Goal: Task Accomplishment & Management: Manage account settings

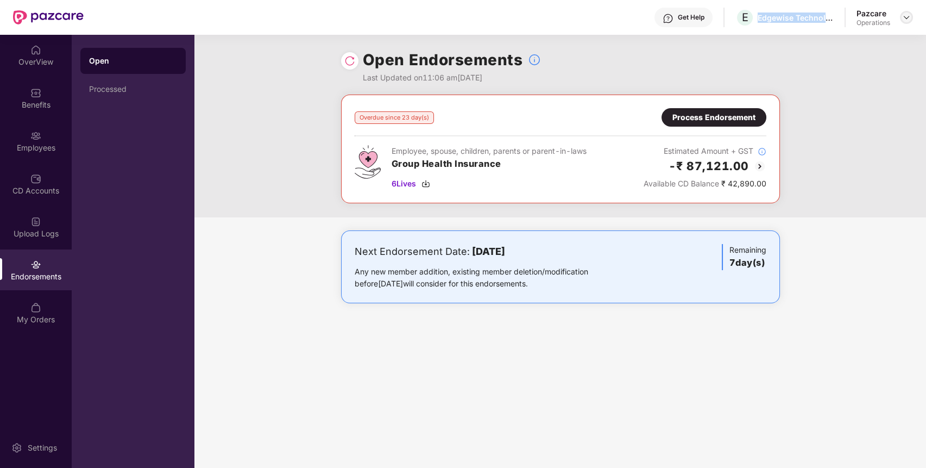
click at [904, 17] on img at bounding box center [906, 17] width 9 height 9
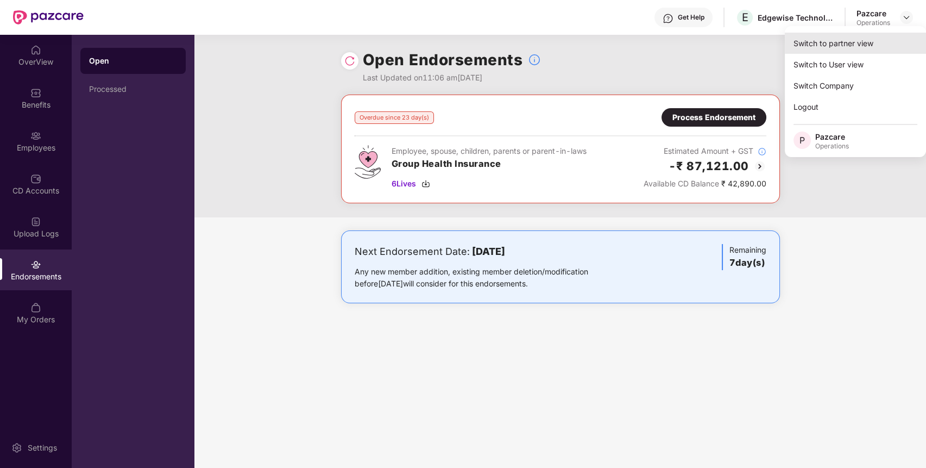
click at [902, 41] on div "Switch to partner view" at bounding box center [855, 43] width 141 height 21
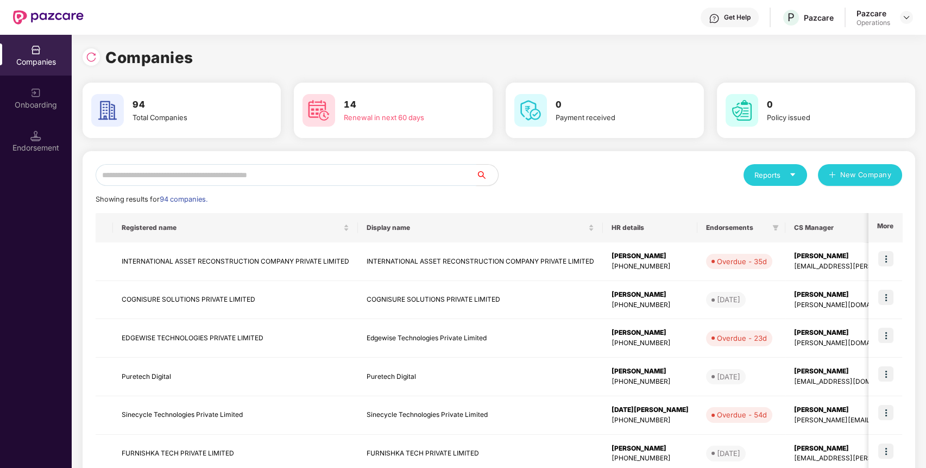
click at [439, 174] on input "text" at bounding box center [286, 175] width 381 height 22
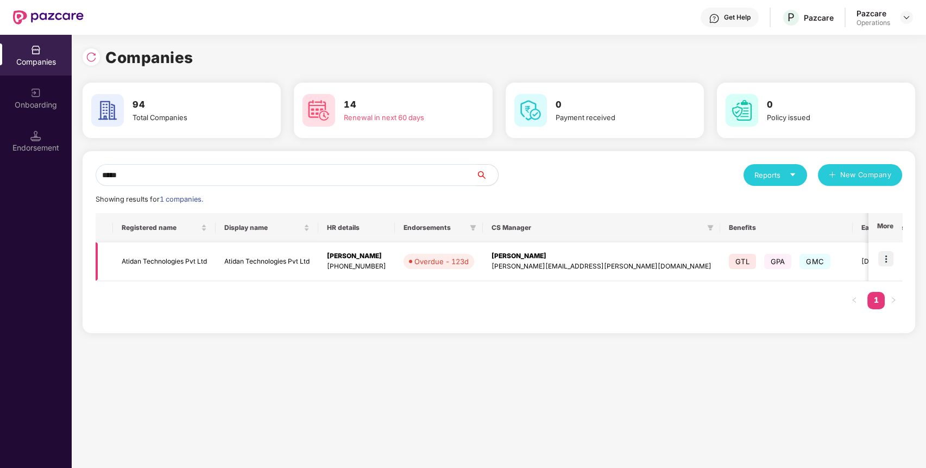
type input "*****"
click at [886, 257] on img at bounding box center [885, 258] width 15 height 15
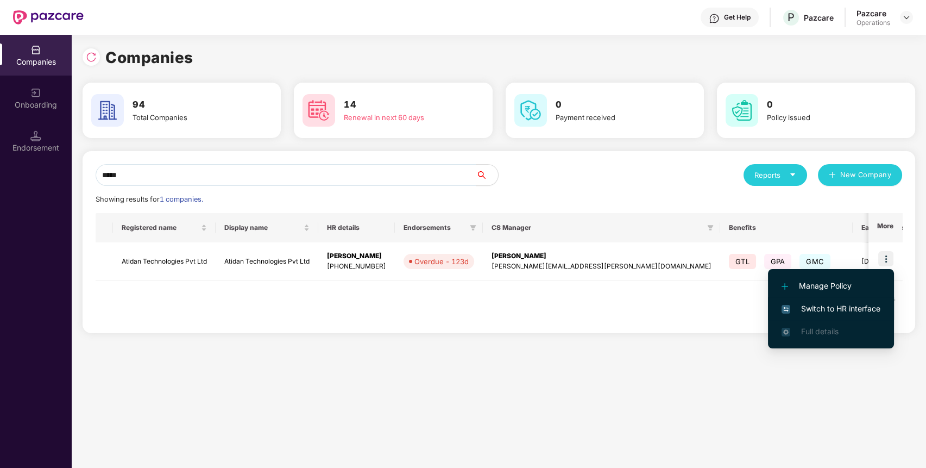
click at [862, 310] on span "Switch to HR interface" at bounding box center [831, 309] width 99 height 12
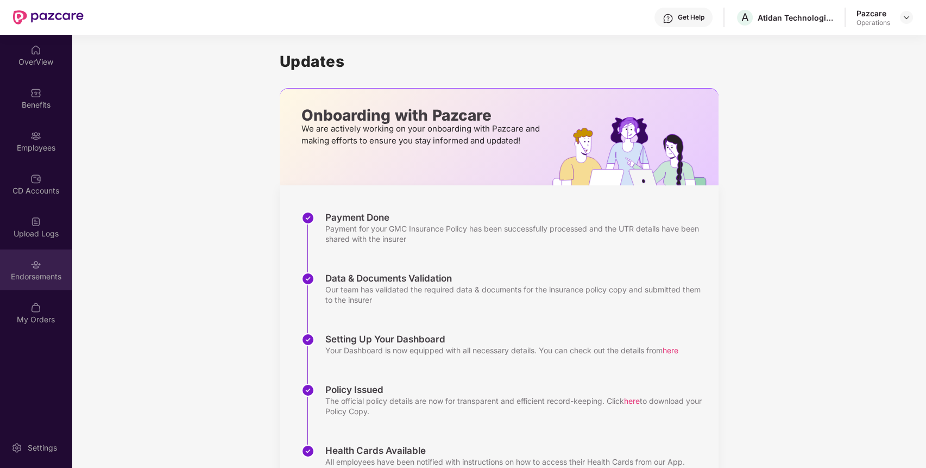
click at [24, 262] on div "Endorsements" at bounding box center [36, 269] width 72 height 41
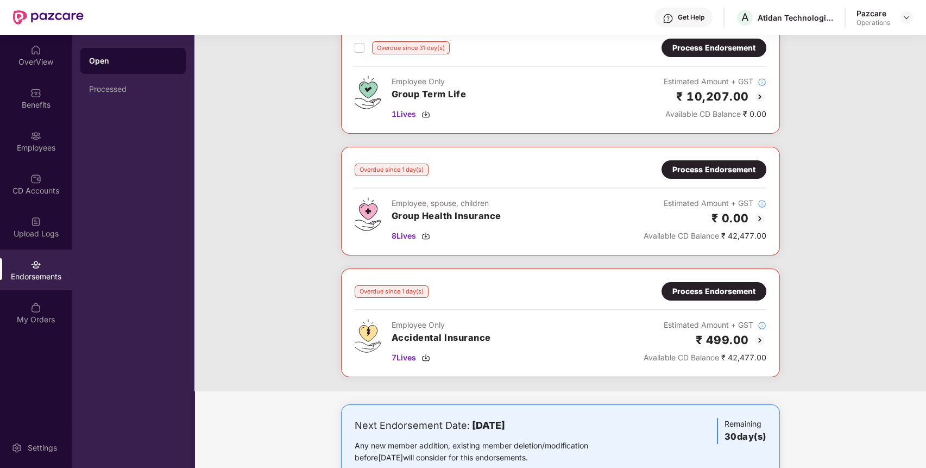
scroll to position [313, 0]
click at [738, 163] on div "Process Endorsement" at bounding box center [713, 169] width 83 height 12
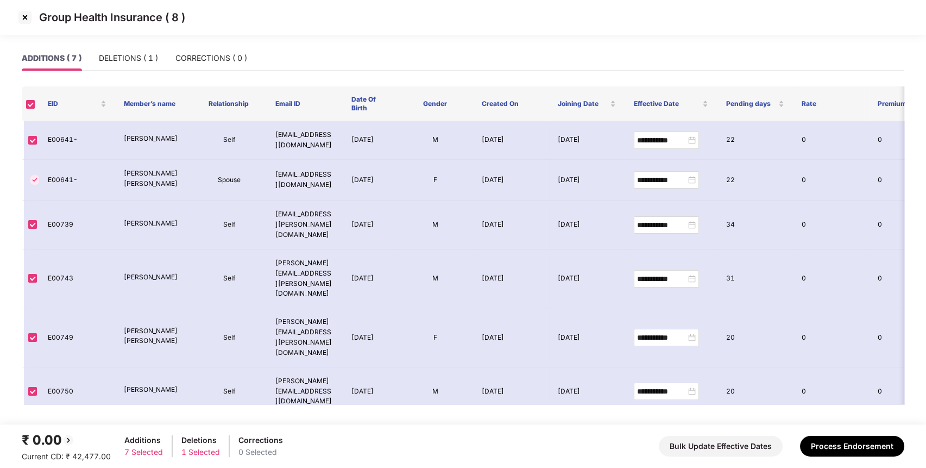
click at [25, 17] on img at bounding box center [24, 17] width 17 height 17
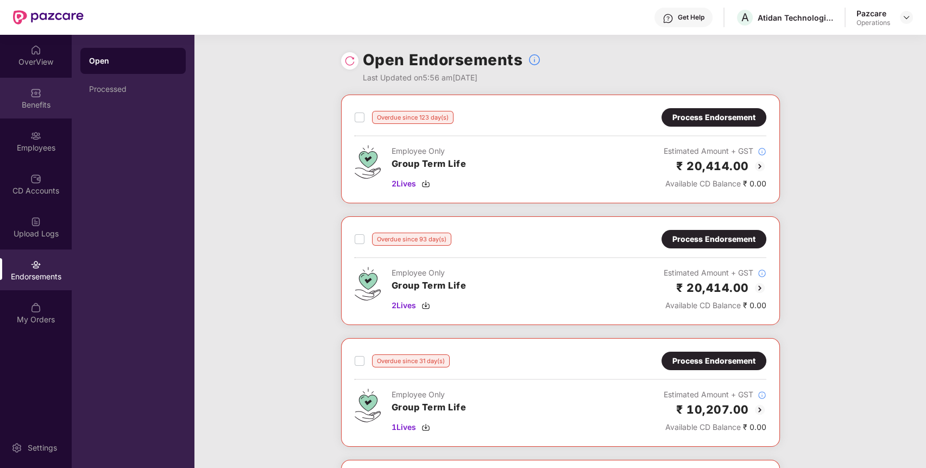
click at [47, 113] on div "Benefits" at bounding box center [36, 98] width 72 height 41
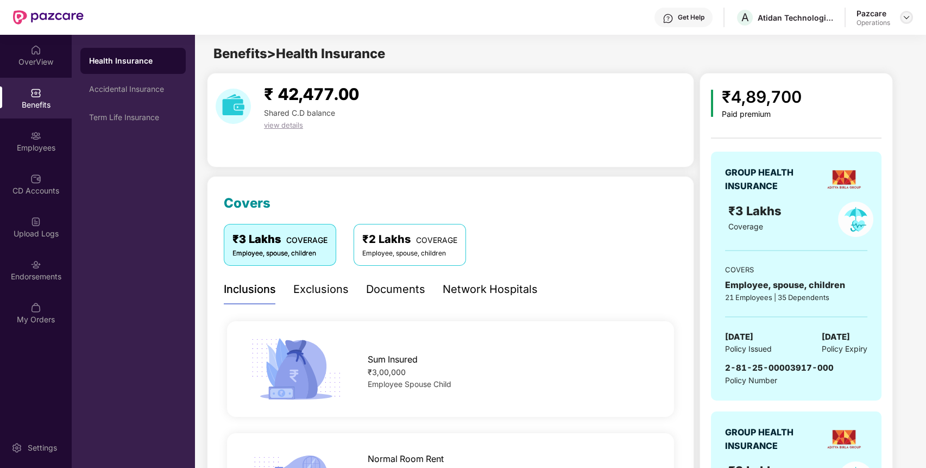
click at [906, 15] on img at bounding box center [906, 17] width 9 height 9
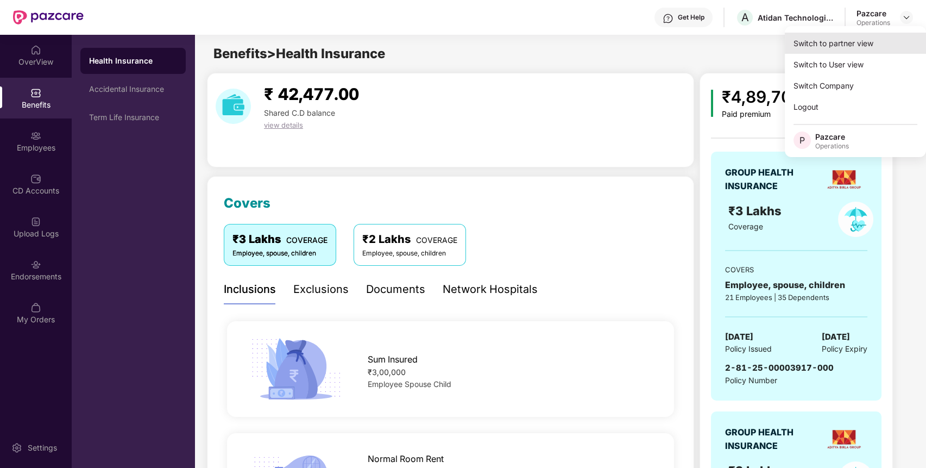
click at [883, 38] on div "Switch to partner view" at bounding box center [855, 43] width 141 height 21
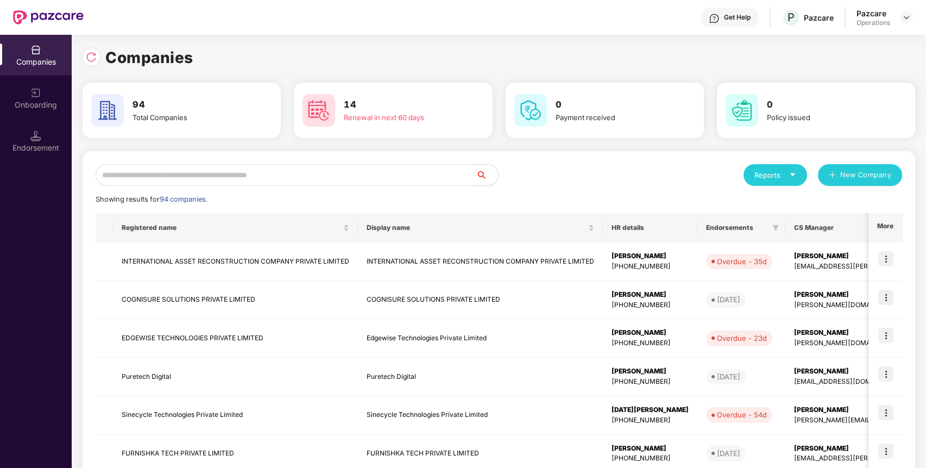
click at [356, 174] on input "text" at bounding box center [286, 175] width 381 height 22
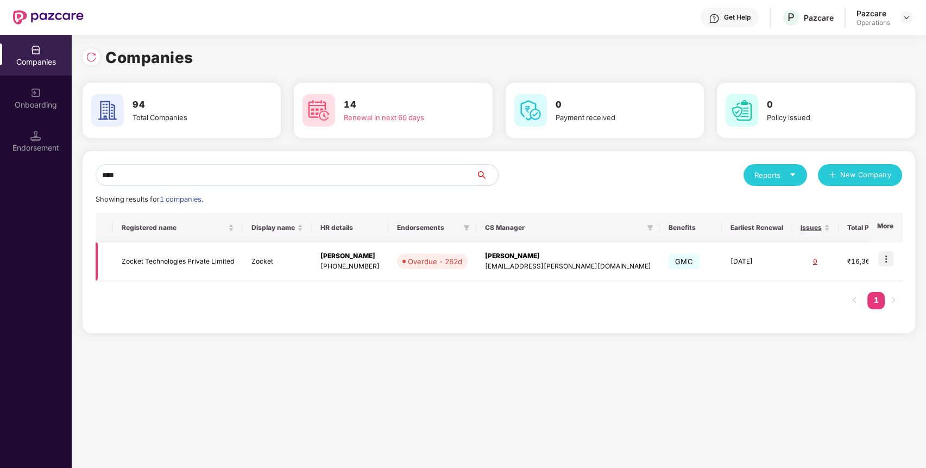
type input "****"
click at [891, 257] on img at bounding box center [885, 258] width 15 height 15
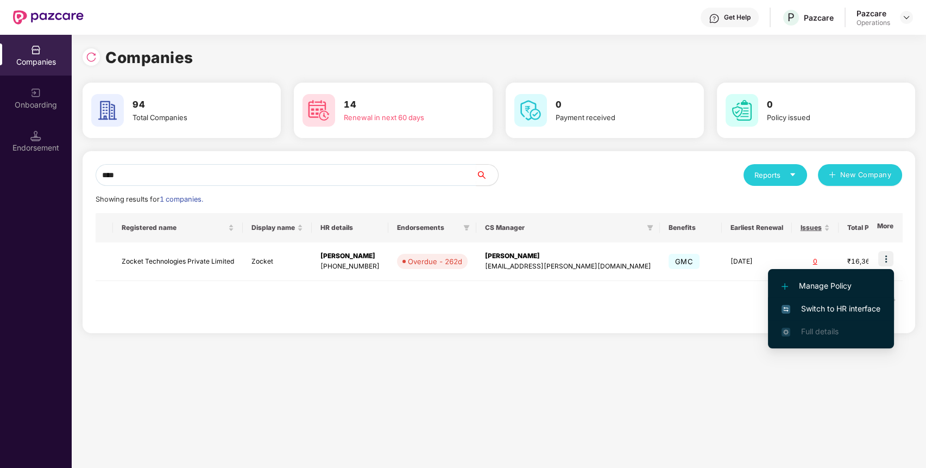
click at [840, 317] on li "Switch to HR interface" at bounding box center [831, 308] width 126 height 23
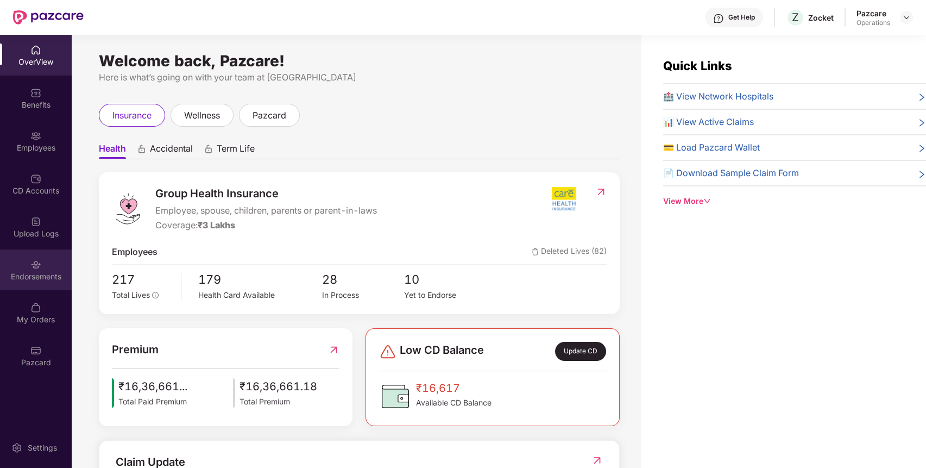
click at [7, 269] on div "Endorsements" at bounding box center [36, 269] width 72 height 41
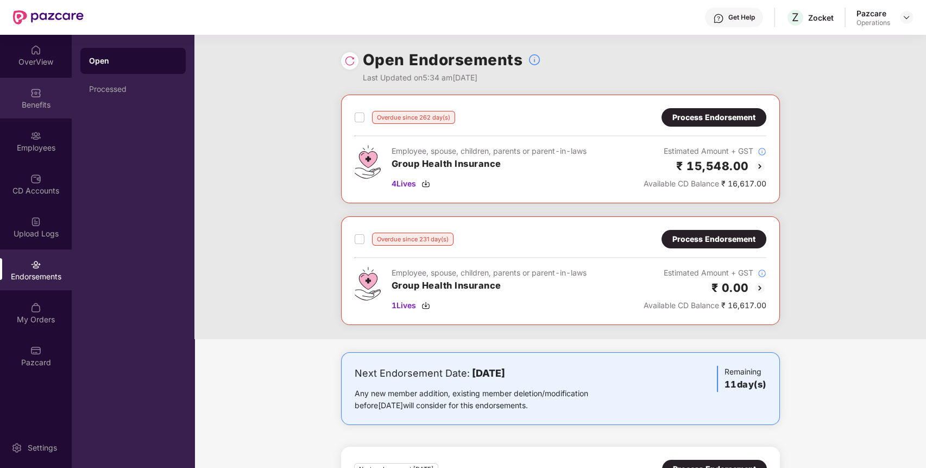
click at [31, 105] on div "Benefits" at bounding box center [36, 104] width 72 height 11
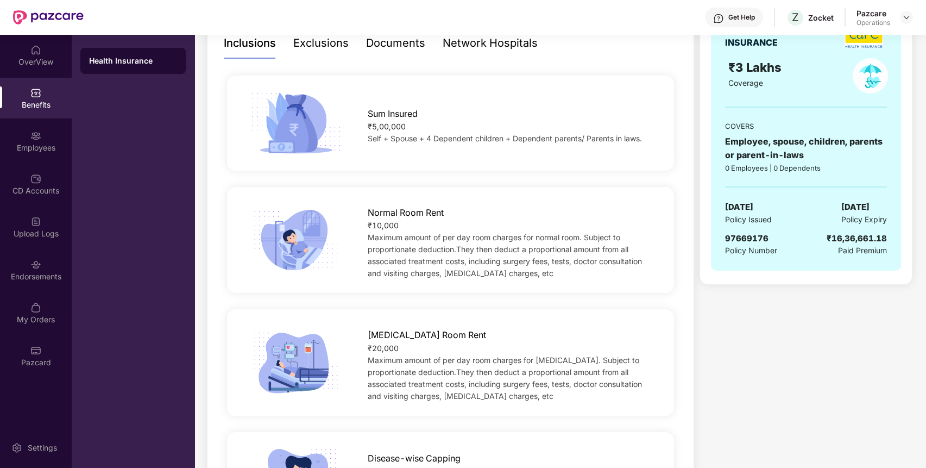
scroll to position [185, 0]
click at [35, 141] on div "Employees" at bounding box center [36, 141] width 72 height 41
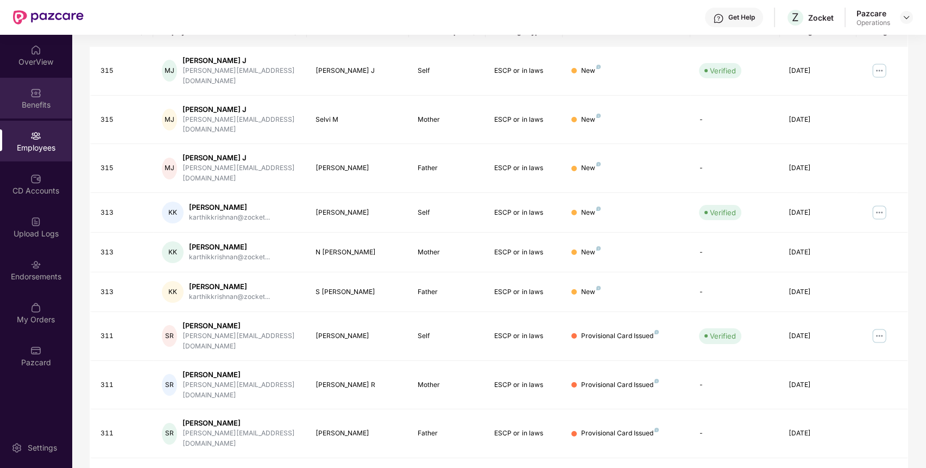
click at [31, 84] on div "Benefits" at bounding box center [36, 98] width 72 height 41
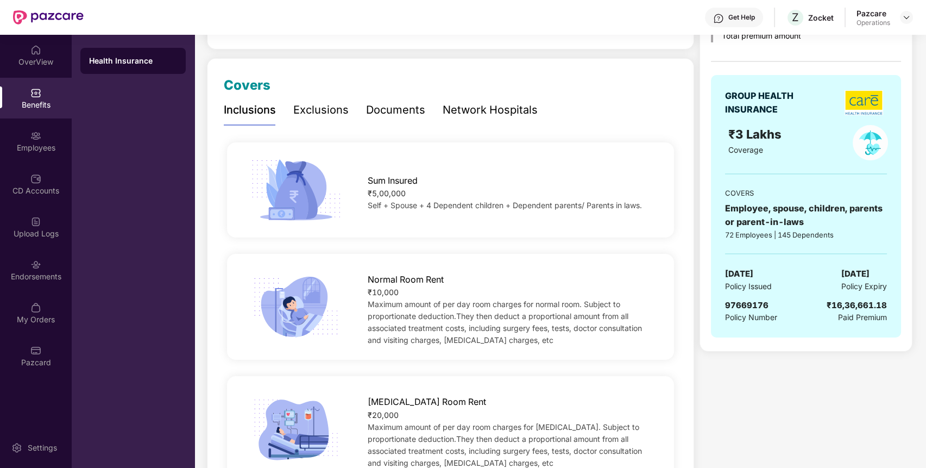
scroll to position [117, 0]
click at [905, 15] on img at bounding box center [906, 17] width 9 height 9
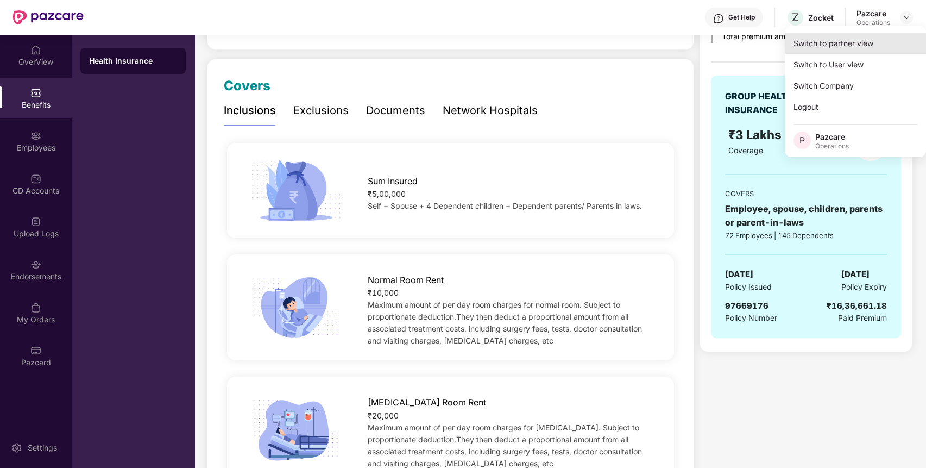
click at [877, 48] on div "Switch to partner view" at bounding box center [855, 43] width 141 height 21
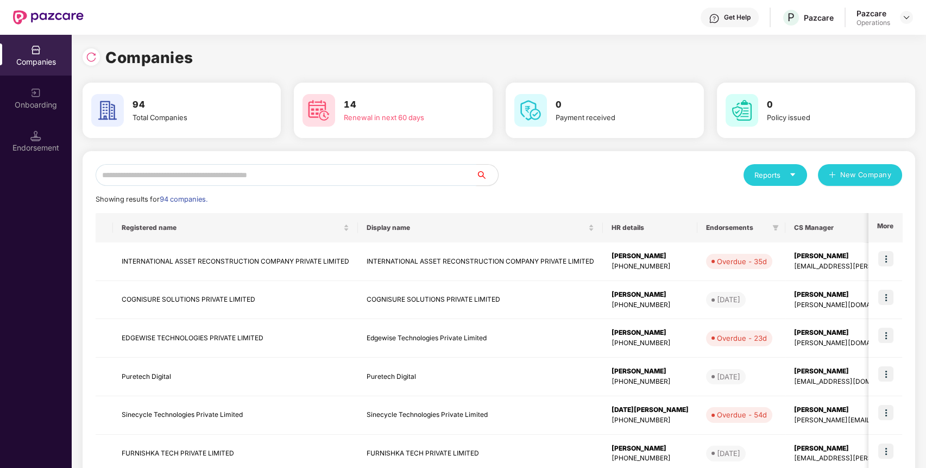
click at [421, 167] on input "text" at bounding box center [286, 175] width 381 height 22
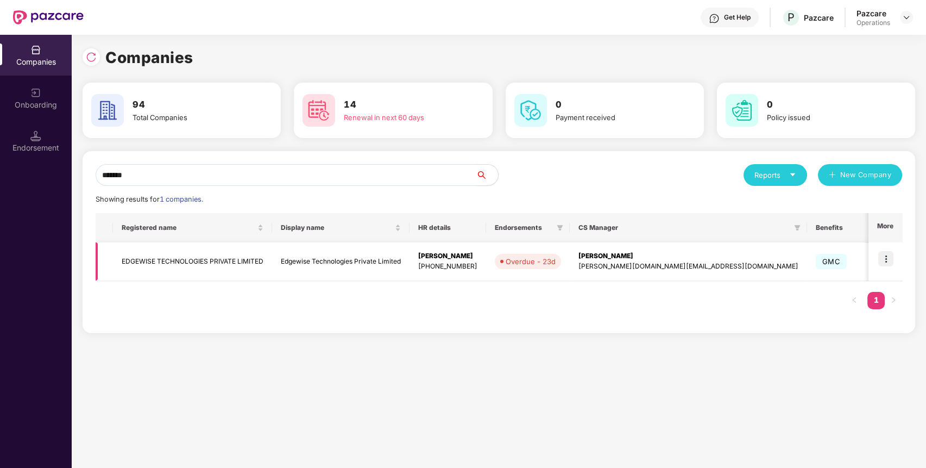
type input "*******"
click at [888, 252] on img at bounding box center [885, 258] width 15 height 15
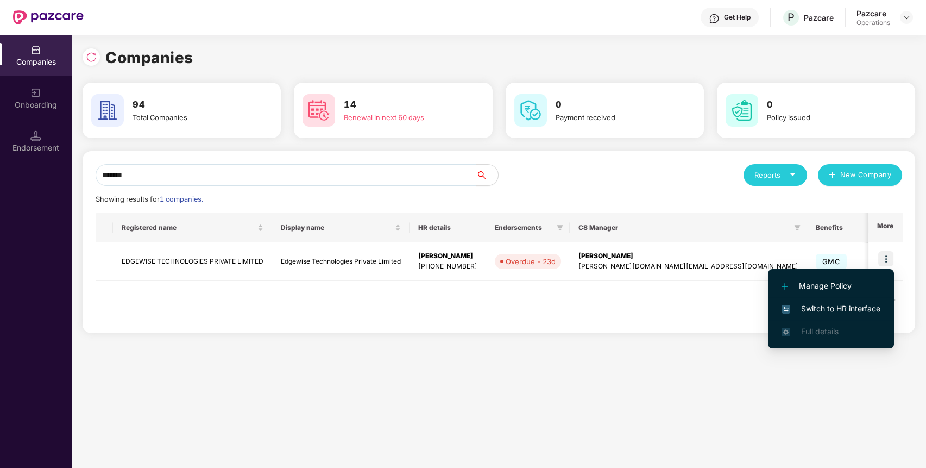
click at [871, 303] on span "Switch to HR interface" at bounding box center [831, 309] width 99 height 12
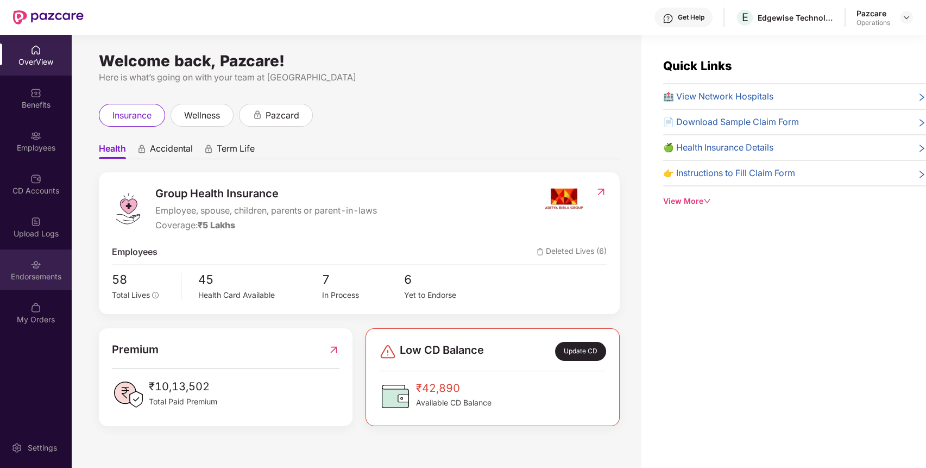
click at [32, 281] on div "Endorsements" at bounding box center [36, 276] width 72 height 11
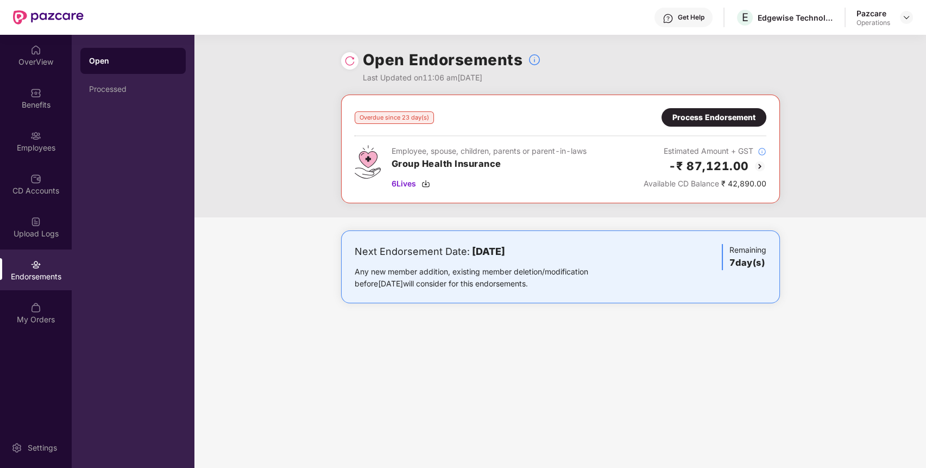
click at [738, 114] on div "Process Endorsement" at bounding box center [713, 117] width 83 height 12
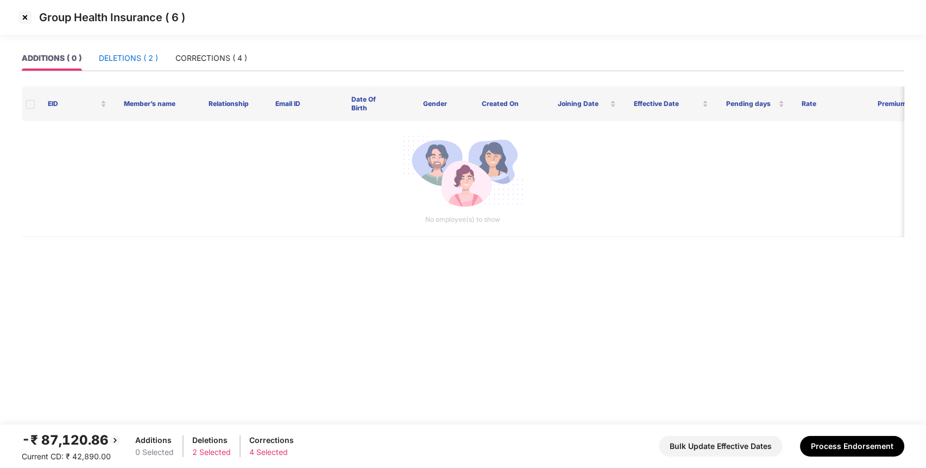
click at [150, 61] on div "DELETIONS ( 2 )" at bounding box center [128, 58] width 59 height 12
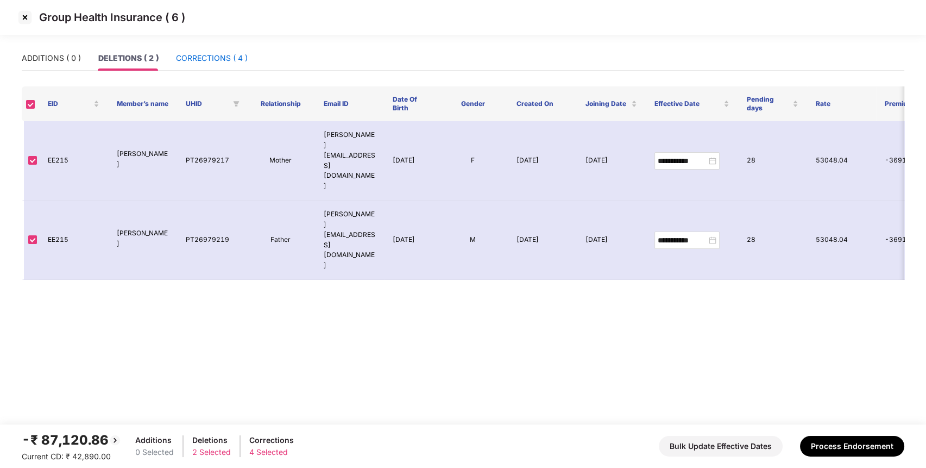
click at [228, 55] on div "CORRECTIONS ( 4 )" at bounding box center [212, 58] width 72 height 12
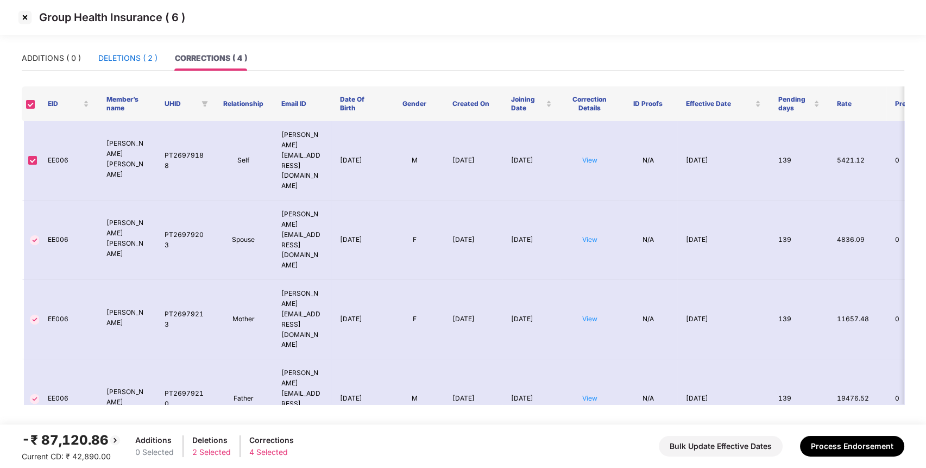
click at [136, 56] on div "DELETIONS ( 2 )" at bounding box center [127, 58] width 59 height 12
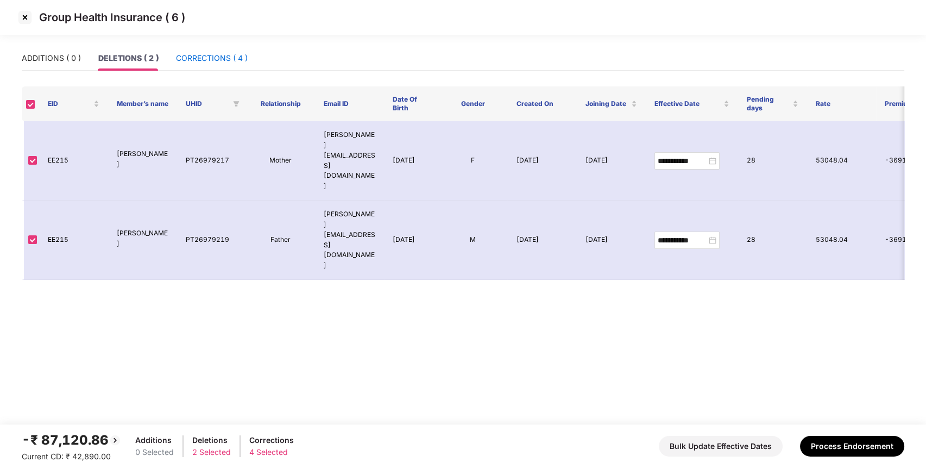
click at [207, 59] on div "CORRECTIONS ( 4 )" at bounding box center [212, 58] width 72 height 12
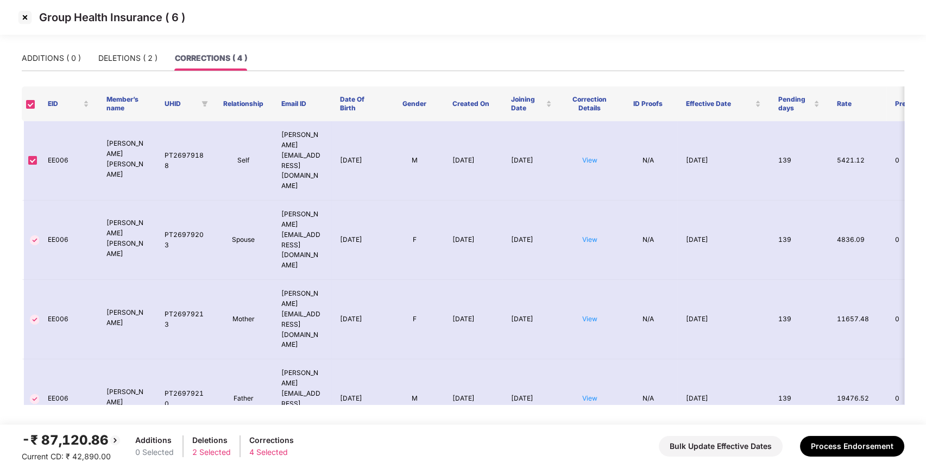
click at [22, 15] on img at bounding box center [24, 17] width 17 height 17
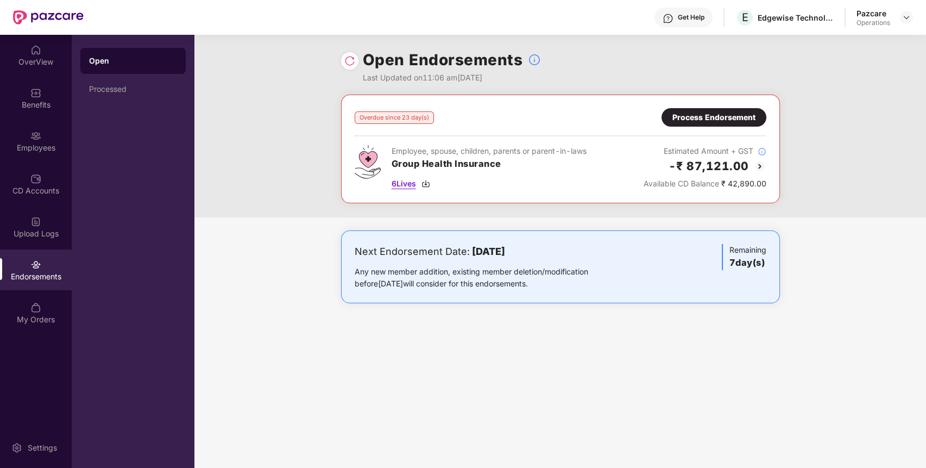
click at [415, 184] on span "6 Lives" at bounding box center [404, 184] width 24 height 12
click at [56, 108] on div "Benefits" at bounding box center [36, 104] width 72 height 11
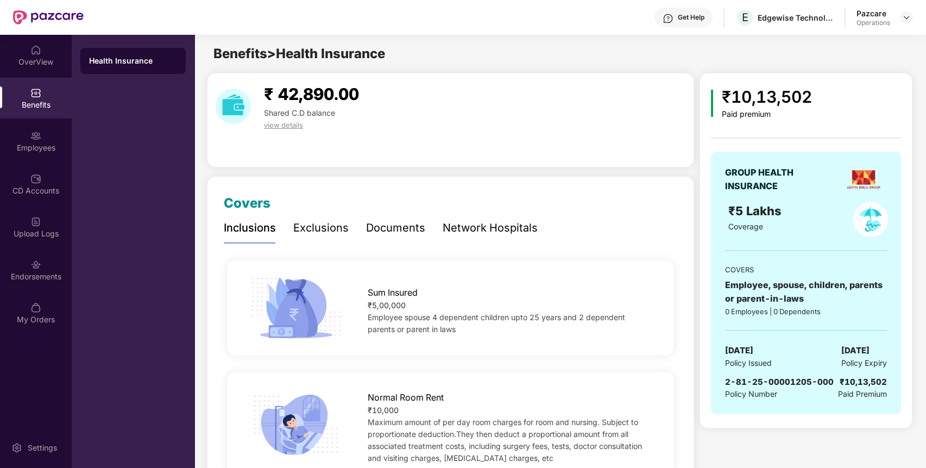
click at [771, 375] on div "2-81-25-00001205-000" at bounding box center [779, 381] width 109 height 13
copy span "2-81-25-00001205-000"
click at [771, 375] on div "2-81-25-00001205-000" at bounding box center [779, 381] width 109 height 13
click at [35, 267] on img at bounding box center [35, 264] width 11 height 11
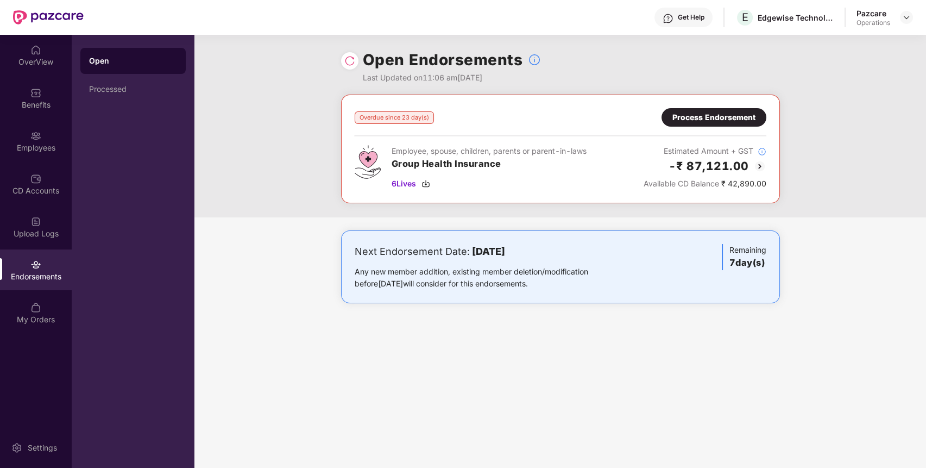
click at [683, 117] on div "Process Endorsement" at bounding box center [713, 117] width 83 height 12
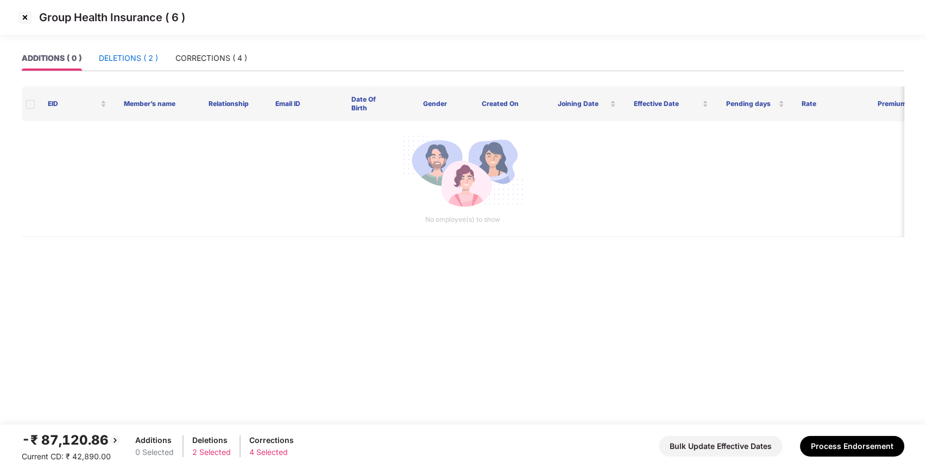
click at [149, 64] on div "DELETIONS ( 2 )" at bounding box center [128, 58] width 59 height 12
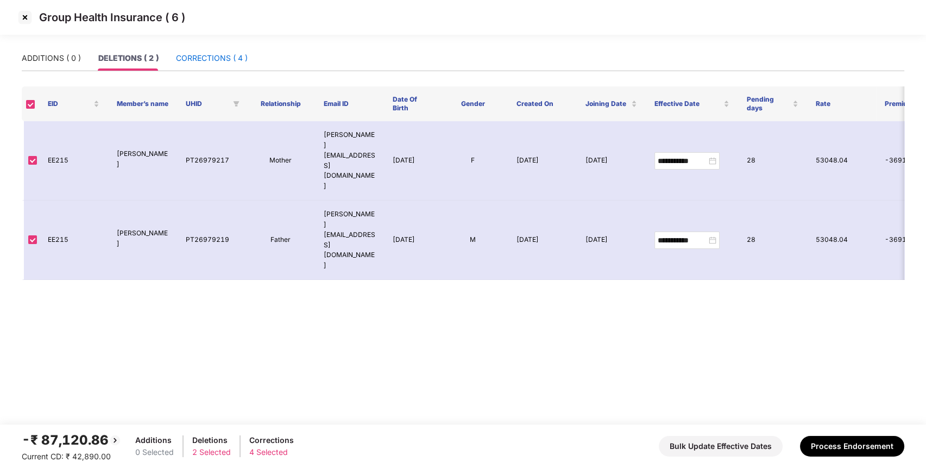
click at [217, 58] on div "CORRECTIONS ( 4 )" at bounding box center [212, 58] width 72 height 12
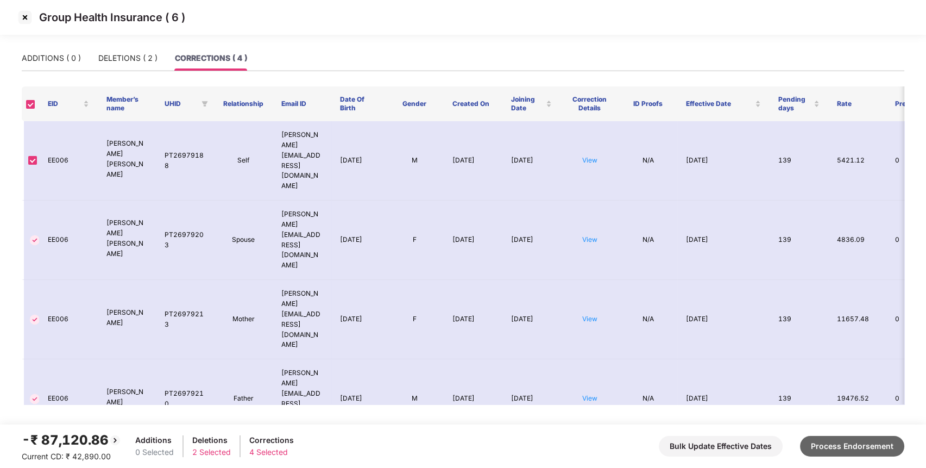
click at [865, 446] on button "Process Endorsement" at bounding box center [852, 446] width 104 height 21
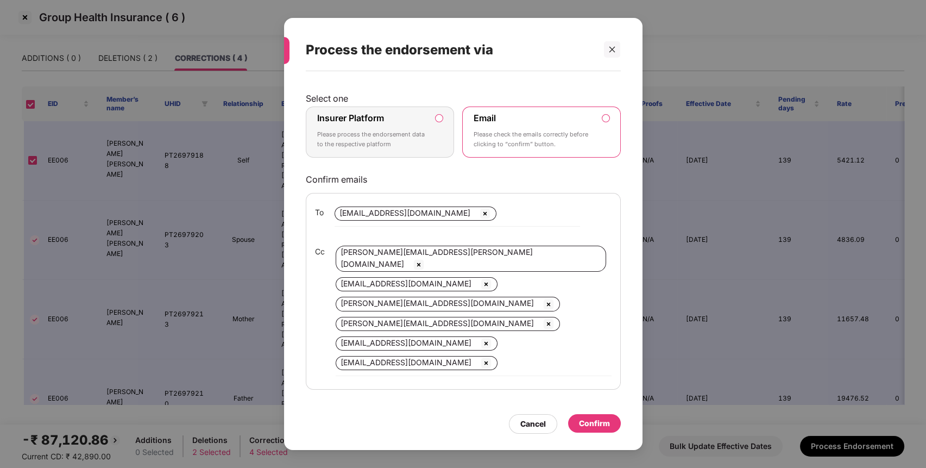
click at [394, 142] on p "Please process the endorsement data to the respective platform" at bounding box center [372, 139] width 111 height 19
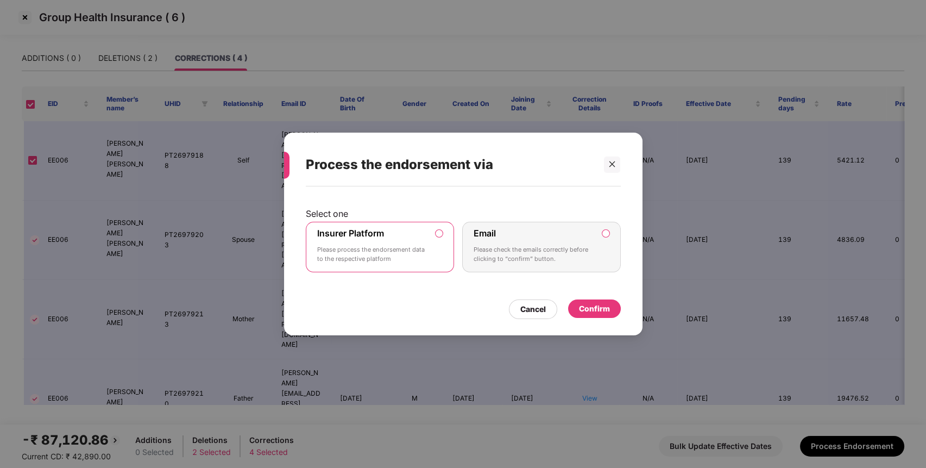
click at [589, 303] on div "Confirm" at bounding box center [594, 309] width 31 height 12
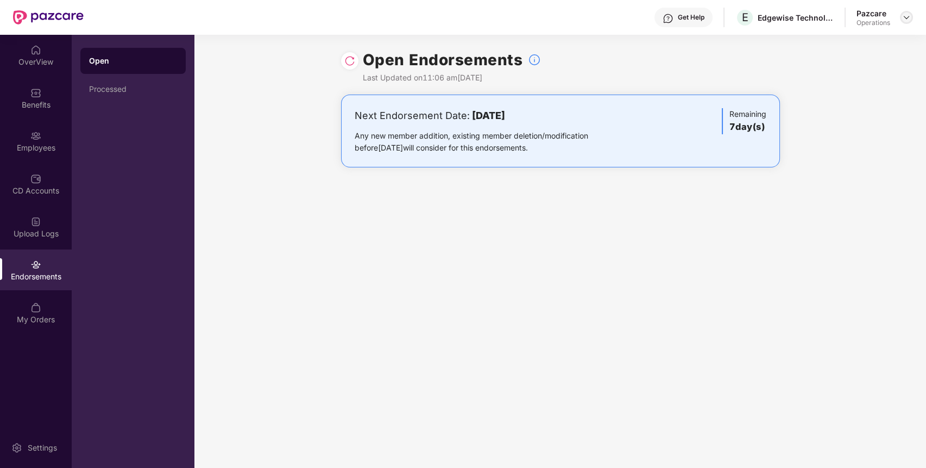
click at [905, 22] on div at bounding box center [906, 17] width 13 height 13
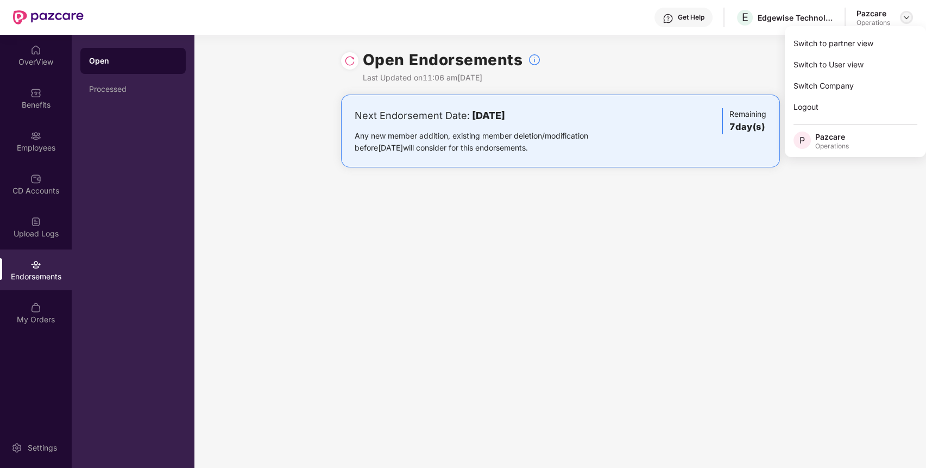
click at [905, 22] on div at bounding box center [906, 17] width 13 height 13
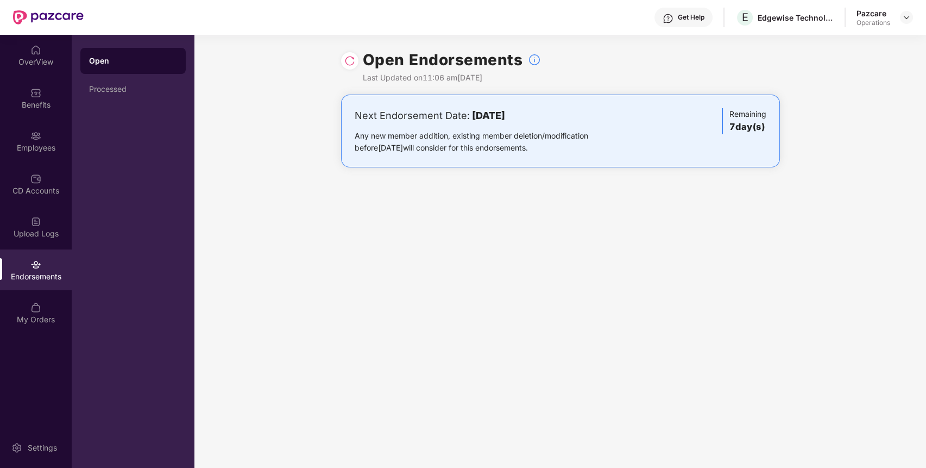
click at [913, 14] on header "Get Help E Edgewise Technologies Private Limited Pazcare Operations" at bounding box center [463, 17] width 926 height 35
click at [906, 20] on img at bounding box center [906, 17] width 9 height 9
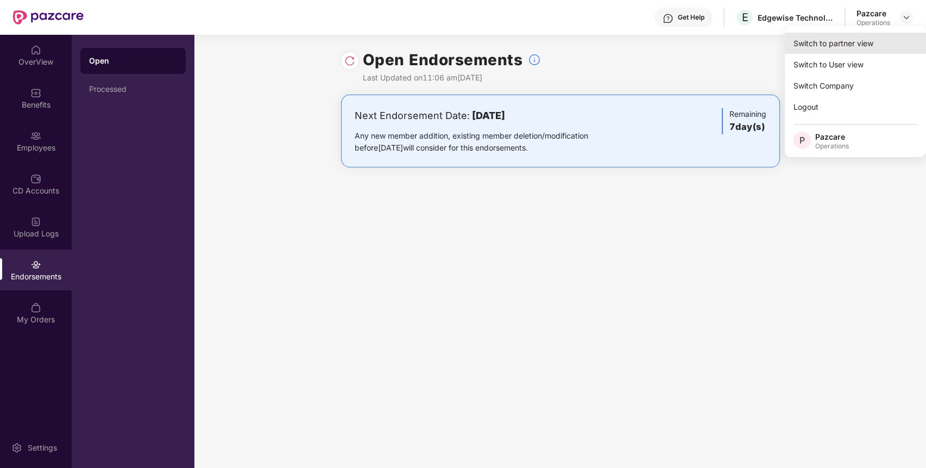
click at [876, 45] on div "Switch to partner view" at bounding box center [855, 43] width 141 height 21
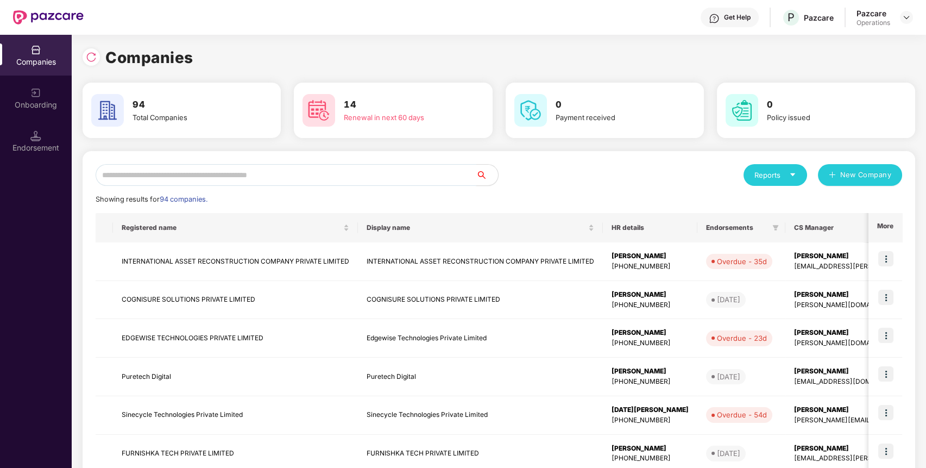
click at [432, 173] on input "text" at bounding box center [286, 175] width 381 height 22
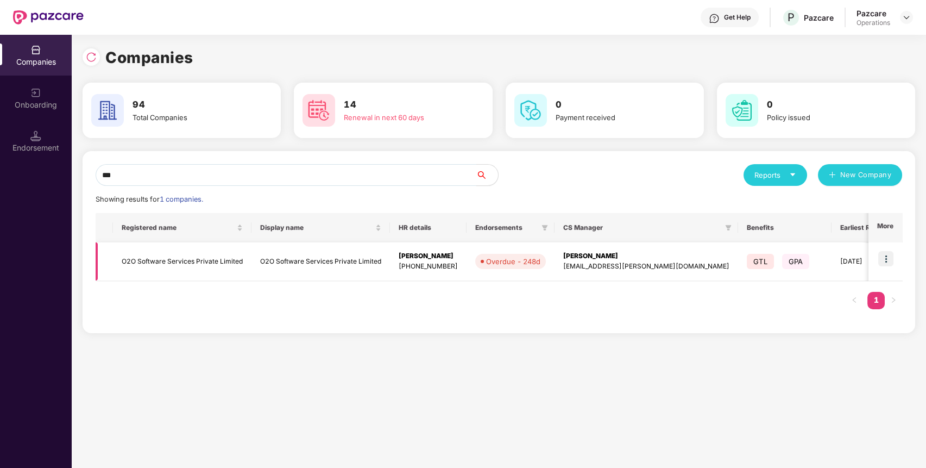
type input "***"
click at [886, 254] on img at bounding box center [885, 258] width 15 height 15
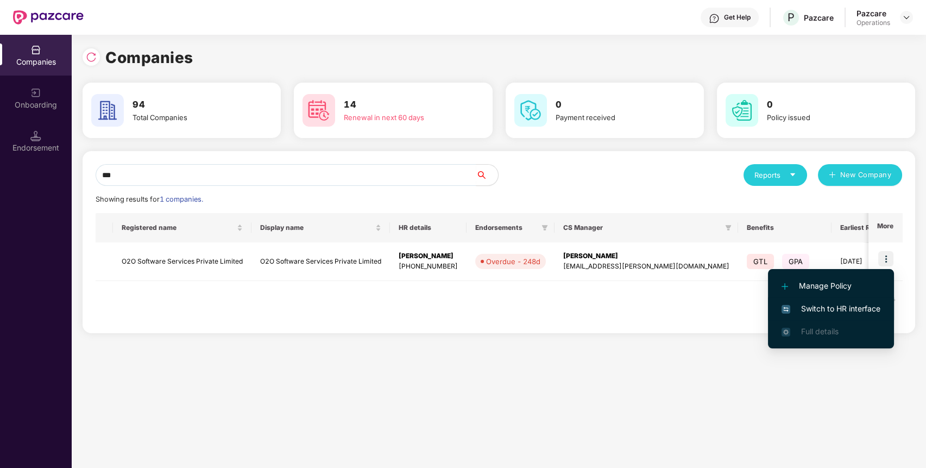
click at [842, 303] on span "Switch to HR interface" at bounding box center [831, 309] width 99 height 12
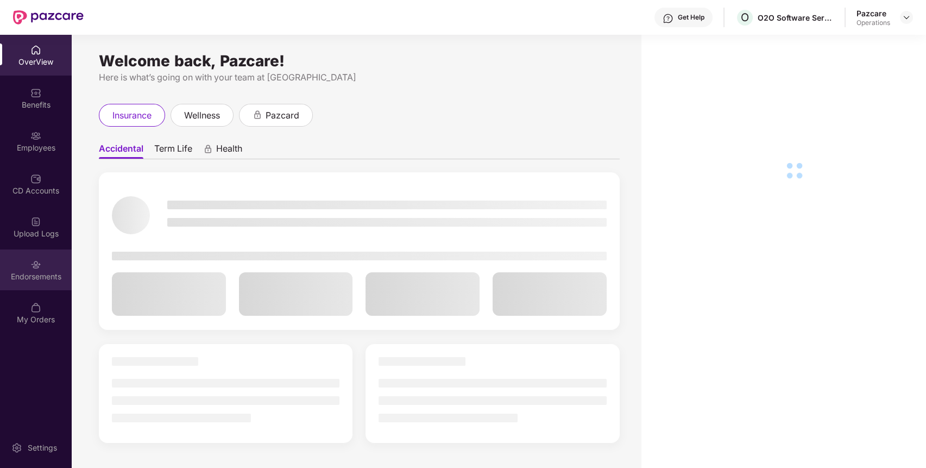
click at [23, 258] on div "Endorsements" at bounding box center [36, 269] width 72 height 41
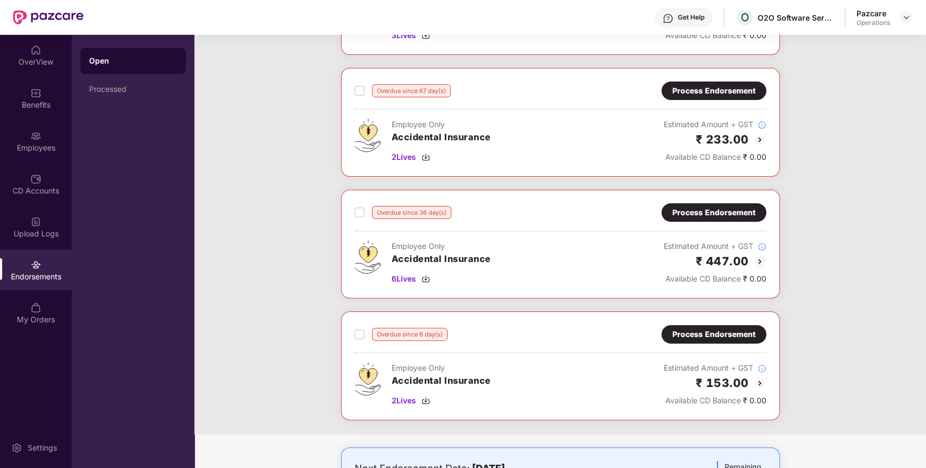
scroll to position [758, 0]
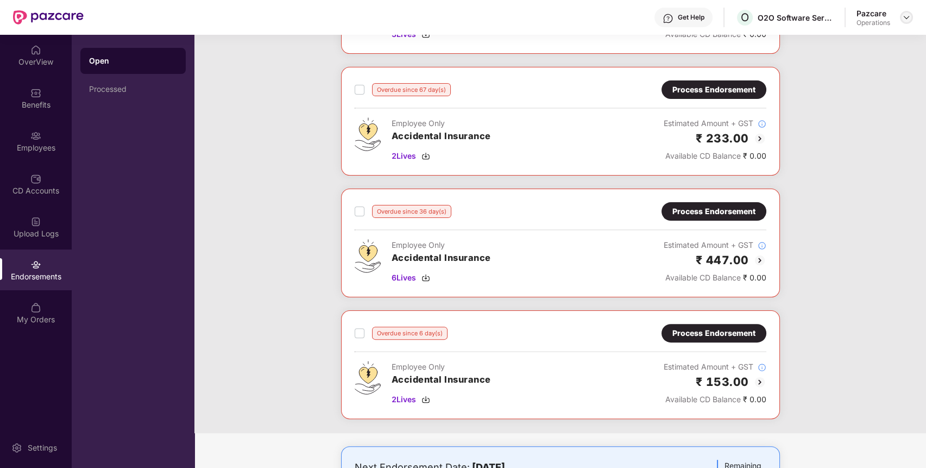
click at [908, 22] on div at bounding box center [906, 17] width 13 height 13
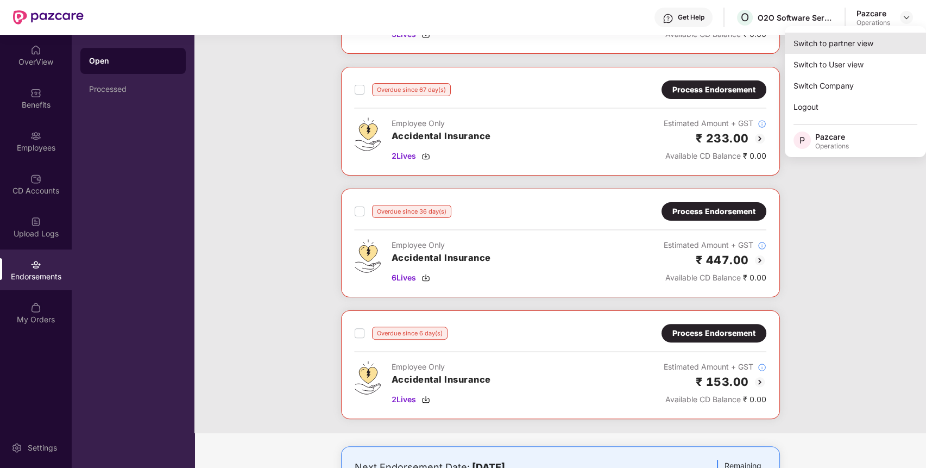
click at [865, 35] on div "Switch to partner view" at bounding box center [855, 43] width 141 height 21
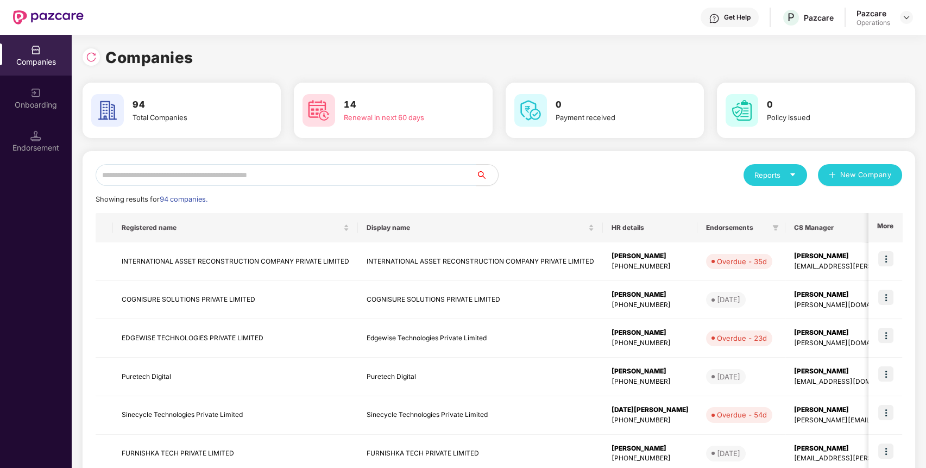
click at [396, 168] on input "text" at bounding box center [286, 175] width 381 height 22
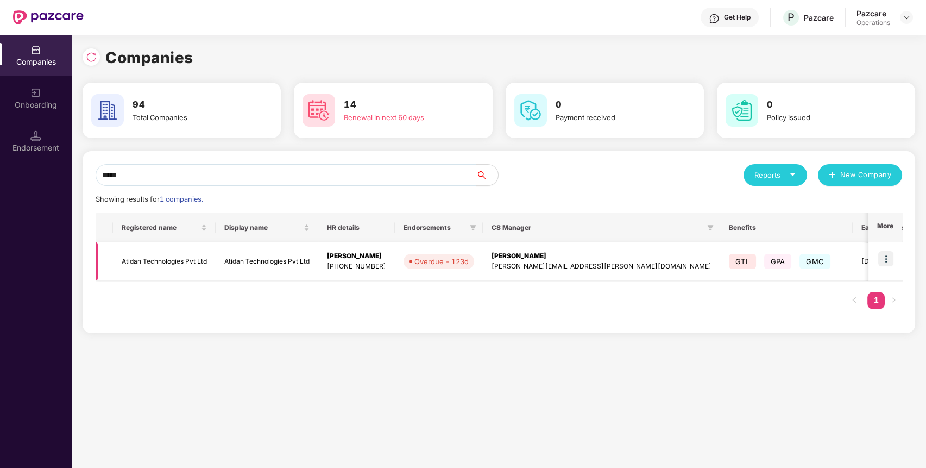
type input "*****"
click at [180, 265] on td "Atidan Technologies Pvt Ltd" at bounding box center [164, 261] width 103 height 39
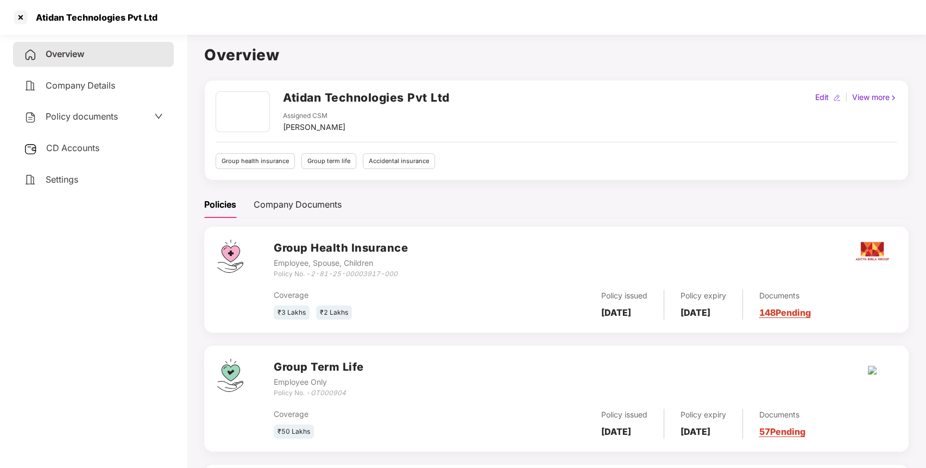
click at [371, 95] on h2 "Atidan Technologies Pvt Ltd" at bounding box center [366, 98] width 167 height 18
copy h2 "Atidan Technologies Pvt Ltd"
click at [20, 15] on div at bounding box center [20, 17] width 17 height 17
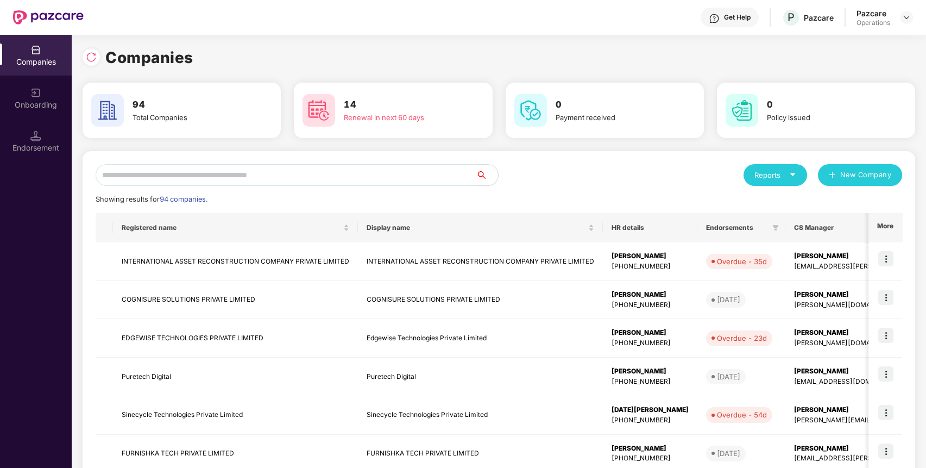
click at [419, 179] on input "text" at bounding box center [286, 175] width 381 height 22
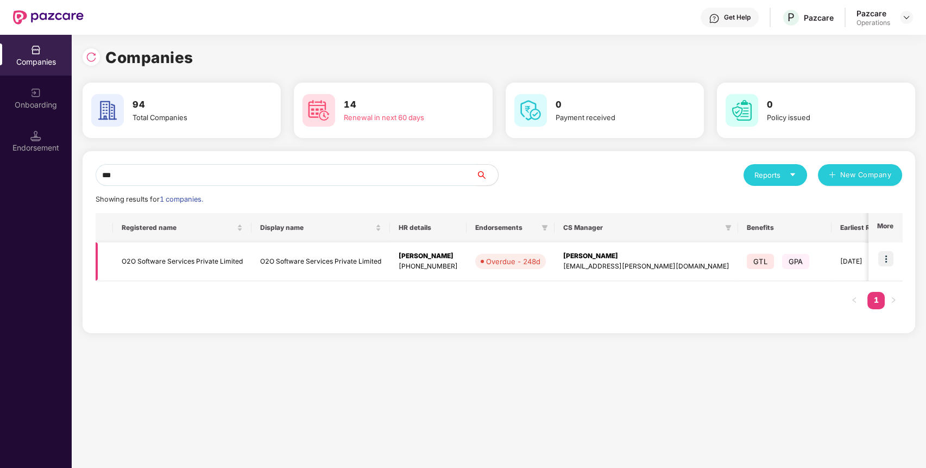
type input "***"
click at [885, 251] on img at bounding box center [885, 258] width 15 height 15
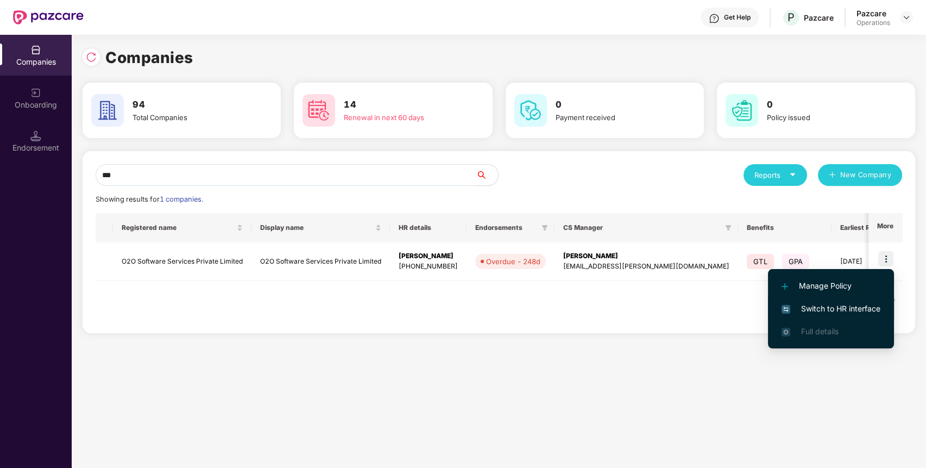
click at [876, 313] on span "Switch to HR interface" at bounding box center [831, 309] width 99 height 12
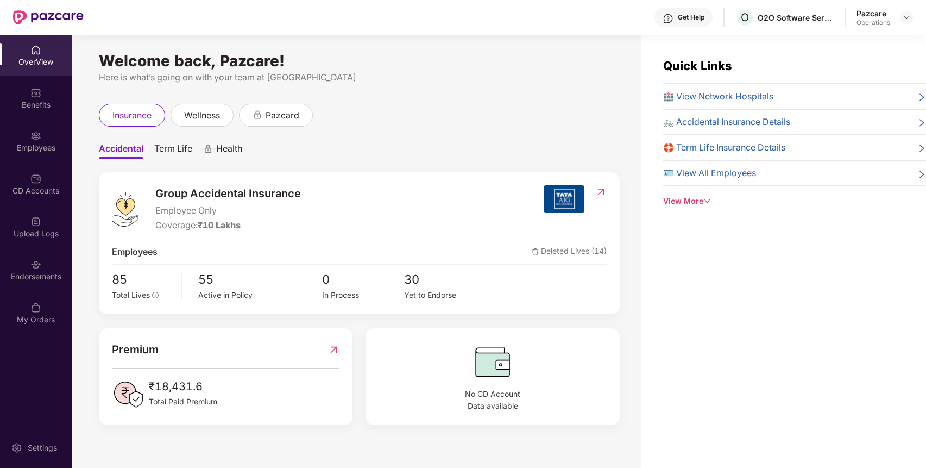
click at [29, 276] on div "Endorsements" at bounding box center [36, 276] width 72 height 11
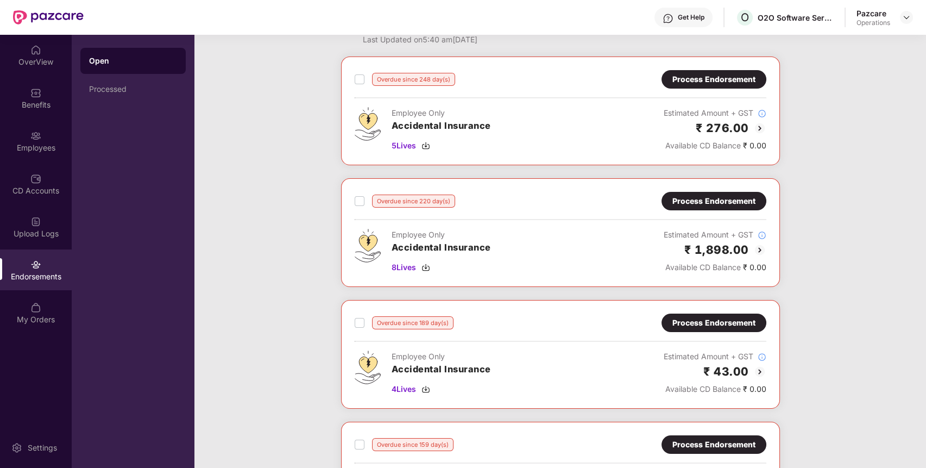
scroll to position [0, 0]
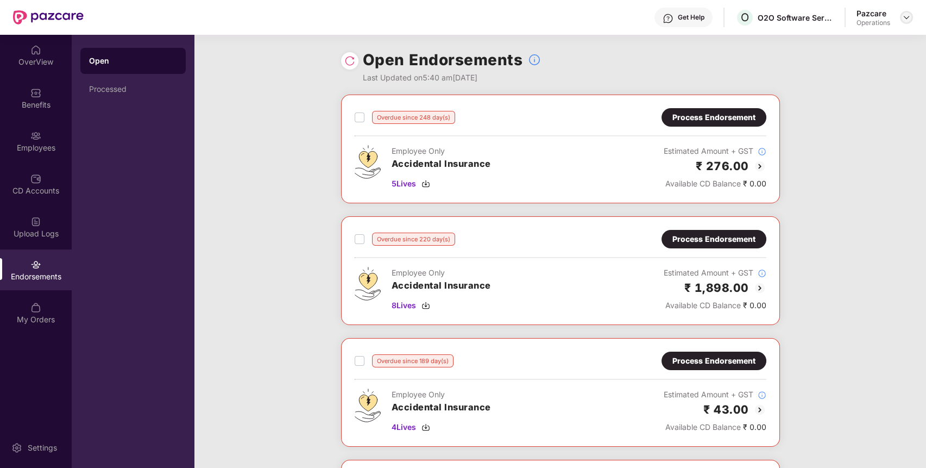
click at [904, 17] on img at bounding box center [906, 17] width 9 height 9
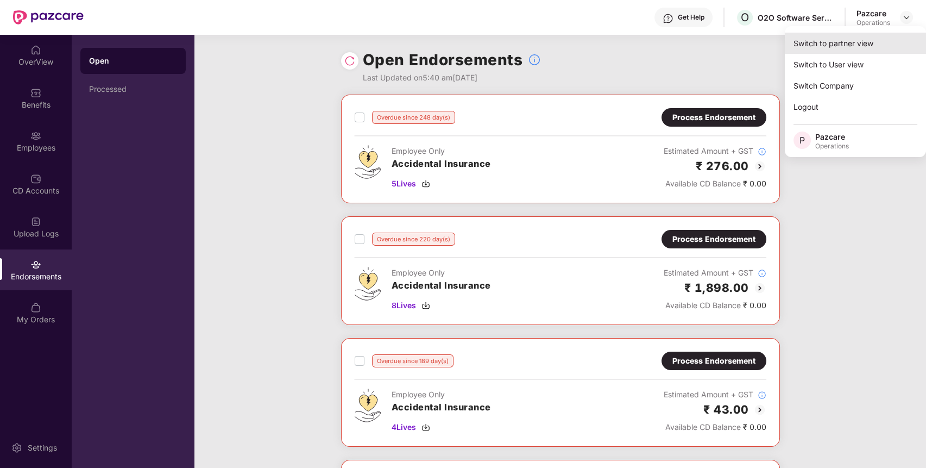
click at [890, 36] on div "Switch to partner view" at bounding box center [855, 43] width 141 height 21
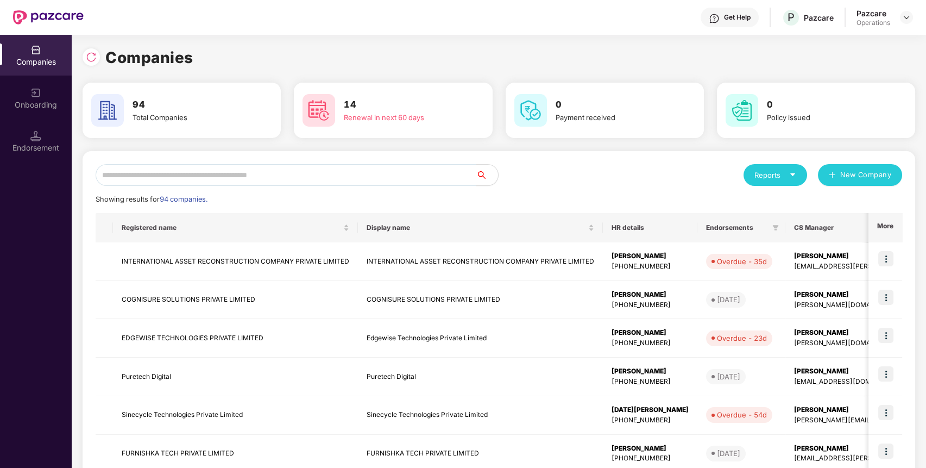
click at [270, 181] on input "text" at bounding box center [286, 175] width 381 height 22
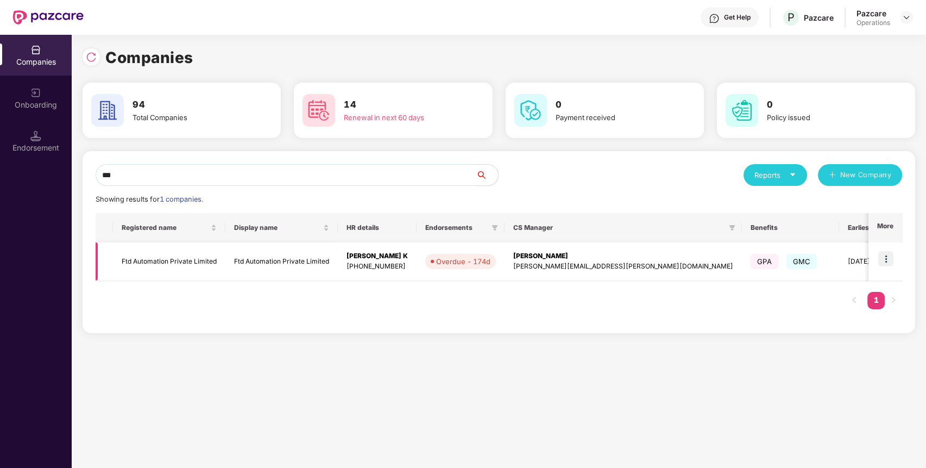
type input "***"
click at [886, 257] on img at bounding box center [885, 258] width 15 height 15
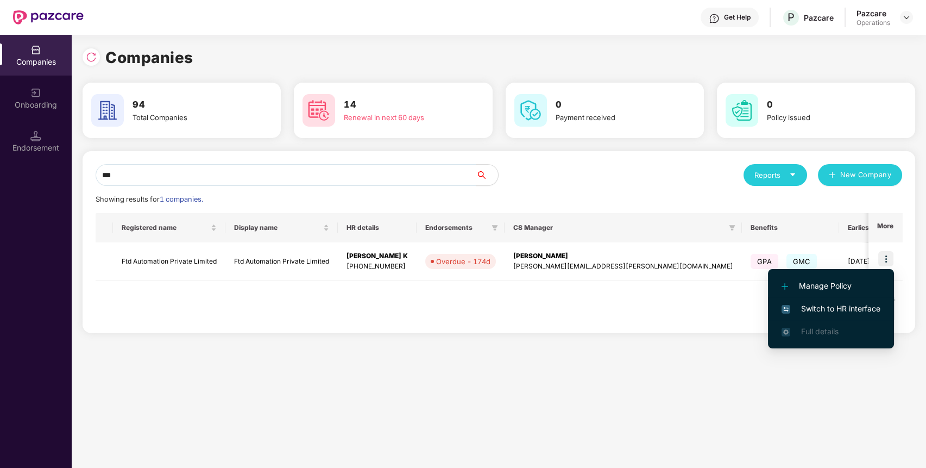
click at [848, 311] on span "Switch to HR interface" at bounding box center [831, 309] width 99 height 12
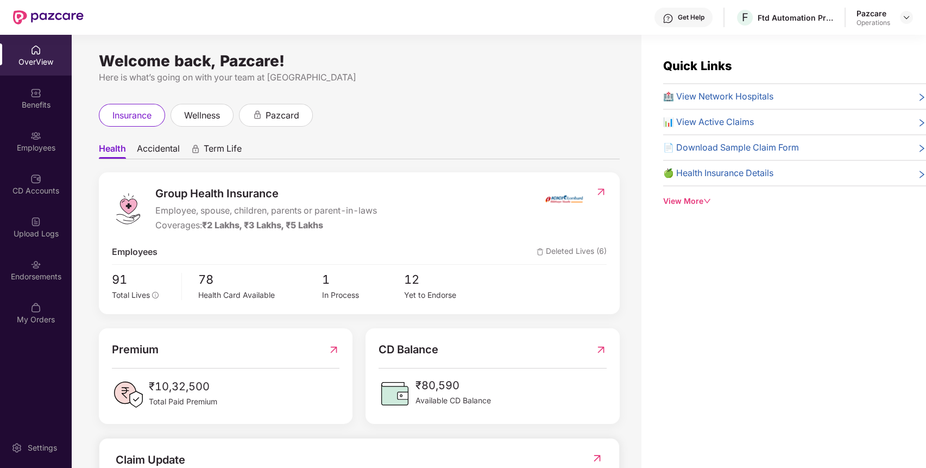
click at [23, 280] on div "Endorsements" at bounding box center [36, 276] width 72 height 11
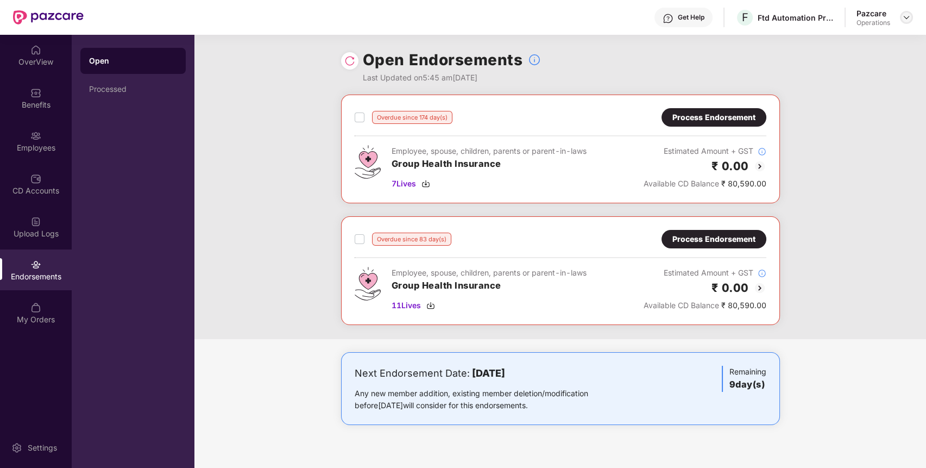
click at [911, 14] on div at bounding box center [906, 17] width 13 height 13
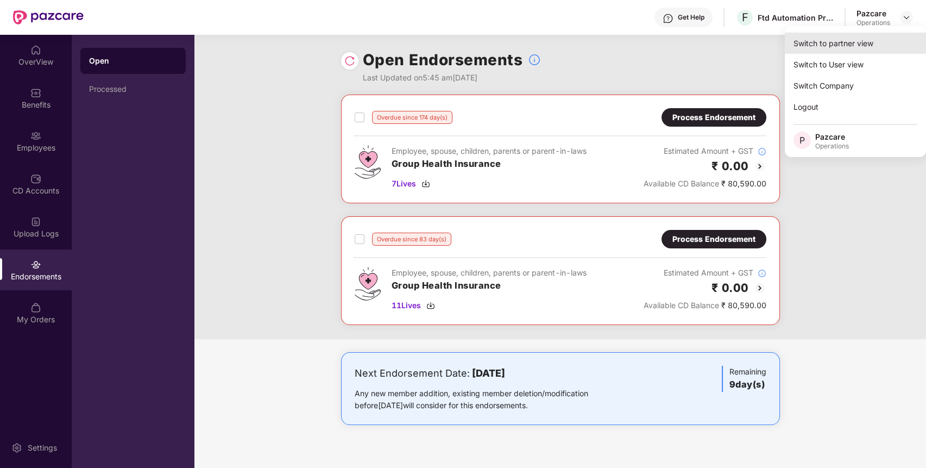
click at [887, 34] on div "Switch to partner view" at bounding box center [855, 43] width 141 height 21
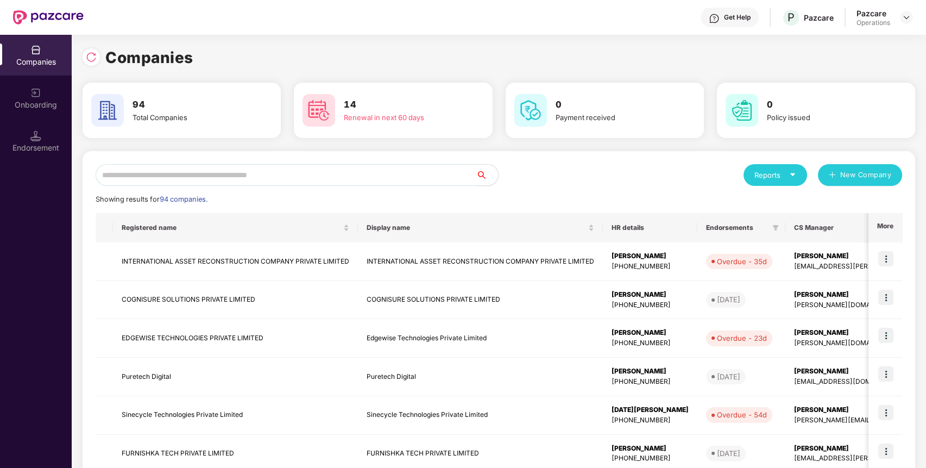
click at [278, 169] on input "text" at bounding box center [286, 175] width 381 height 22
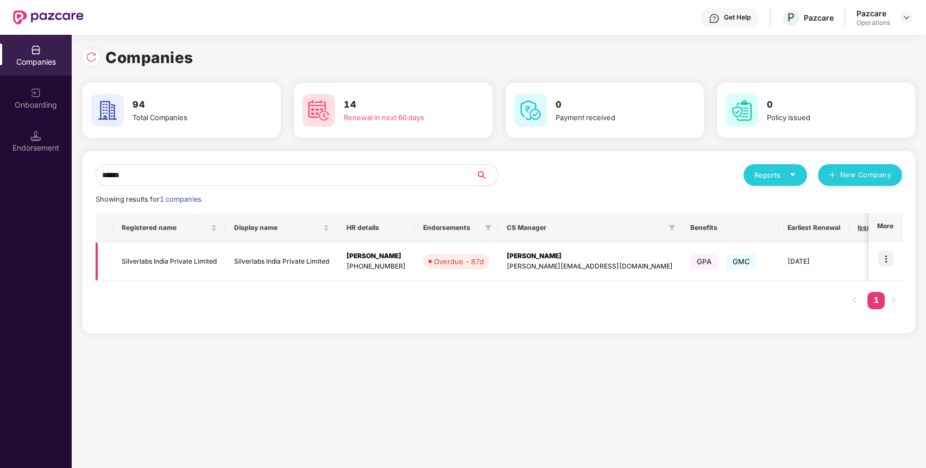
type input "******"
click at [886, 258] on img at bounding box center [885, 258] width 15 height 15
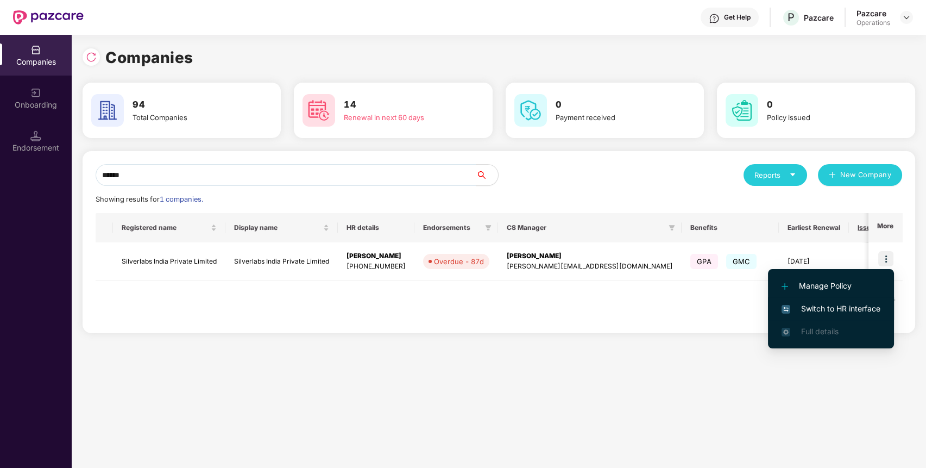
click at [858, 310] on span "Switch to HR interface" at bounding box center [831, 309] width 99 height 12
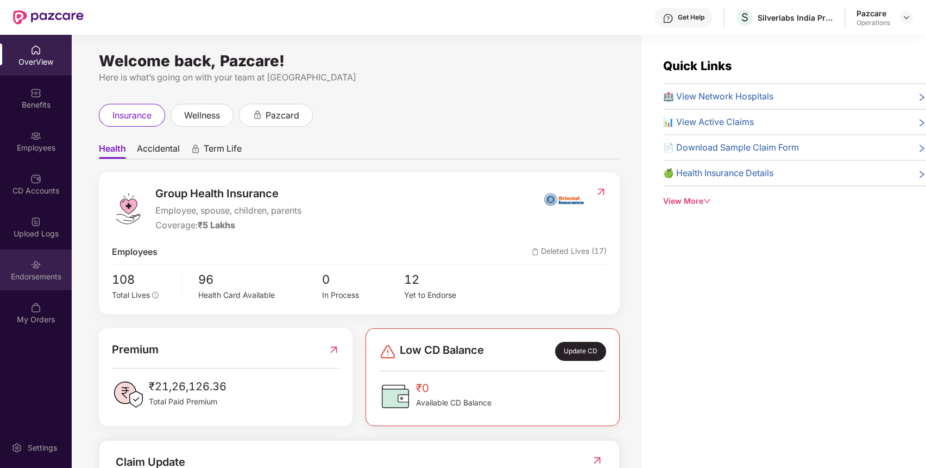
click at [37, 272] on div "Endorsements" at bounding box center [36, 276] width 72 height 11
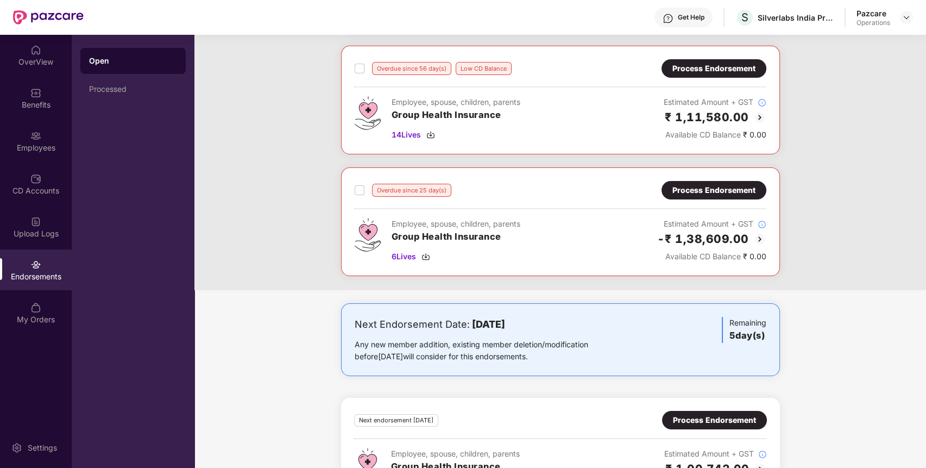
scroll to position [166, 0]
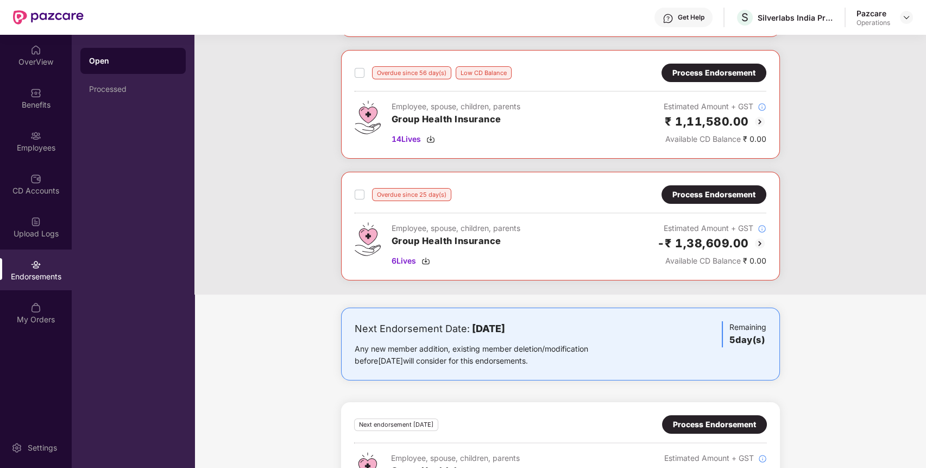
click at [700, 188] on div "Process Endorsement" at bounding box center [713, 194] width 83 height 12
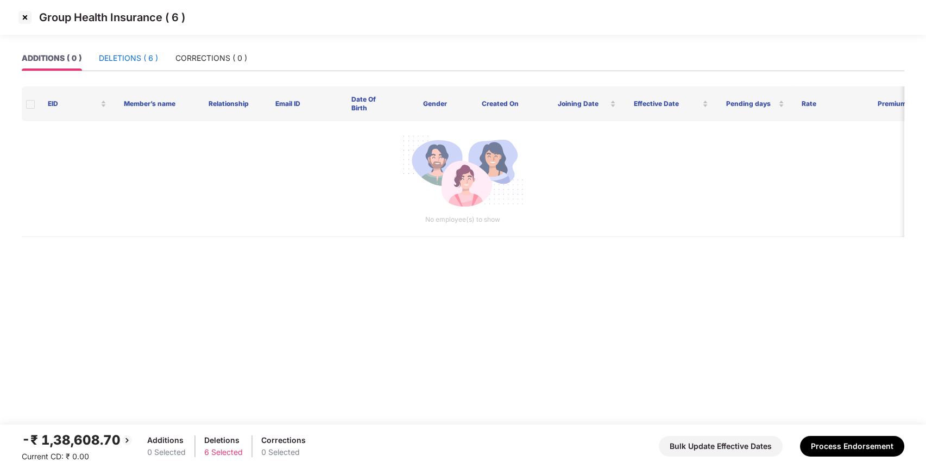
click at [147, 61] on div "DELETIONS ( 6 )" at bounding box center [128, 58] width 59 height 12
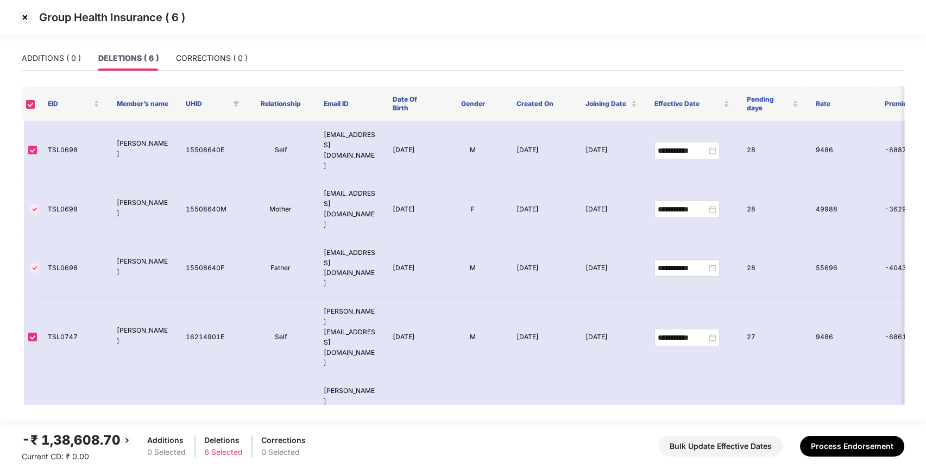
click at [26, 17] on img at bounding box center [24, 17] width 17 height 17
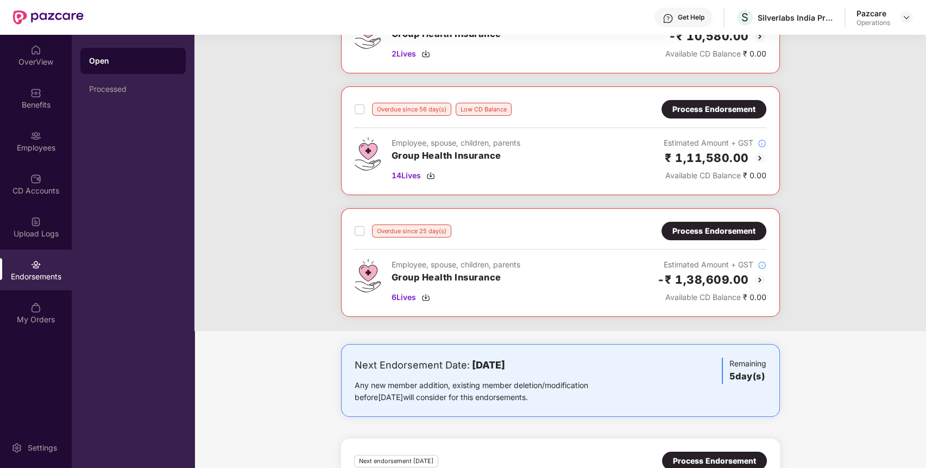
scroll to position [130, 0]
click at [489, 155] on h3 "Group Health Insurance" at bounding box center [456, 155] width 129 height 14
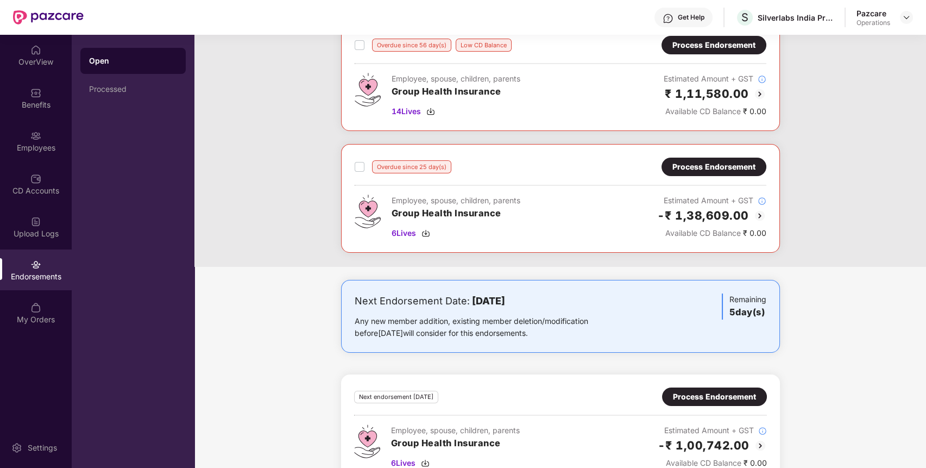
scroll to position [196, 0]
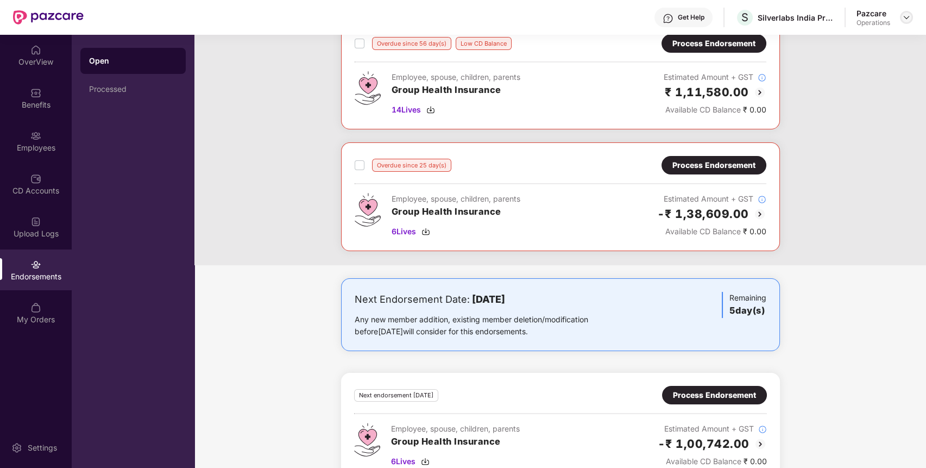
click at [906, 18] on img at bounding box center [906, 17] width 9 height 9
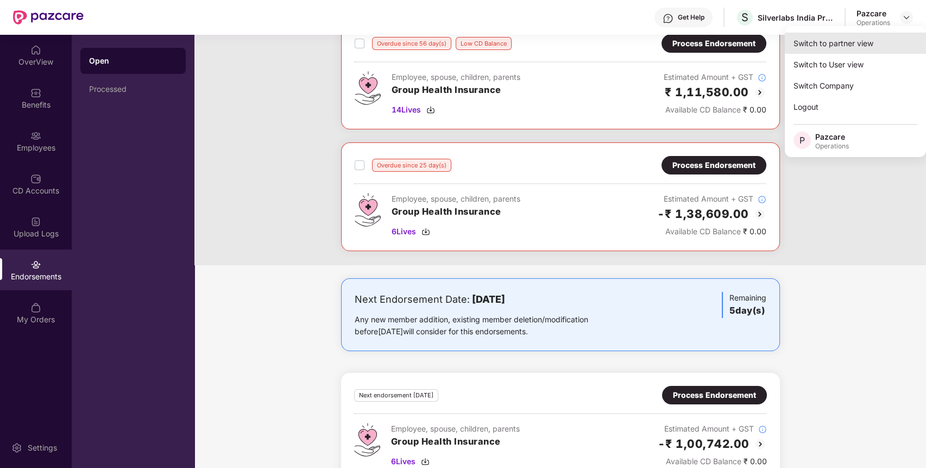
click at [884, 46] on div "Switch to partner view" at bounding box center [855, 43] width 141 height 21
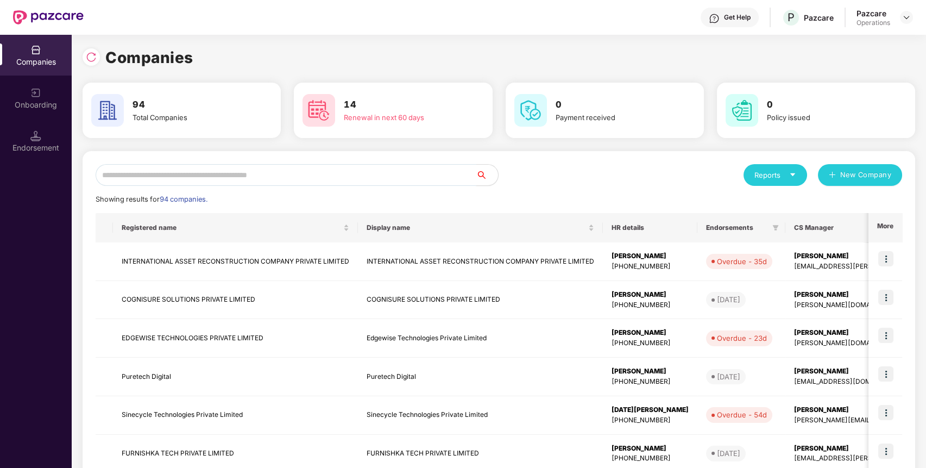
click at [442, 178] on input "text" at bounding box center [286, 175] width 381 height 22
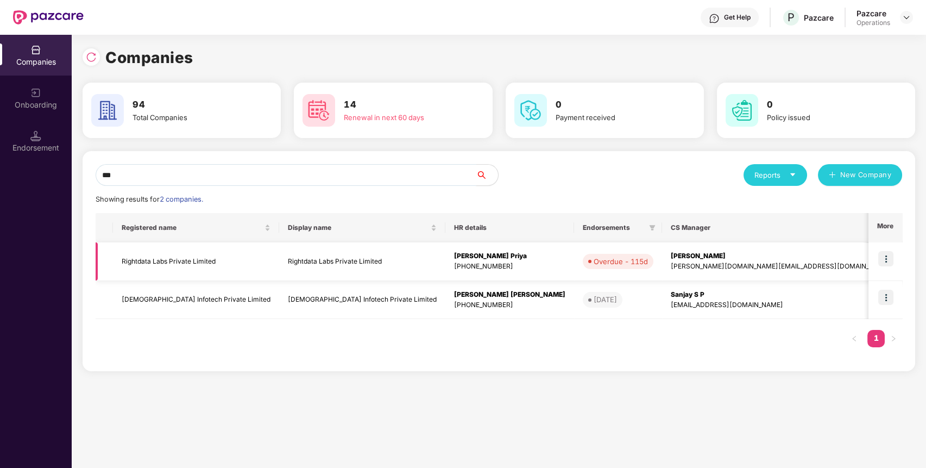
type input "***"
click at [887, 254] on img at bounding box center [885, 258] width 15 height 15
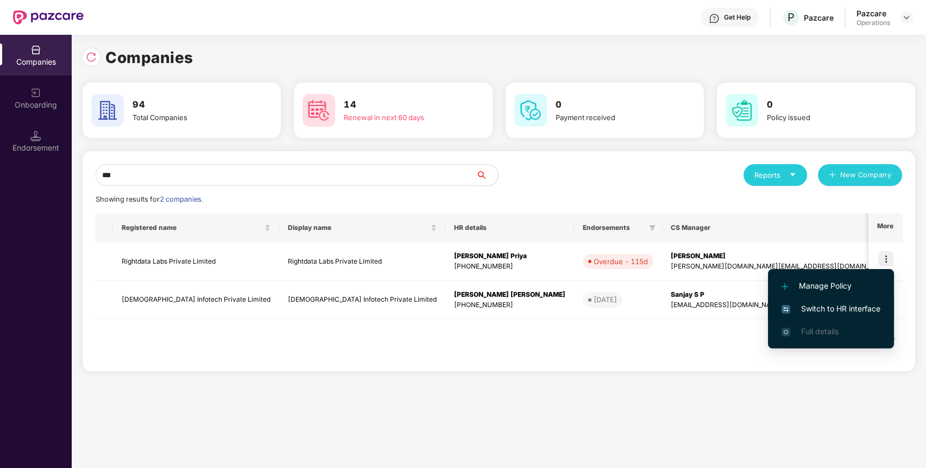
click at [858, 307] on span "Switch to HR interface" at bounding box center [831, 309] width 99 height 12
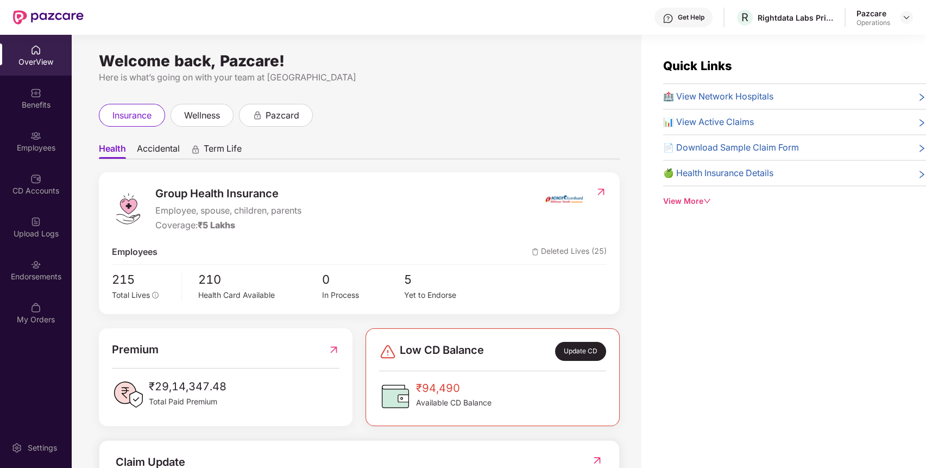
click at [30, 268] on div "Endorsements" at bounding box center [36, 269] width 72 height 41
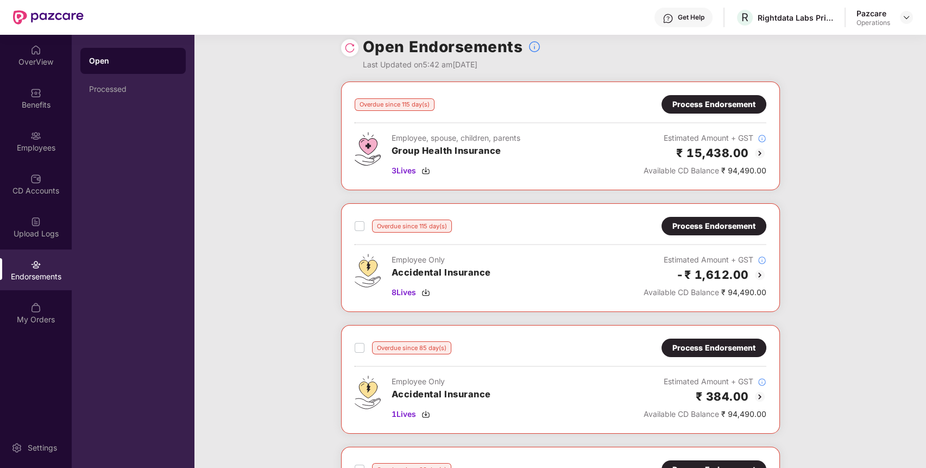
scroll to position [0, 0]
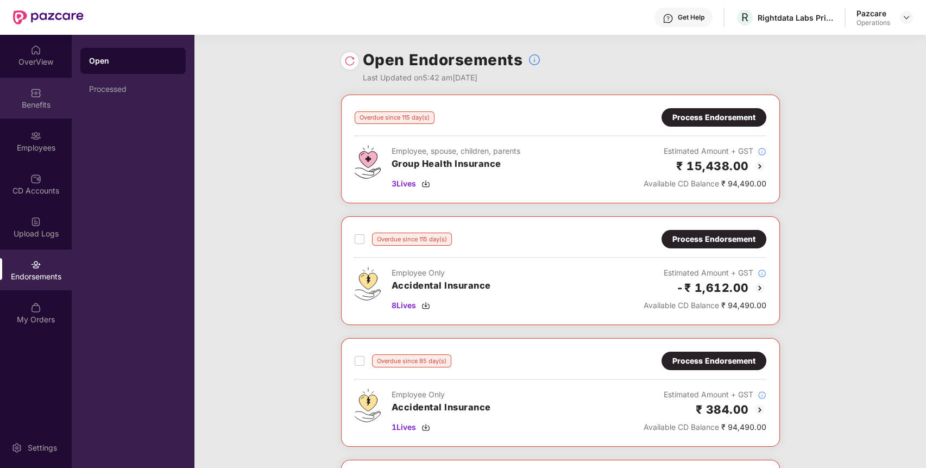
click at [37, 111] on div "Benefits" at bounding box center [36, 98] width 72 height 41
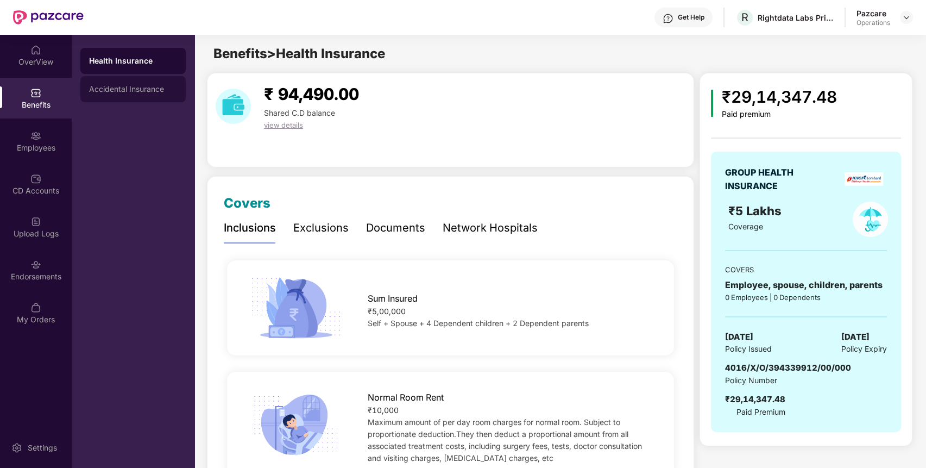
click at [128, 86] on div "Accidental Insurance" at bounding box center [133, 89] width 88 height 9
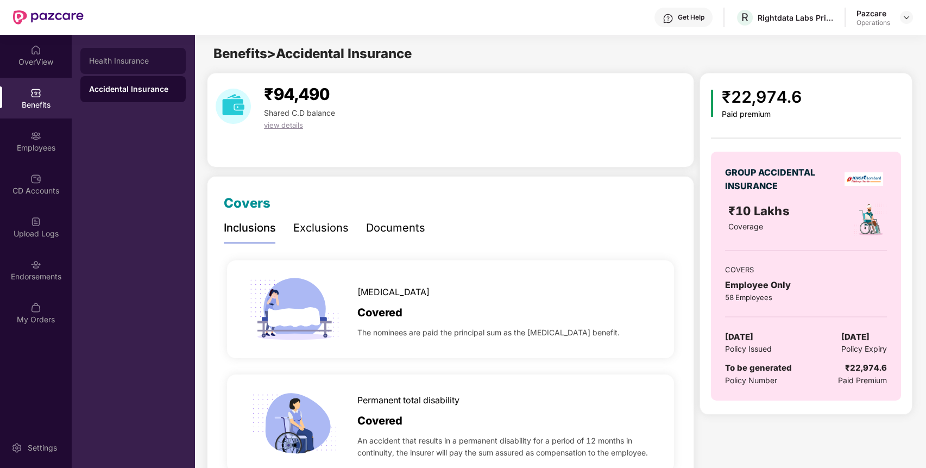
click at [125, 58] on div "Health Insurance" at bounding box center [133, 60] width 88 height 9
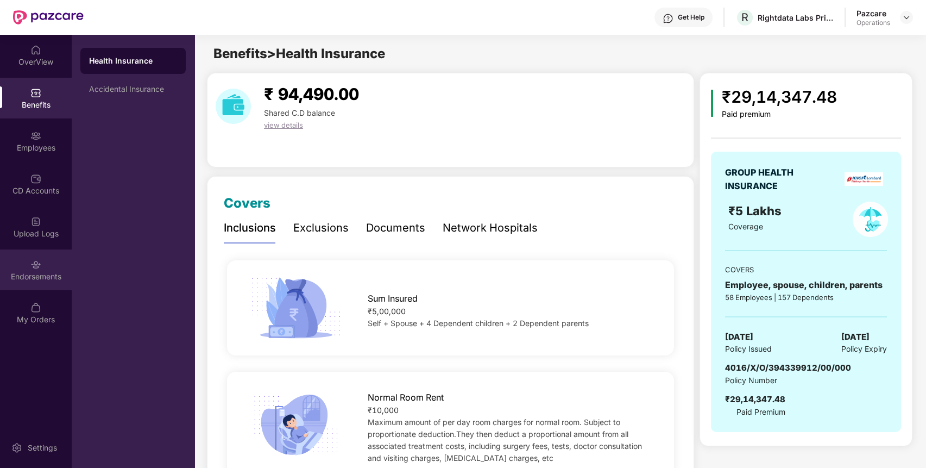
click at [57, 276] on div "Endorsements" at bounding box center [36, 276] width 72 height 11
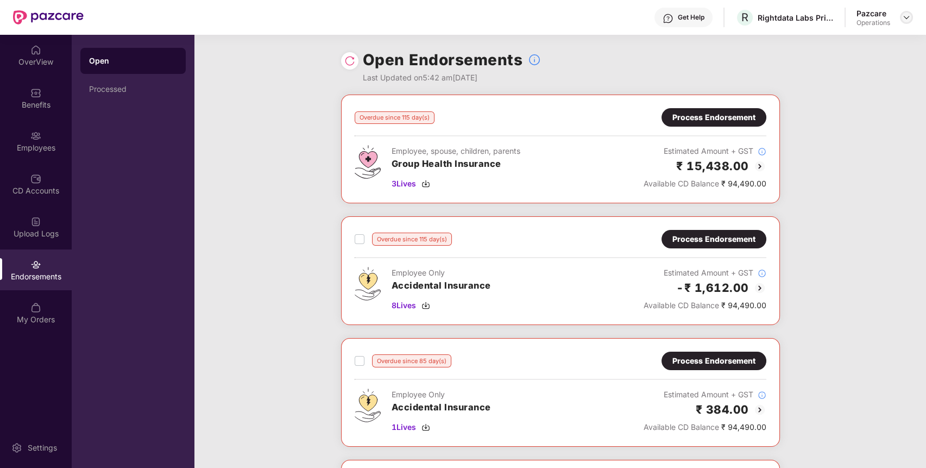
click at [905, 16] on img at bounding box center [906, 17] width 9 height 9
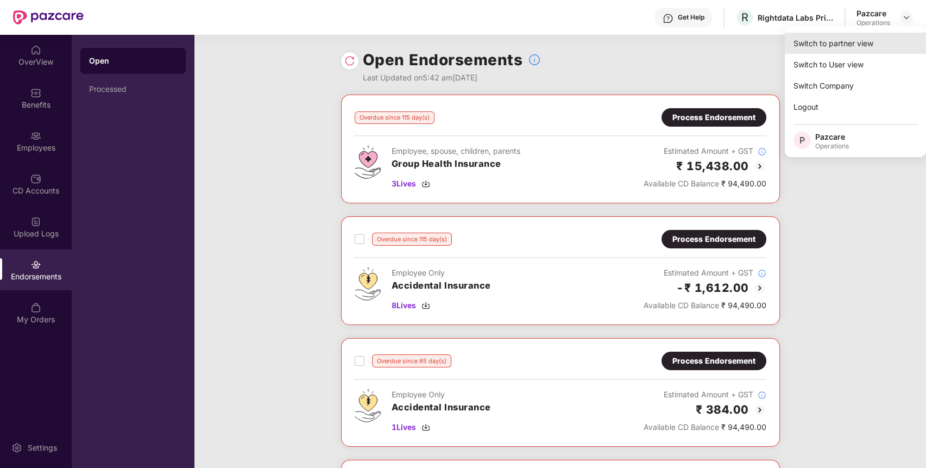
click at [852, 50] on div "Switch to partner view" at bounding box center [855, 43] width 141 height 21
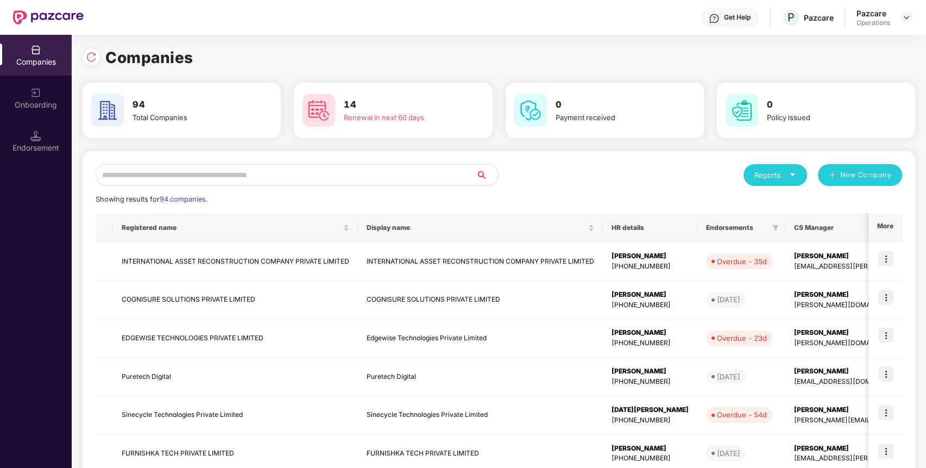
click at [440, 177] on input "text" at bounding box center [286, 175] width 381 height 22
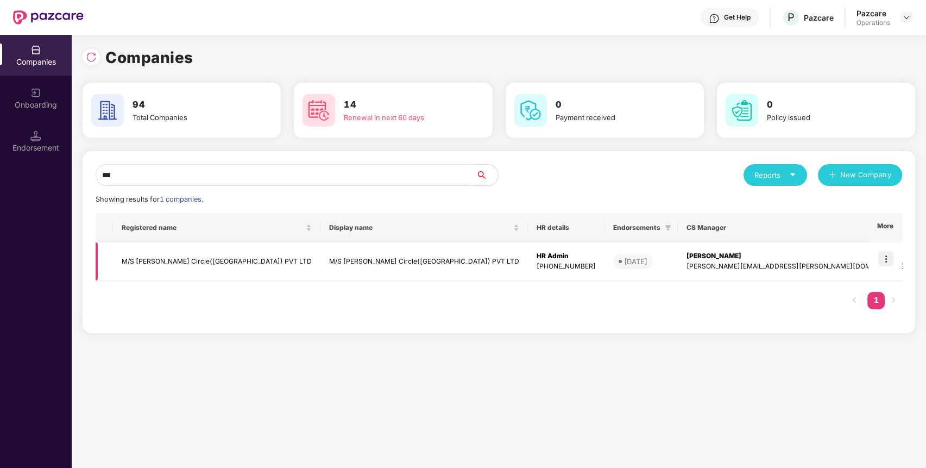
type input "***"
click at [884, 254] on img at bounding box center [885, 258] width 15 height 15
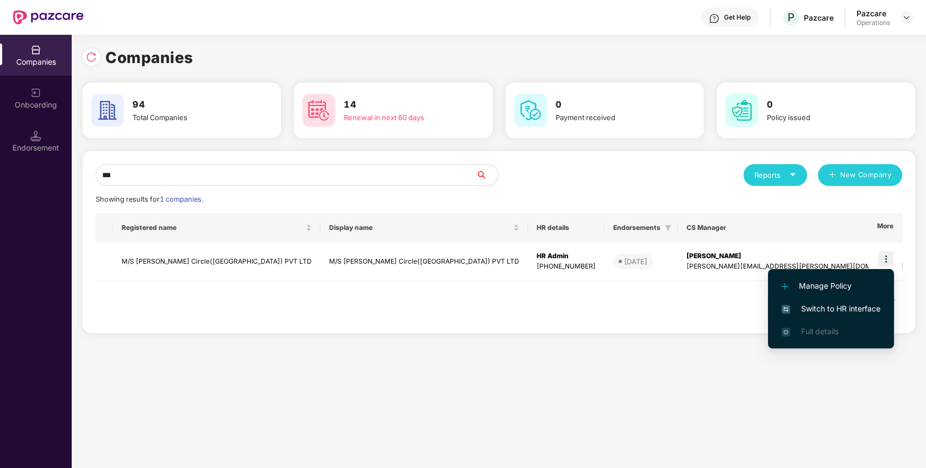
click at [854, 304] on span "Switch to HR interface" at bounding box center [831, 309] width 99 height 12
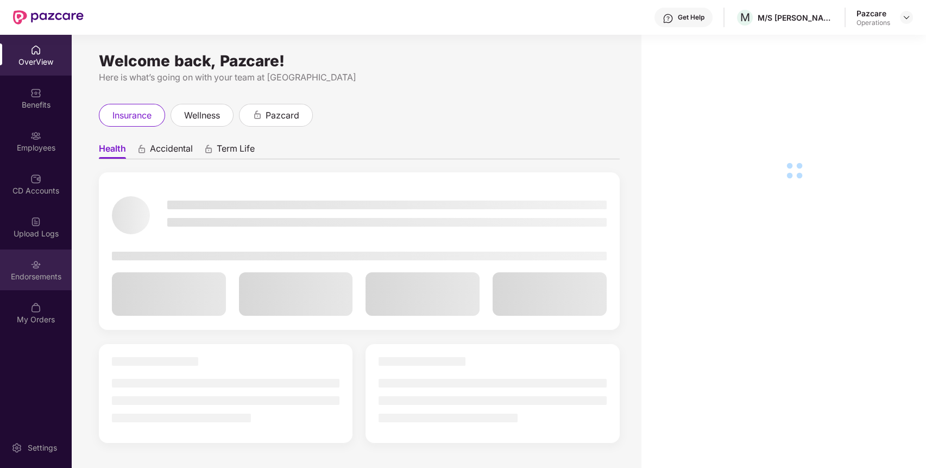
click at [47, 269] on div "Endorsements" at bounding box center [36, 269] width 72 height 41
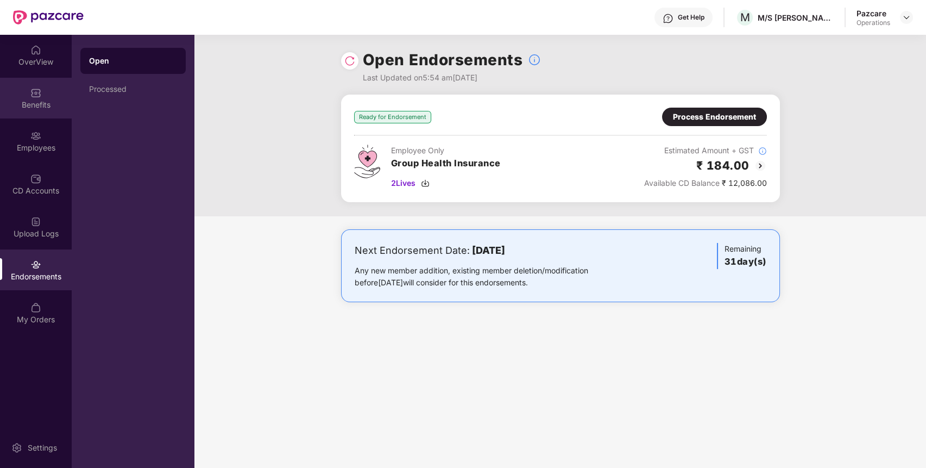
click at [54, 91] on div "Benefits" at bounding box center [36, 98] width 72 height 41
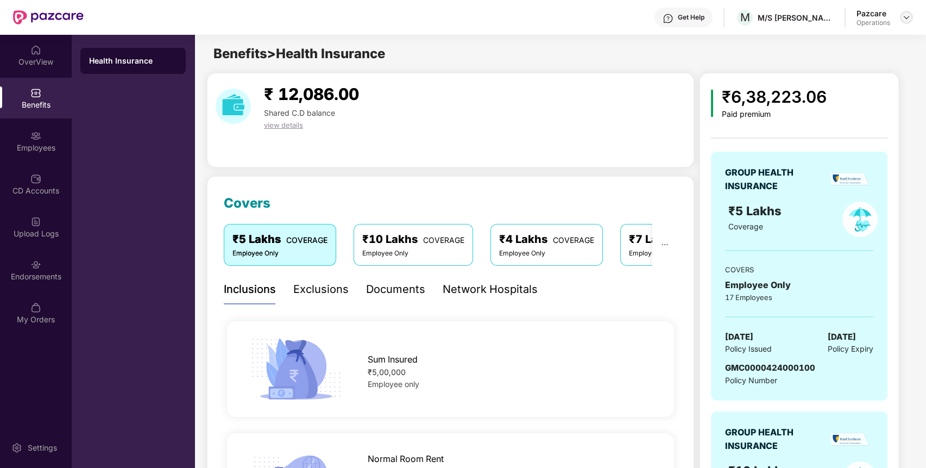
click at [906, 17] on img at bounding box center [906, 17] width 9 height 9
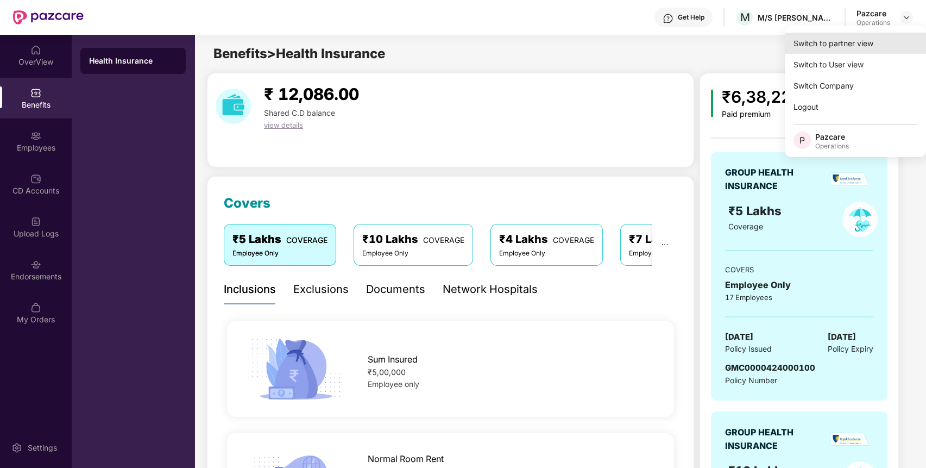
click at [865, 47] on div "Switch to partner view" at bounding box center [855, 43] width 141 height 21
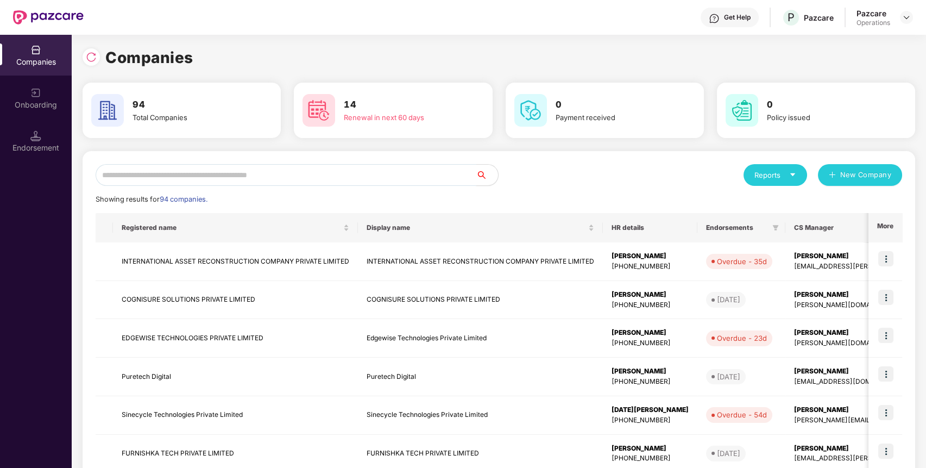
click at [445, 183] on input "text" at bounding box center [286, 175] width 381 height 22
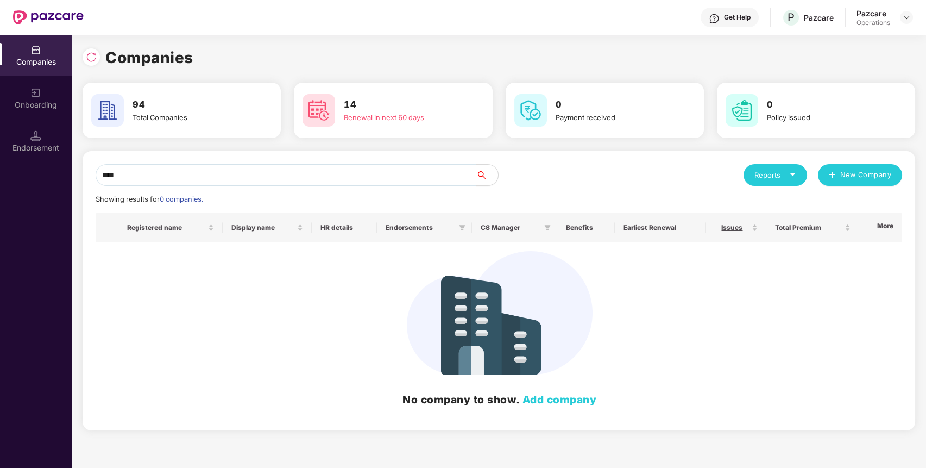
click at [294, 175] on input "****" at bounding box center [286, 175] width 381 height 22
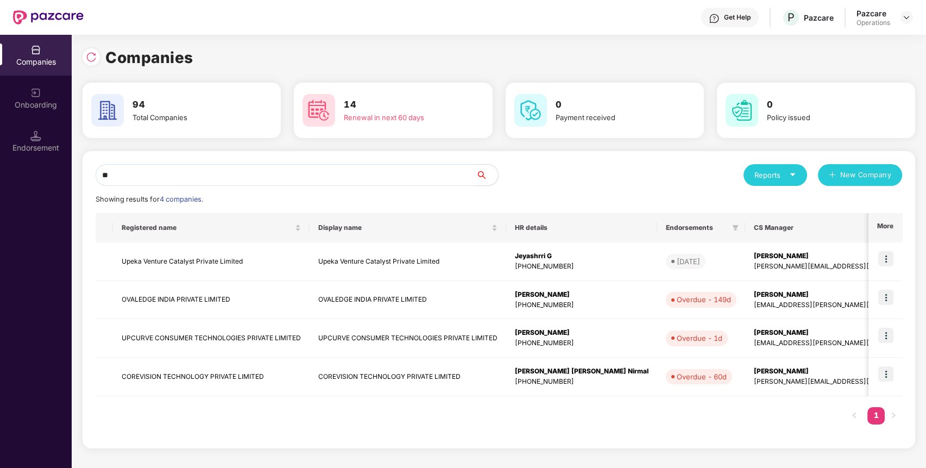
type input "*"
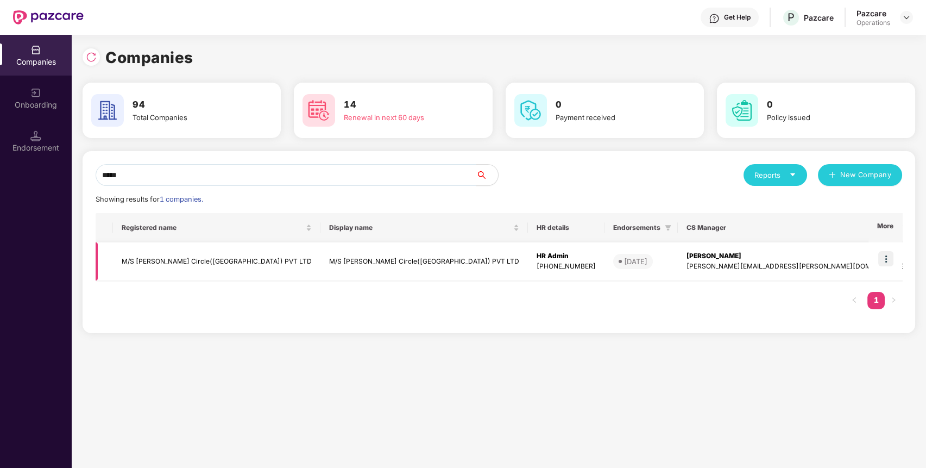
type input "*****"
click at [889, 260] on img at bounding box center [885, 258] width 15 height 15
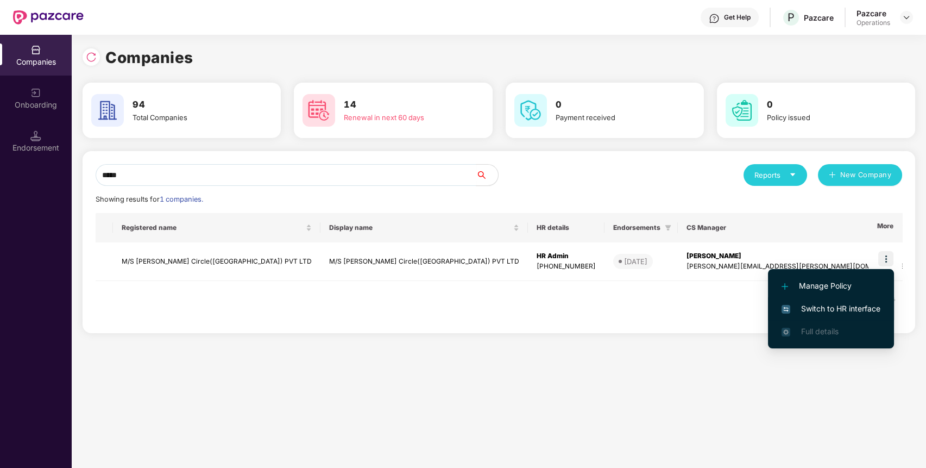
click at [863, 304] on span "Switch to HR interface" at bounding box center [831, 309] width 99 height 12
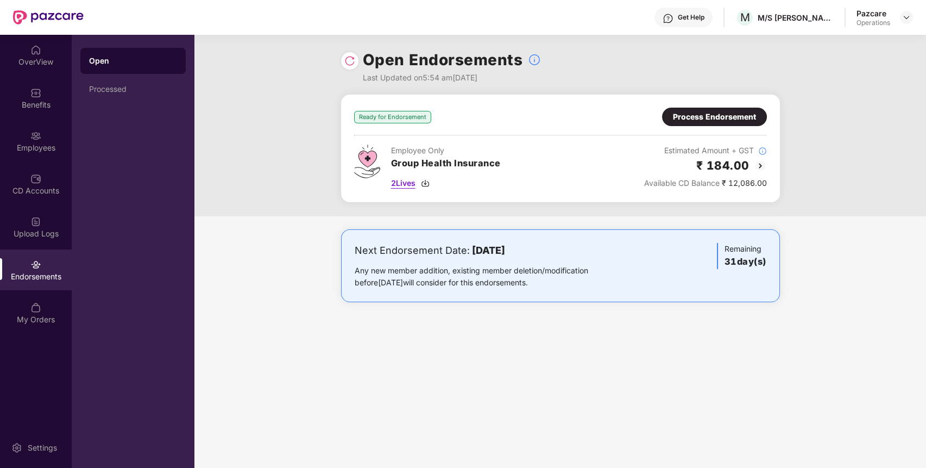
click at [396, 177] on span "2 Lives" at bounding box center [403, 183] width 24 height 12
click at [52, 85] on div "Benefits" at bounding box center [36, 98] width 72 height 41
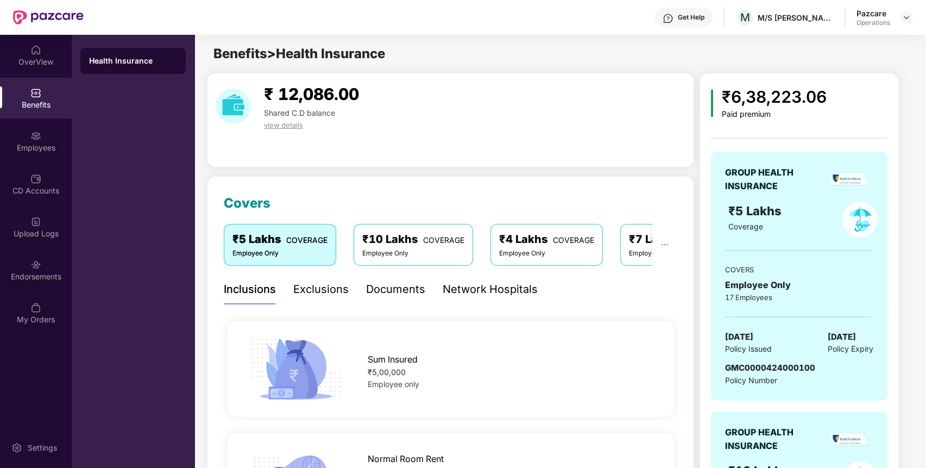
click at [760, 369] on span "GMC0000424000100" at bounding box center [770, 367] width 90 height 10
copy span "GMC0000424000100"
click at [760, 369] on span "GMC0000424000100" at bounding box center [770, 367] width 90 height 10
copy span "GMC0000424000100"
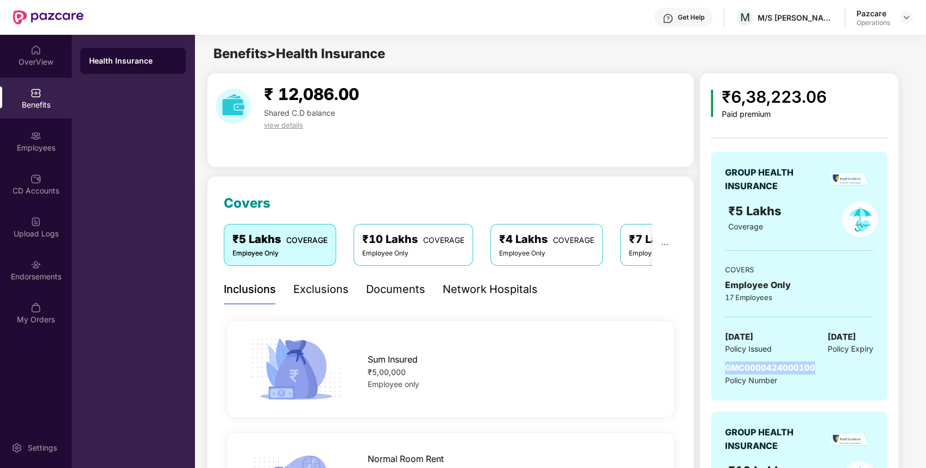
copy span "GMC0000424000100"
click at [904, 19] on img at bounding box center [906, 17] width 9 height 9
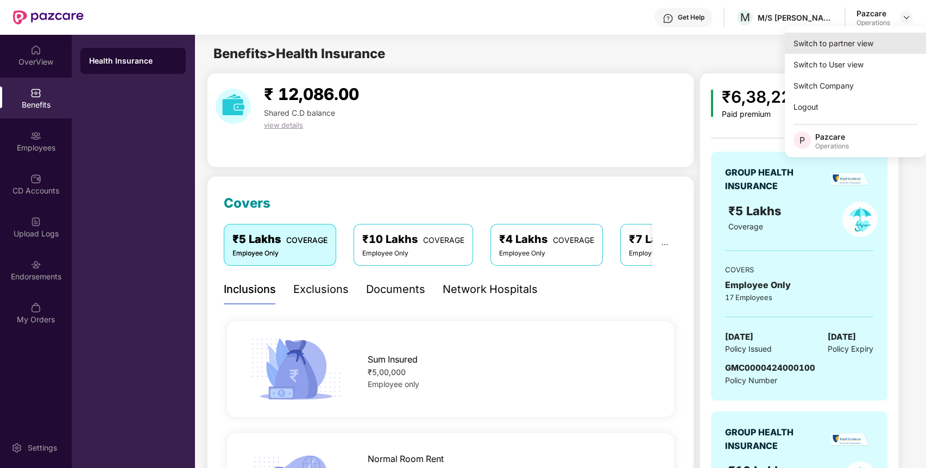
click at [884, 40] on div "Switch to partner view" at bounding box center [855, 43] width 141 height 21
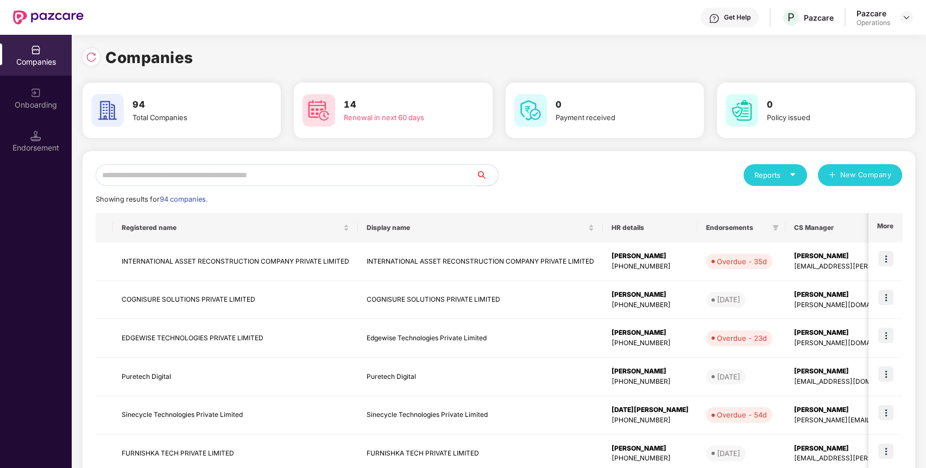
click at [393, 171] on input "text" at bounding box center [286, 175] width 381 height 22
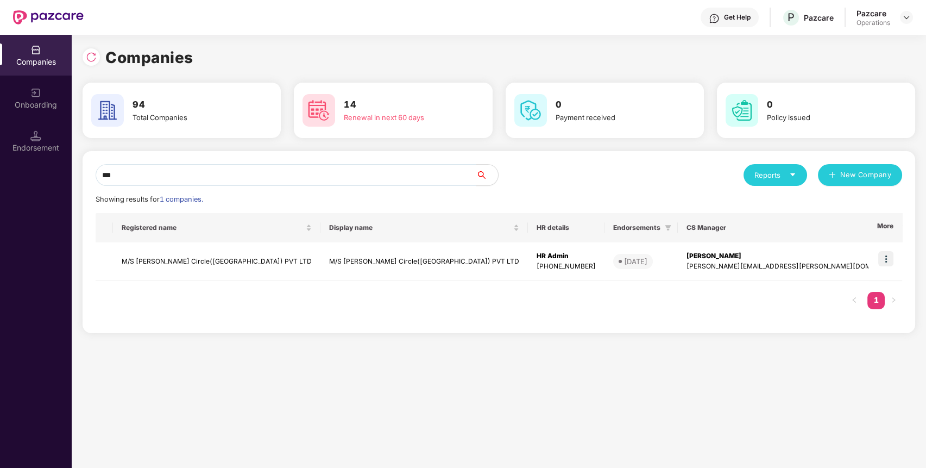
type input "***"
click at [890, 260] on img at bounding box center [885, 258] width 15 height 15
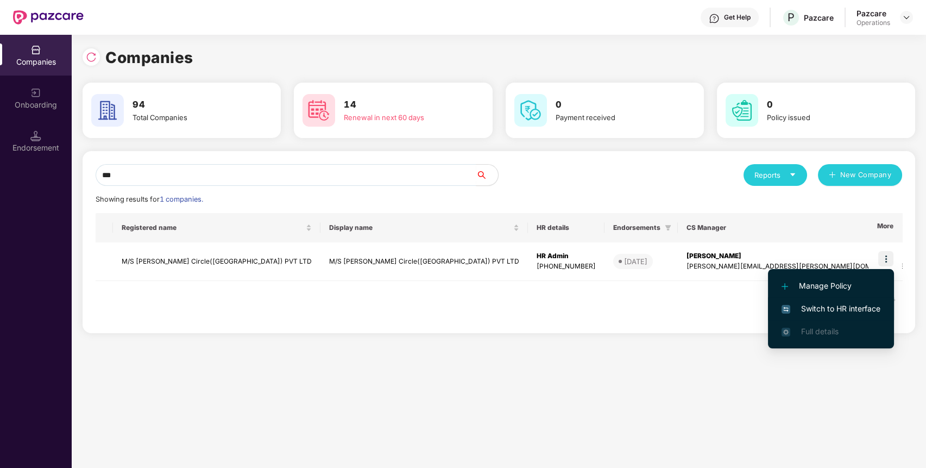
click at [870, 311] on span "Switch to HR interface" at bounding box center [831, 309] width 99 height 12
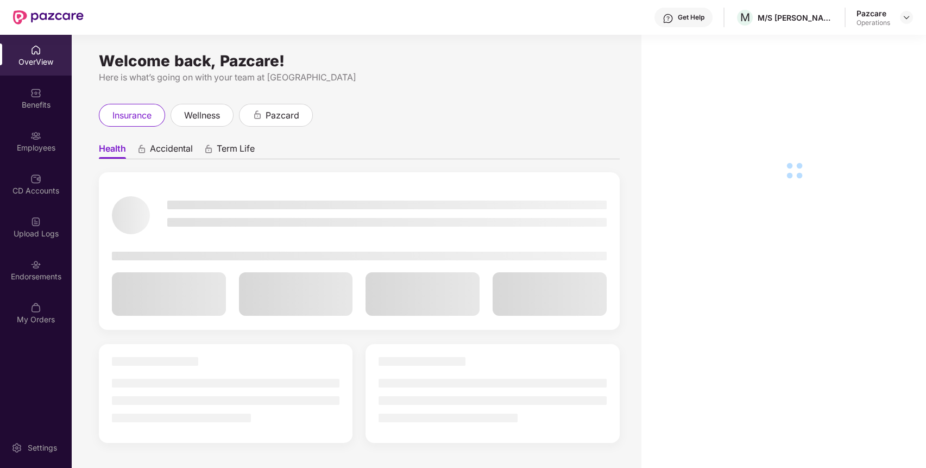
click at [22, 287] on div "Endorsements" at bounding box center [36, 269] width 72 height 41
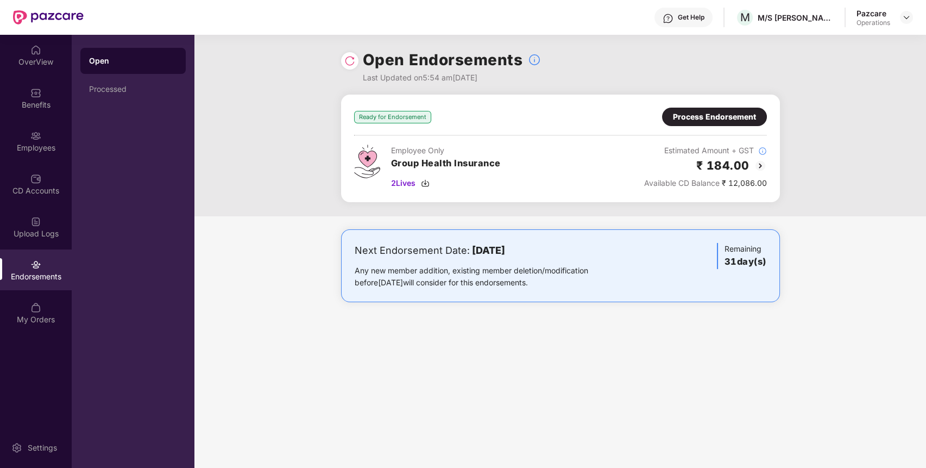
click at [717, 119] on div "Process Endorsement" at bounding box center [714, 117] width 83 height 12
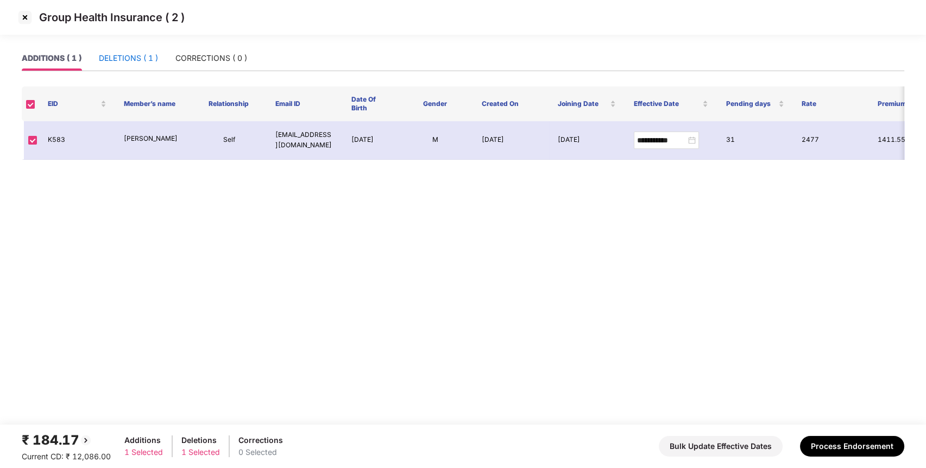
click at [149, 61] on div "DELETIONS ( 1 )" at bounding box center [128, 58] width 59 height 12
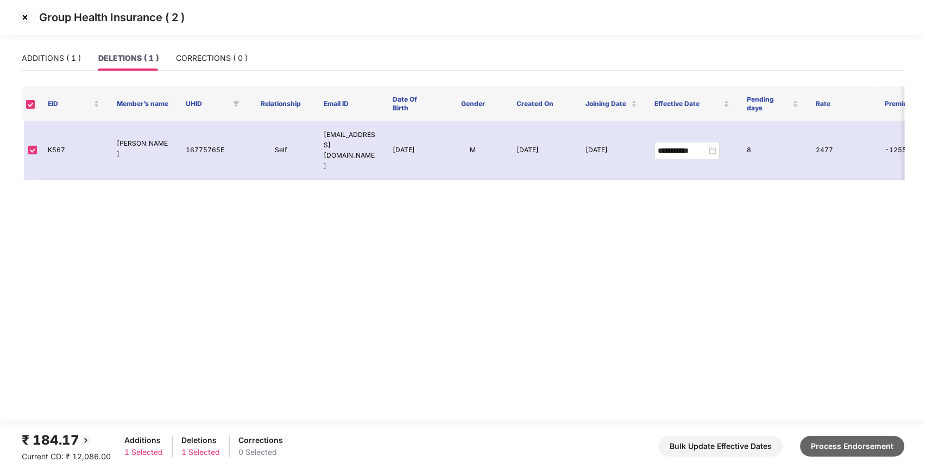
click at [882, 442] on button "Process Endorsement" at bounding box center [852, 446] width 104 height 21
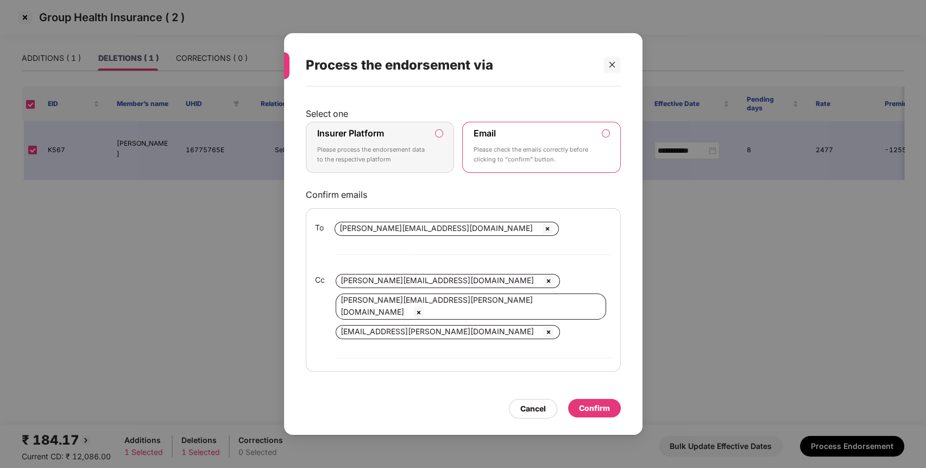
click at [421, 164] on p "Please process the endorsement data to the respective platform" at bounding box center [372, 154] width 111 height 19
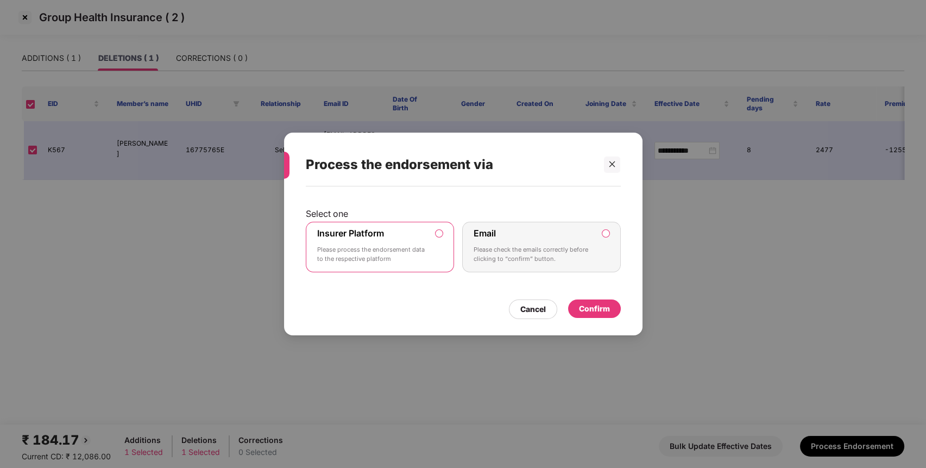
click at [595, 306] on div "Confirm" at bounding box center [594, 309] width 31 height 12
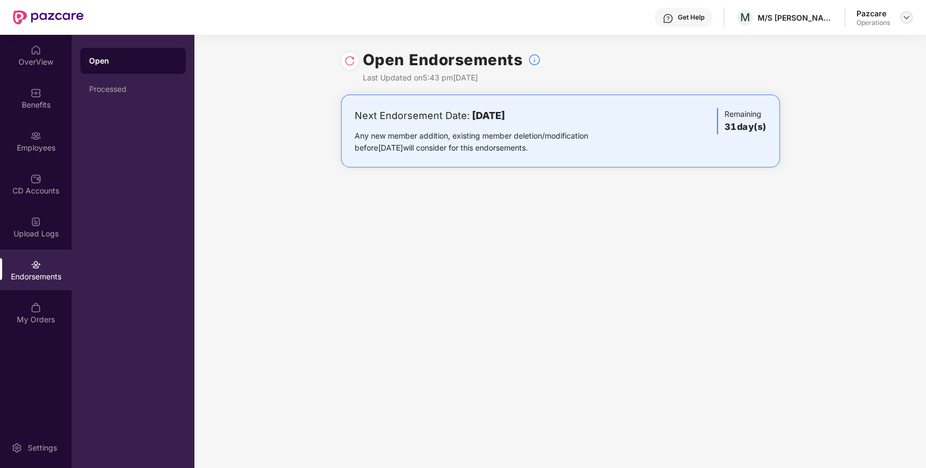
click at [903, 17] on img at bounding box center [906, 17] width 9 height 9
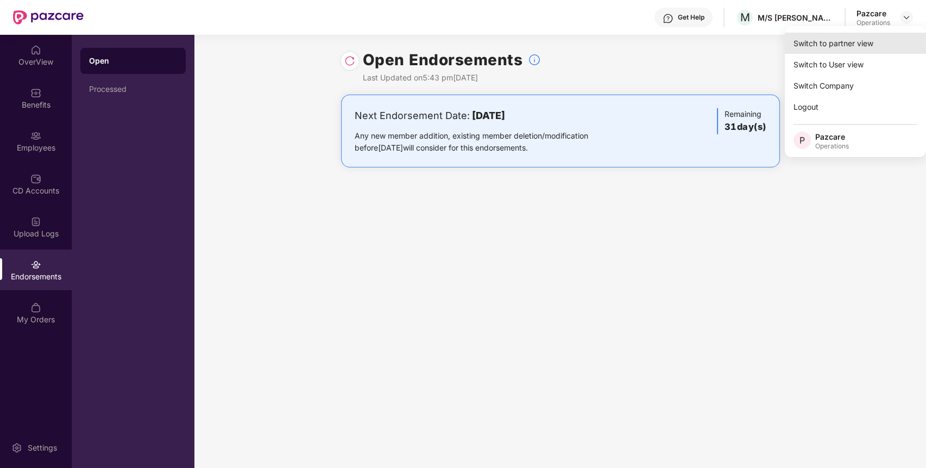
click at [881, 41] on div "Switch to partner view" at bounding box center [855, 43] width 141 height 21
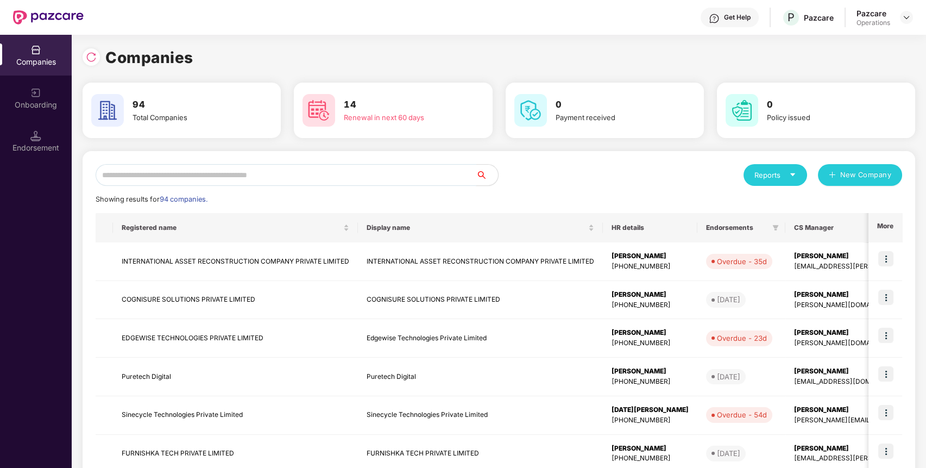
click at [456, 178] on input "text" at bounding box center [286, 175] width 381 height 22
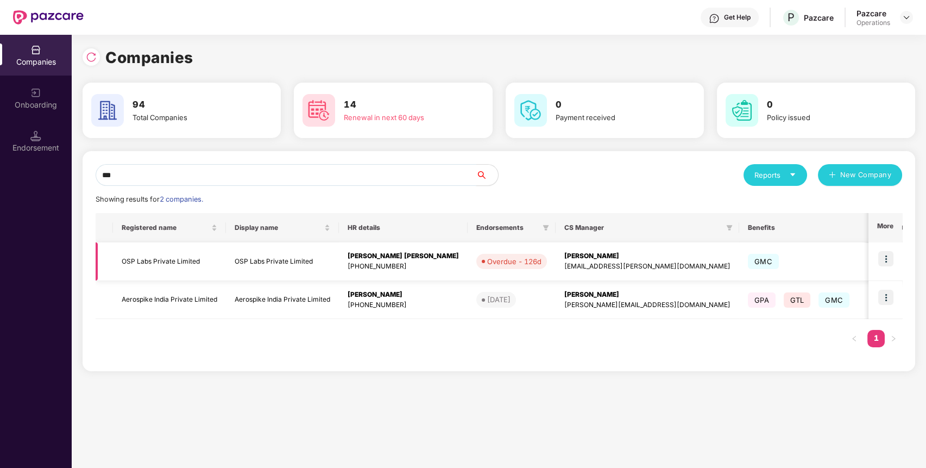
type input "***"
click at [886, 252] on img at bounding box center [885, 258] width 15 height 15
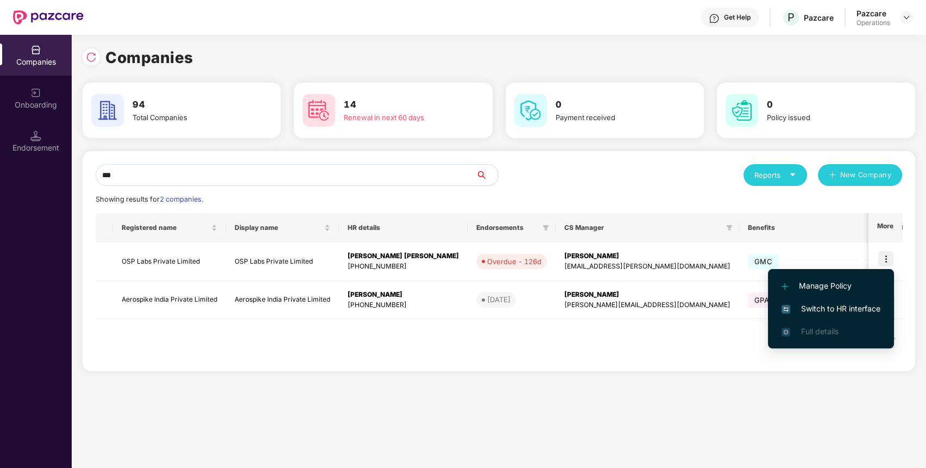
click at [866, 301] on li "Switch to HR interface" at bounding box center [831, 308] width 126 height 23
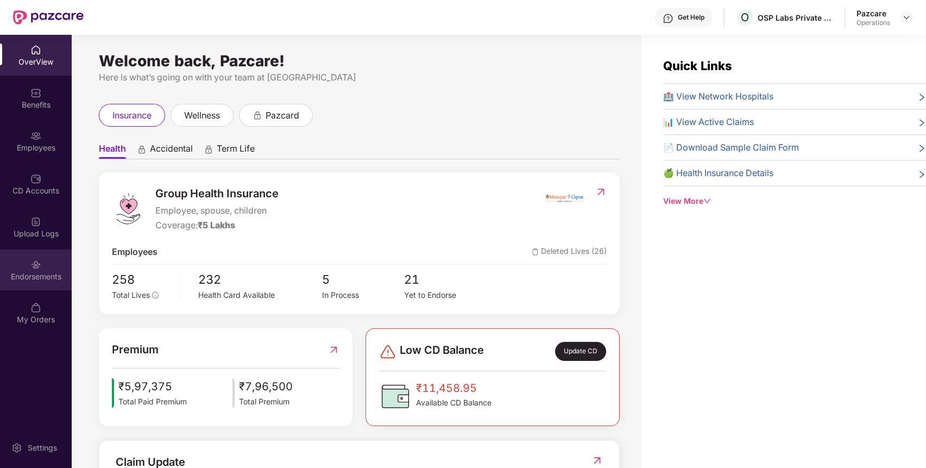
click at [22, 267] on div "Endorsements" at bounding box center [36, 269] width 72 height 41
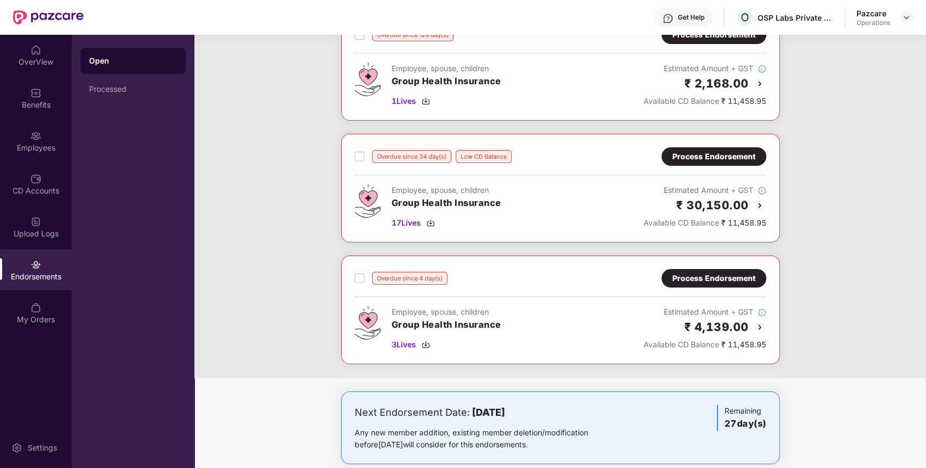
scroll to position [71, 0]
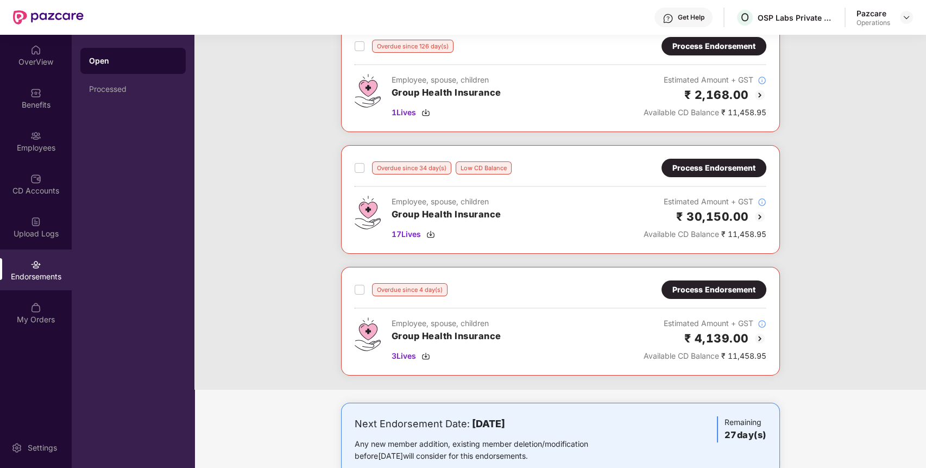
click at [708, 292] on div "Process Endorsement" at bounding box center [713, 290] width 83 height 12
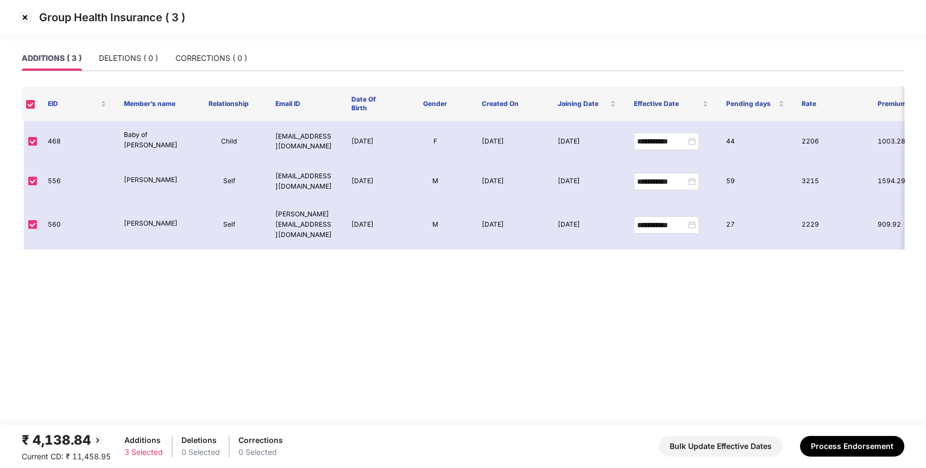
click at [23, 17] on img at bounding box center [24, 17] width 17 height 17
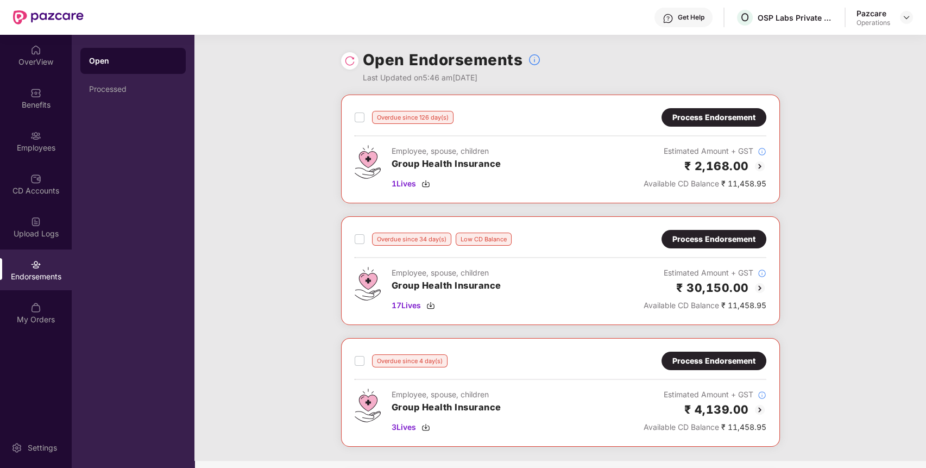
scroll to position [99, 0]
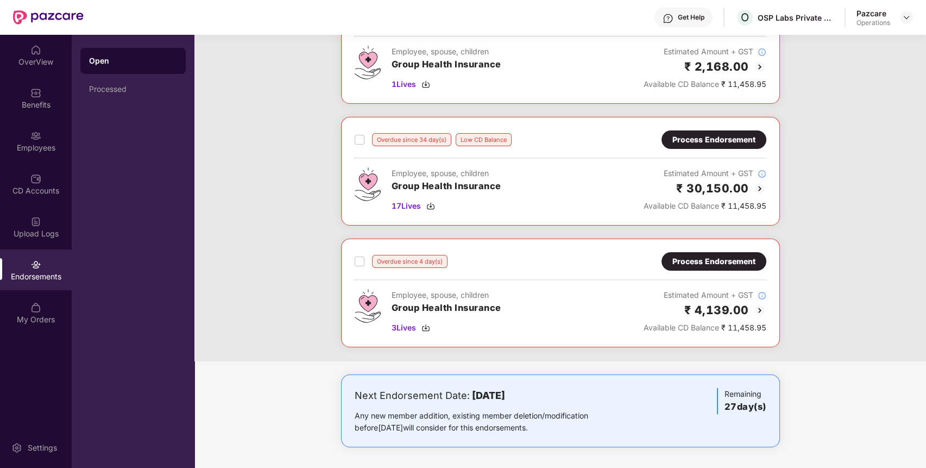
click at [708, 269] on div "Process Endorsement" at bounding box center [714, 261] width 105 height 18
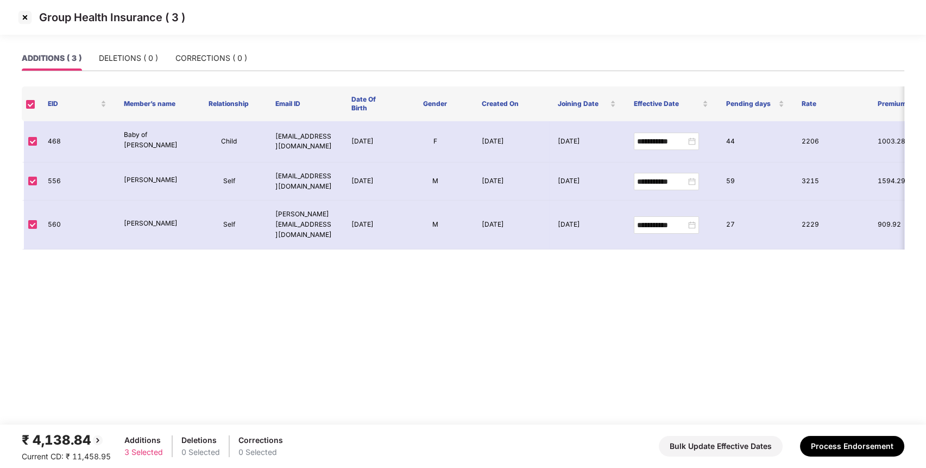
click at [27, 20] on img at bounding box center [24, 17] width 17 height 17
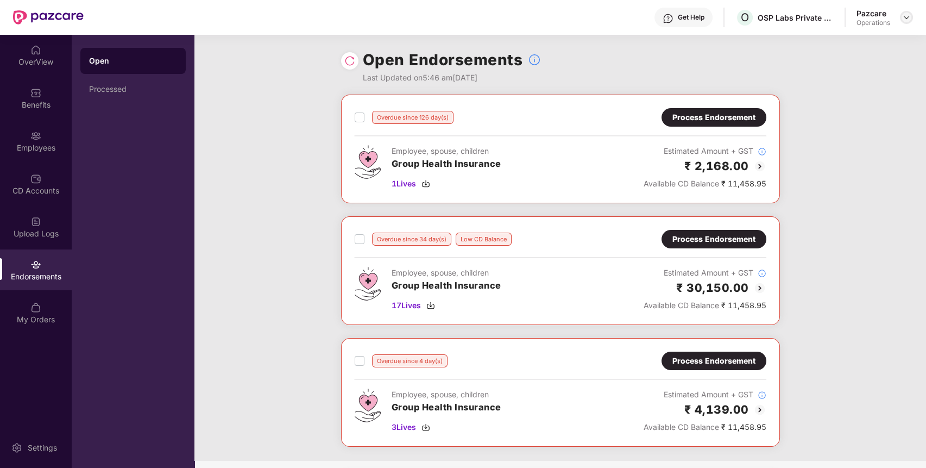
click at [904, 22] on div at bounding box center [906, 17] width 13 height 13
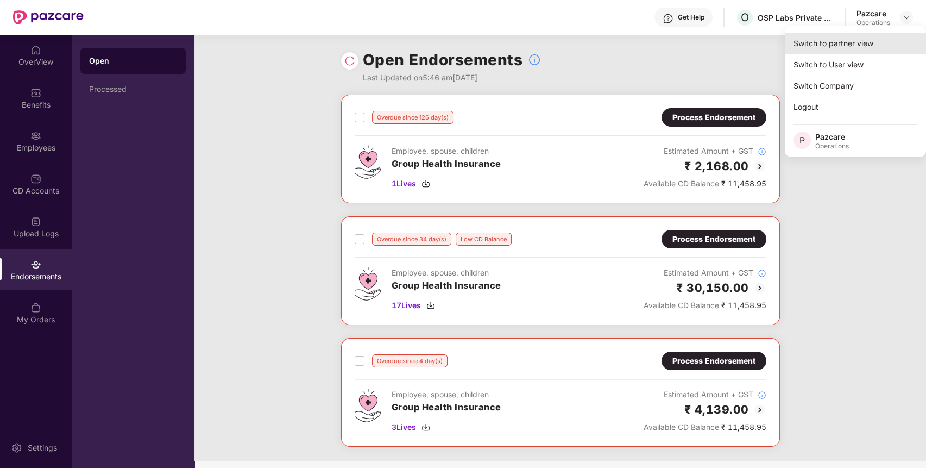
click at [880, 39] on div "Switch to partner view" at bounding box center [855, 43] width 141 height 21
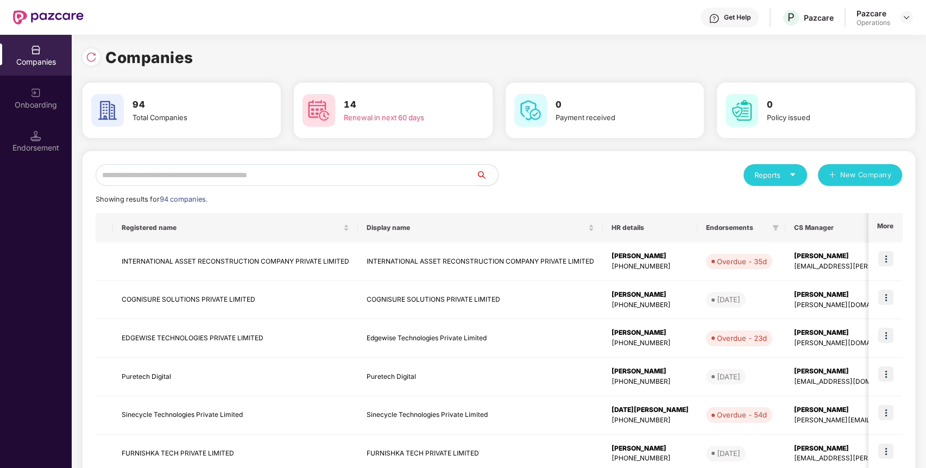
click at [415, 179] on input "text" at bounding box center [286, 175] width 381 height 22
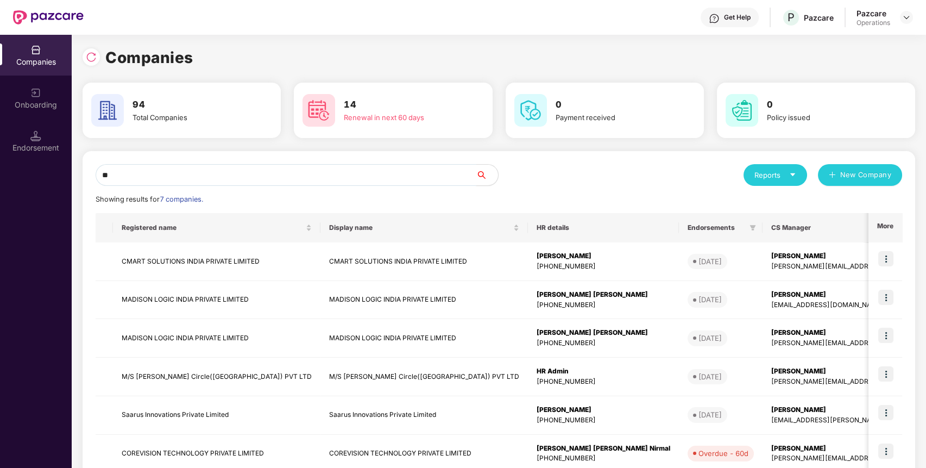
type input "*"
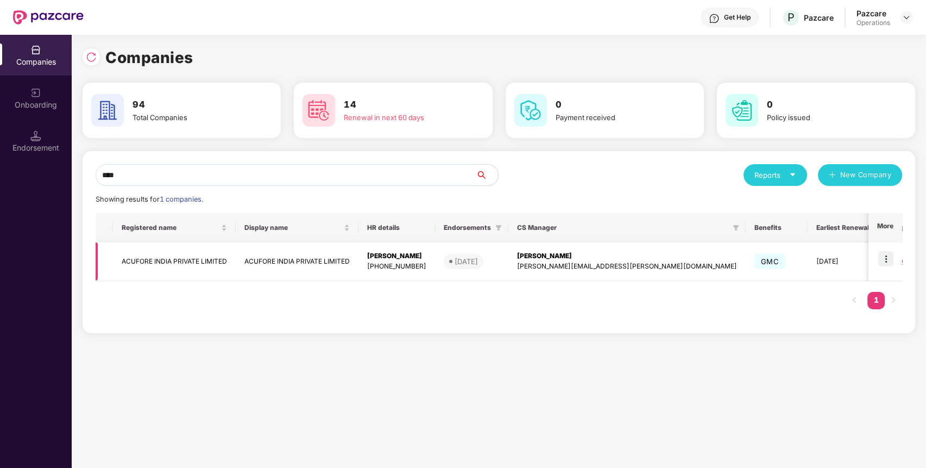
type input "****"
click at [889, 262] on img at bounding box center [885, 258] width 15 height 15
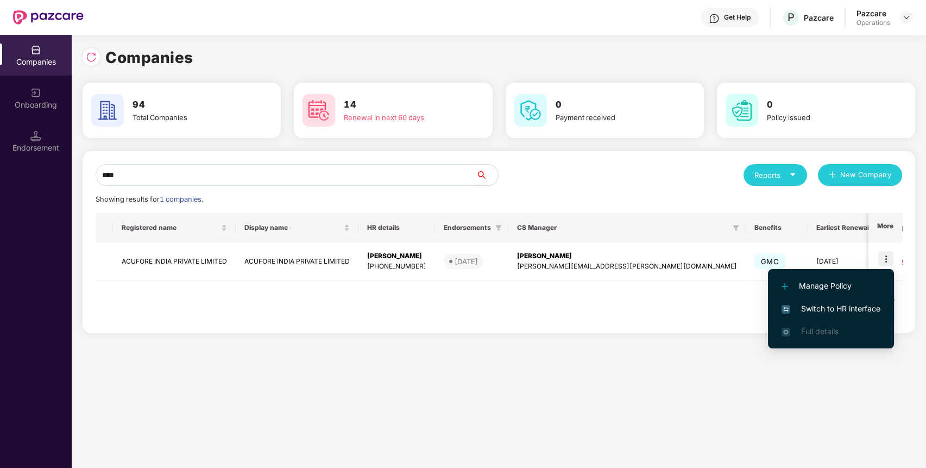
click at [867, 305] on span "Switch to HR interface" at bounding box center [831, 309] width 99 height 12
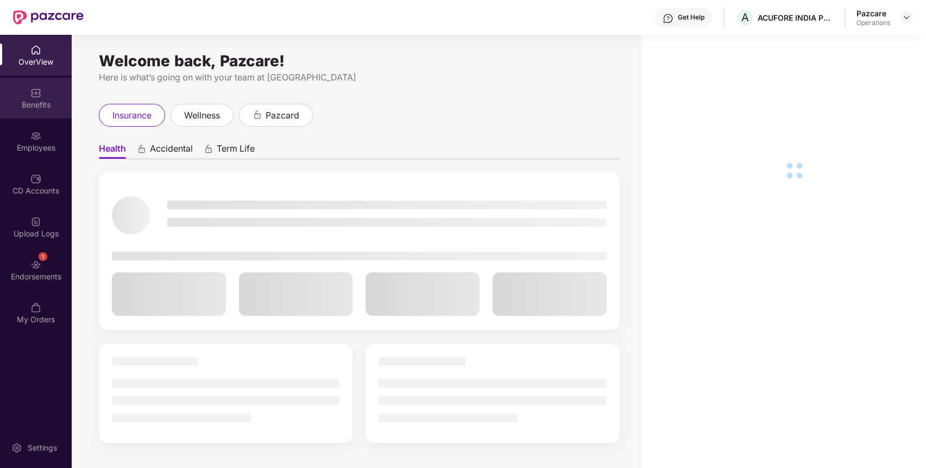
click at [46, 94] on div "Benefits" at bounding box center [36, 98] width 72 height 41
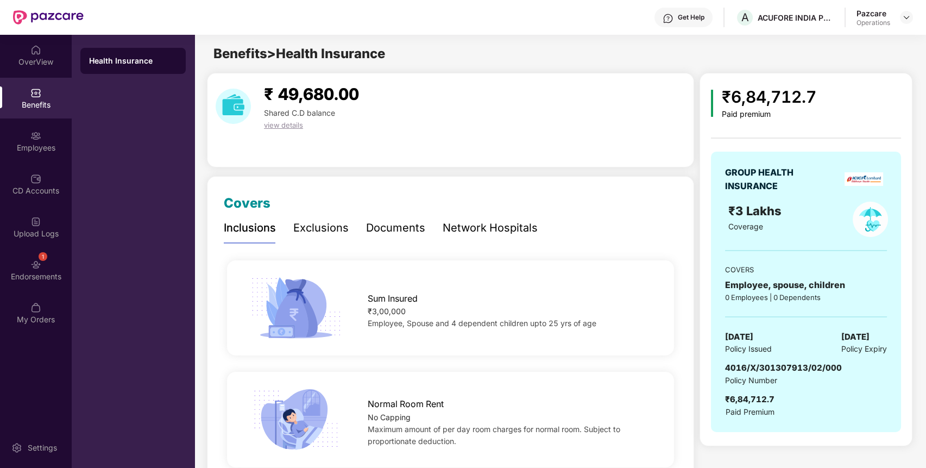
click at [776, 356] on div "GROUP HEALTH INSURANCE ₹3 Lakhs Coverage COVERS Employee, spouse, children 0 Em…" at bounding box center [806, 292] width 190 height 280
copy span "4016/X/301307913/02/000"
click at [52, 267] on div "1 Endorsements" at bounding box center [36, 269] width 72 height 41
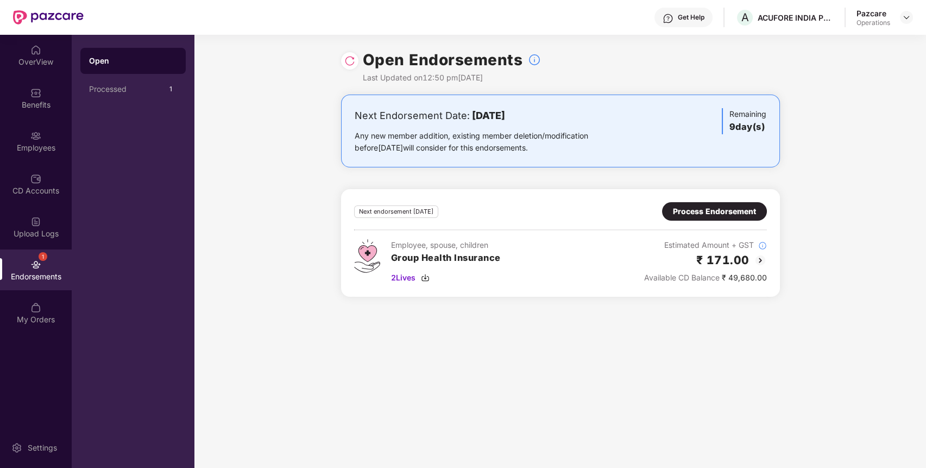
drag, startPoint x: 714, startPoint y: 212, endPoint x: 287, endPoint y: 129, distance: 434.8
click at [287, 129] on div "Next Endorsement Date: [DATE] Any new member addition, existing member deletion…" at bounding box center [560, 202] width 732 height 215
click at [701, 209] on div "Process Endorsement" at bounding box center [714, 211] width 83 height 12
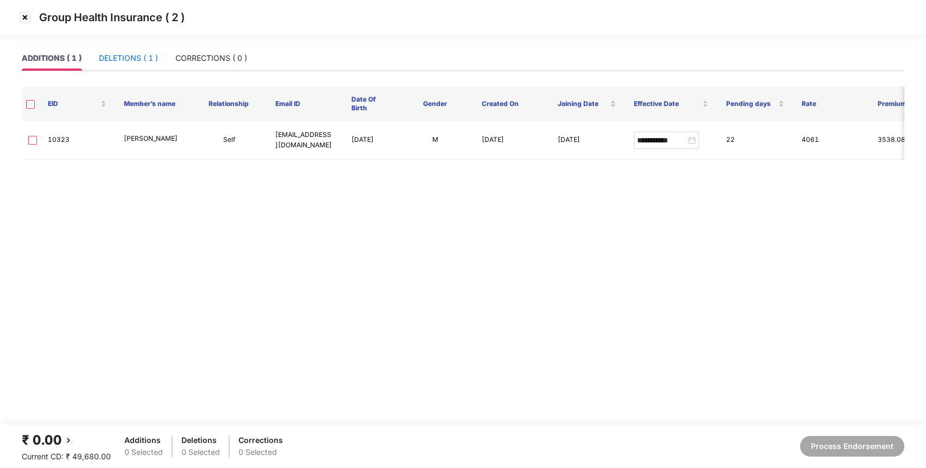
click at [130, 61] on div "DELETIONS ( 1 )" at bounding box center [128, 58] width 59 height 12
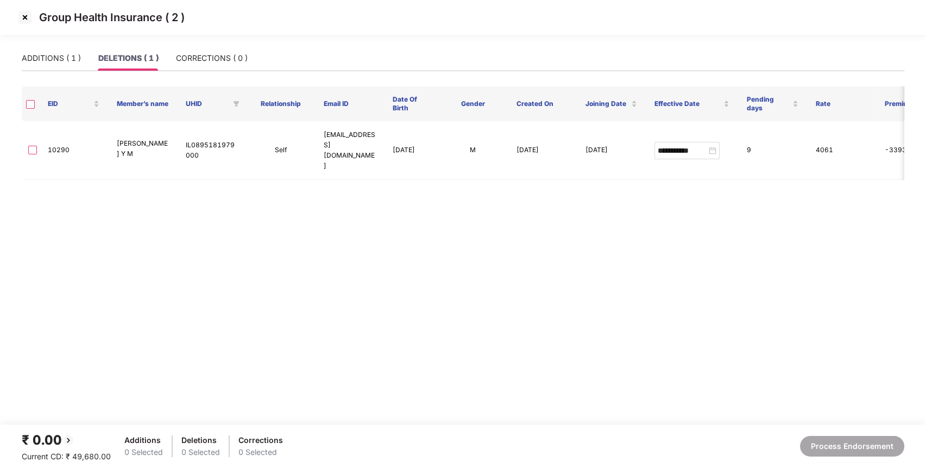
click at [26, 17] on img at bounding box center [24, 17] width 17 height 17
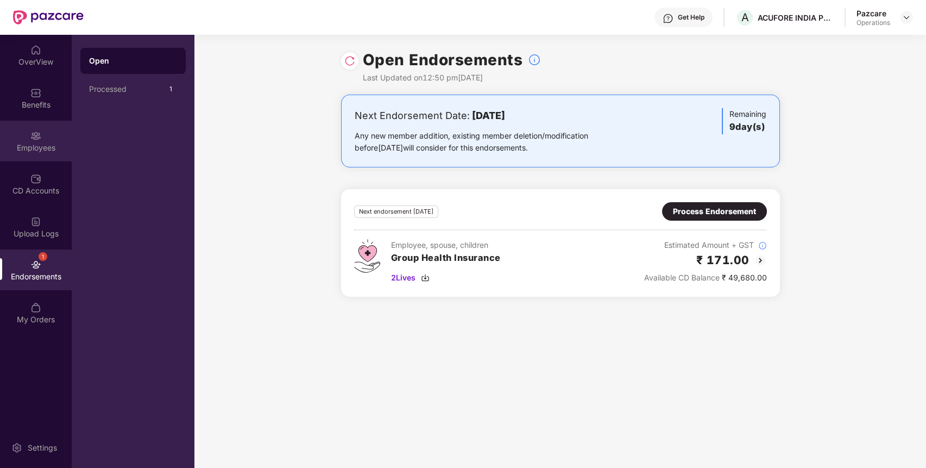
click at [29, 128] on div "Employees" at bounding box center [36, 141] width 72 height 41
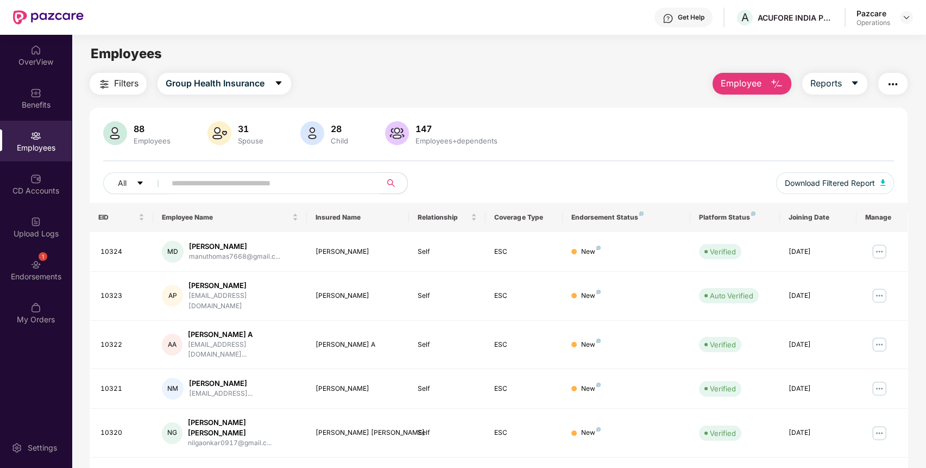
click at [124, 83] on span "Filters" at bounding box center [126, 84] width 24 height 14
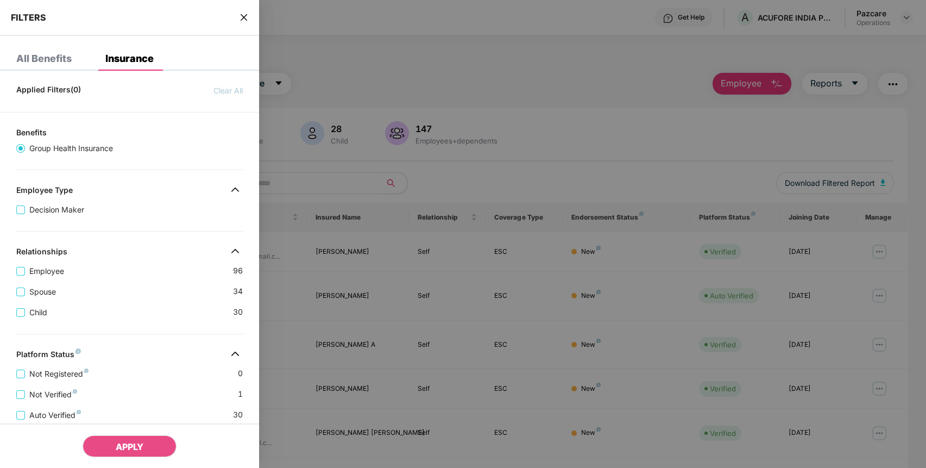
scroll to position [226, 0]
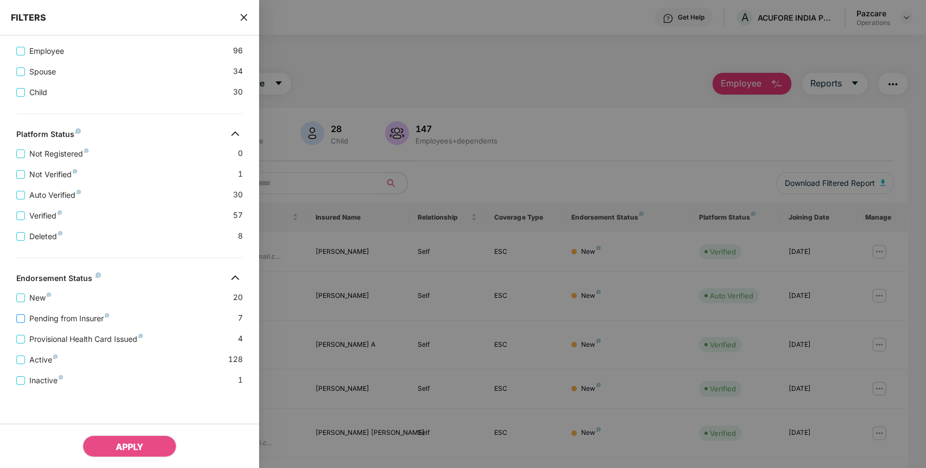
click at [79, 317] on span "Pending from Insurer" at bounding box center [69, 318] width 89 height 12
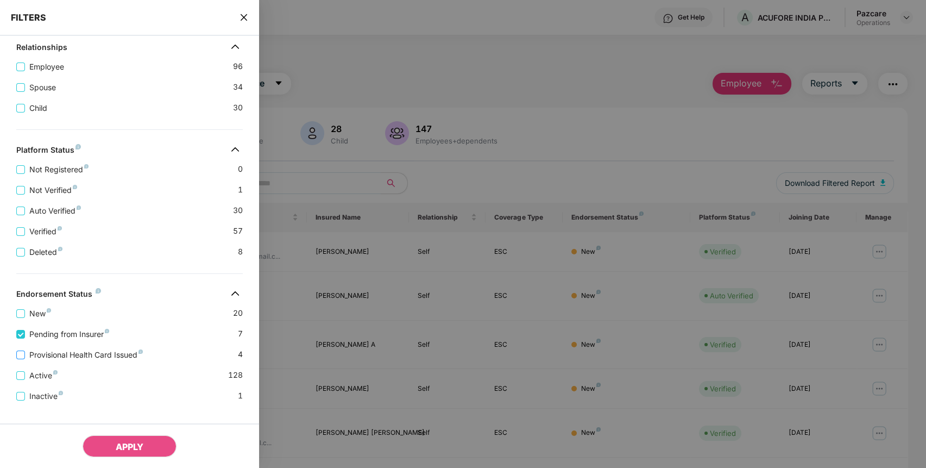
click at [84, 354] on span "Provisional Health Card Issued" at bounding box center [86, 355] width 122 height 12
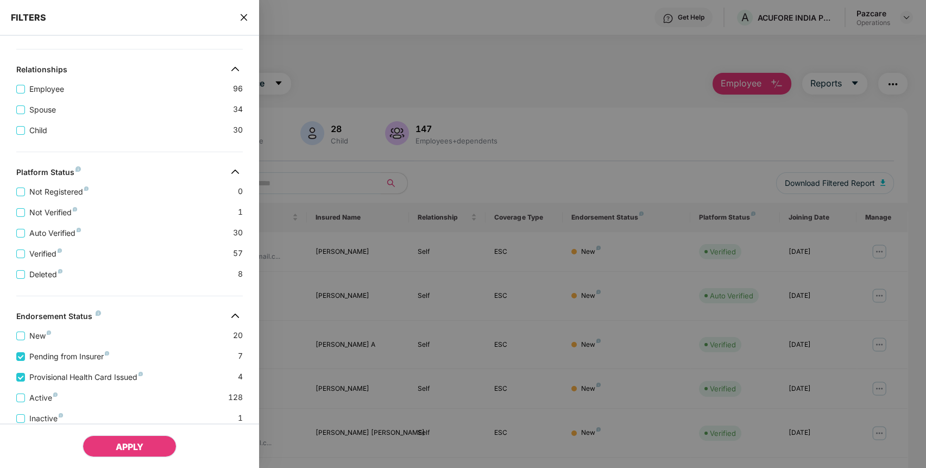
click at [128, 449] on span "APPLY" at bounding box center [130, 446] width 28 height 11
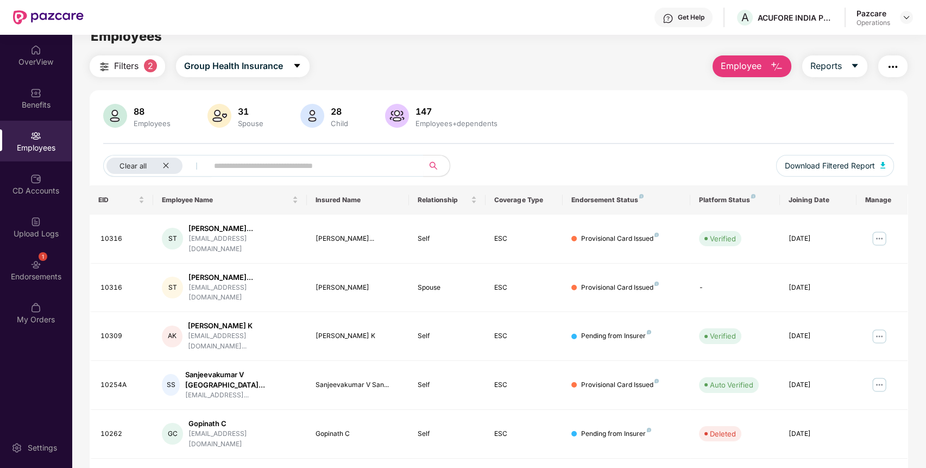
scroll to position [0, 0]
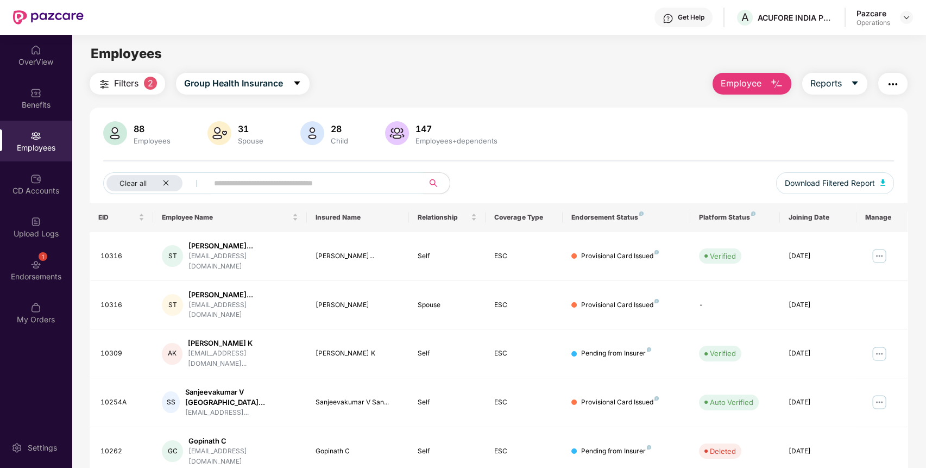
click at [49, 141] on div "Employees" at bounding box center [36, 141] width 72 height 41
click at [166, 180] on icon "close" at bounding box center [165, 182] width 7 height 7
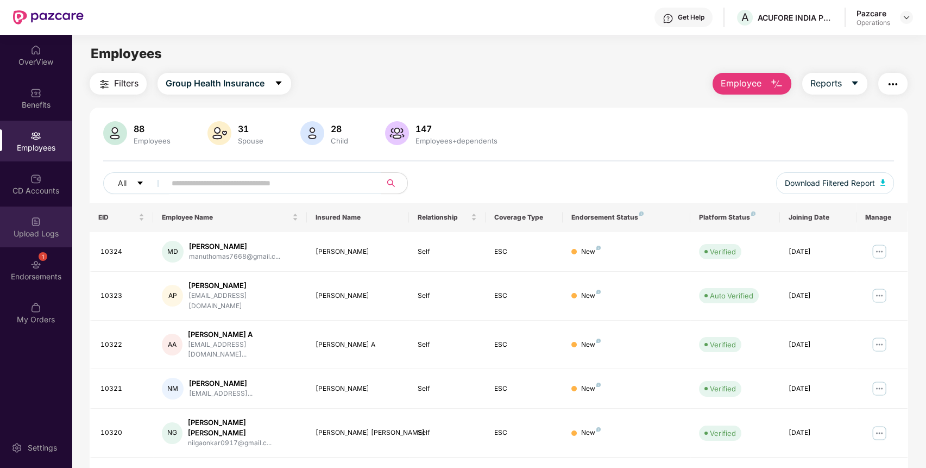
click at [36, 234] on div "Upload Logs" at bounding box center [36, 233] width 72 height 11
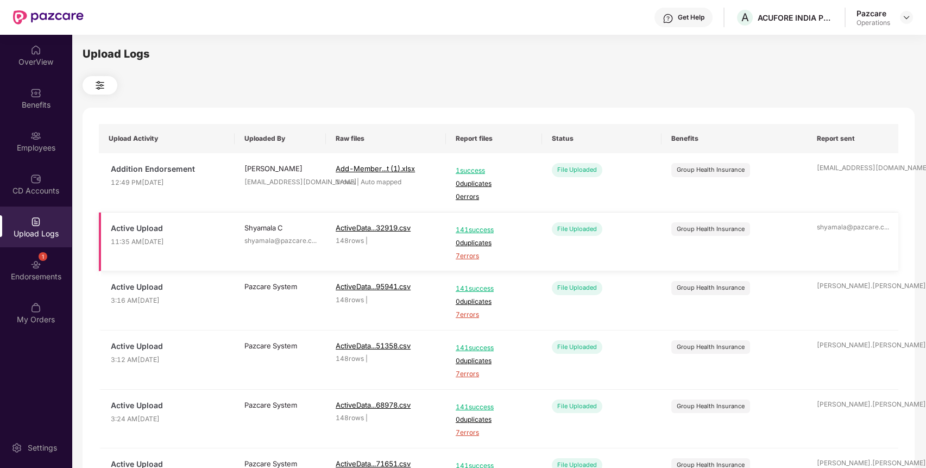
click at [475, 252] on span "7 errors" at bounding box center [494, 256] width 77 height 10
click at [37, 137] on img at bounding box center [35, 135] width 11 height 11
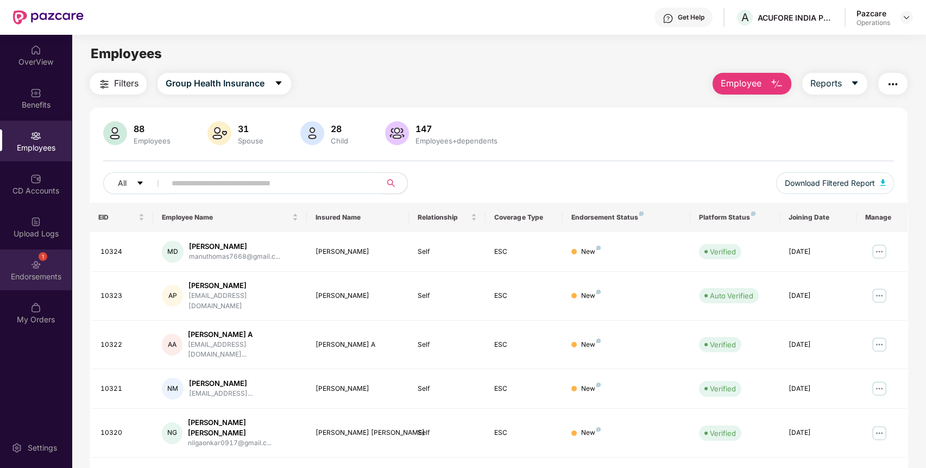
click at [23, 278] on div "Endorsements" at bounding box center [36, 276] width 72 height 11
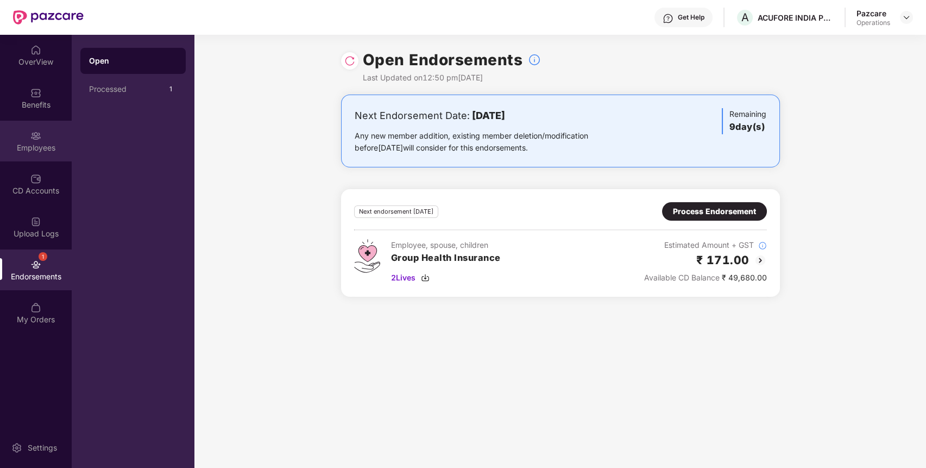
click at [42, 135] on div "Employees" at bounding box center [36, 141] width 72 height 41
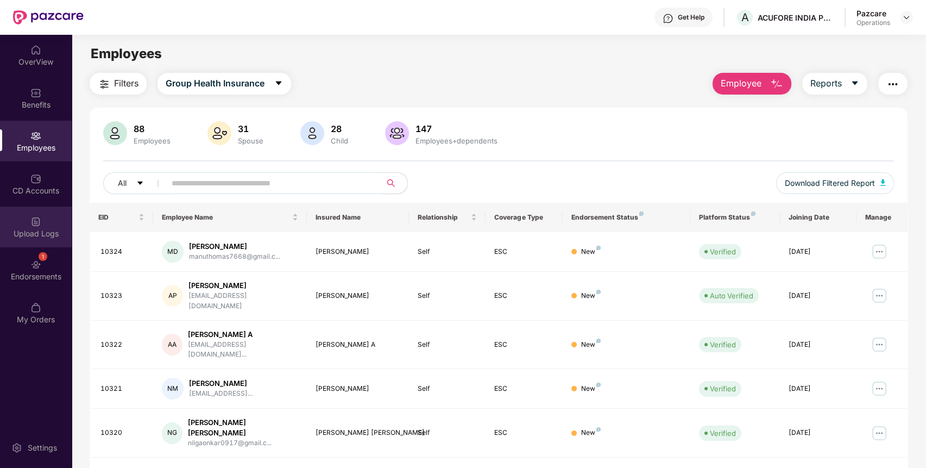
click at [34, 226] on div "Upload Logs" at bounding box center [36, 226] width 72 height 41
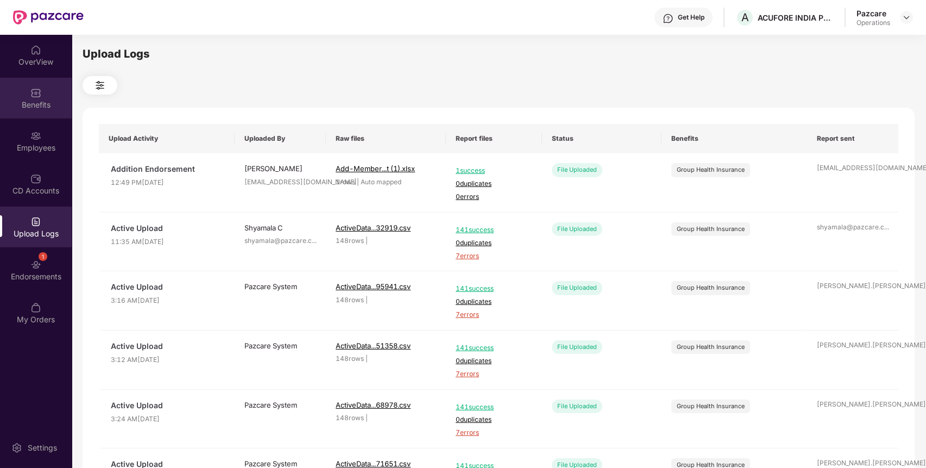
click at [39, 107] on div "Benefits" at bounding box center [36, 104] width 72 height 11
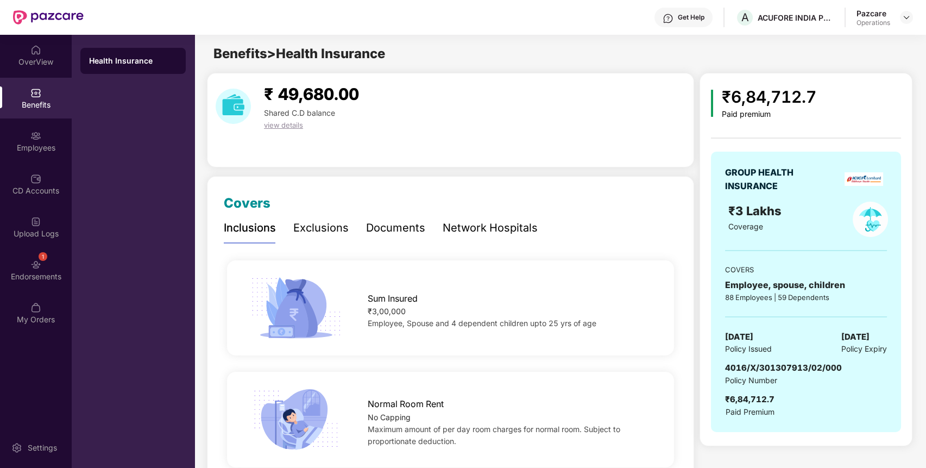
click at [759, 366] on span "4016/X/301307913/02/000" at bounding box center [783, 367] width 117 height 10
copy span "4016/X/301307913/02/000"
click at [759, 366] on span "4016/X/301307913/02/000" at bounding box center [783, 367] width 117 height 10
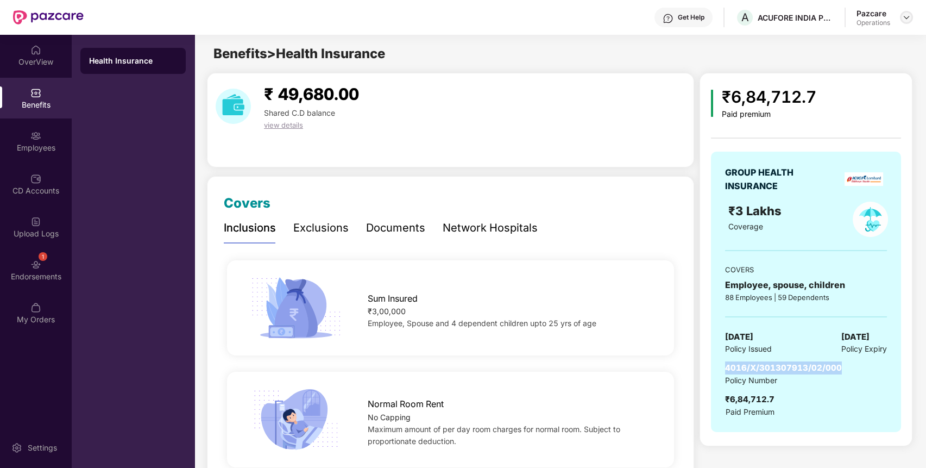
click at [903, 17] on img at bounding box center [906, 17] width 9 height 9
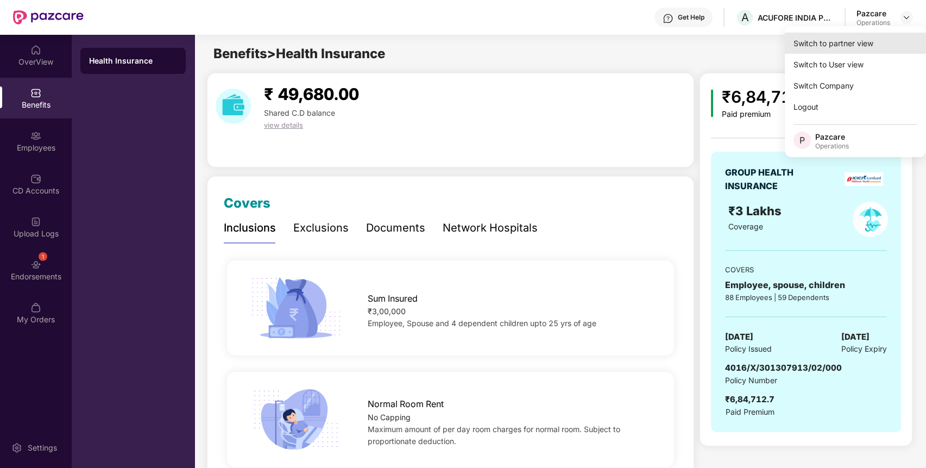
click at [886, 35] on div "Switch to partner view" at bounding box center [855, 43] width 141 height 21
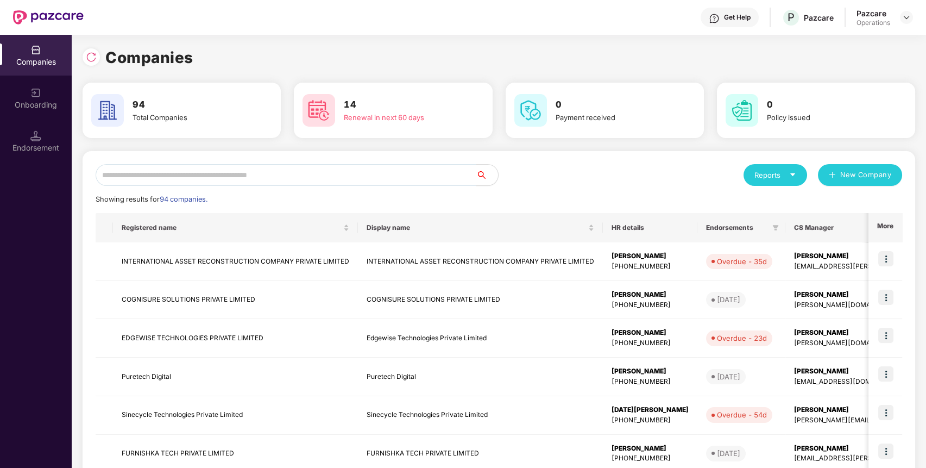
click at [438, 169] on input "text" at bounding box center [286, 175] width 381 height 22
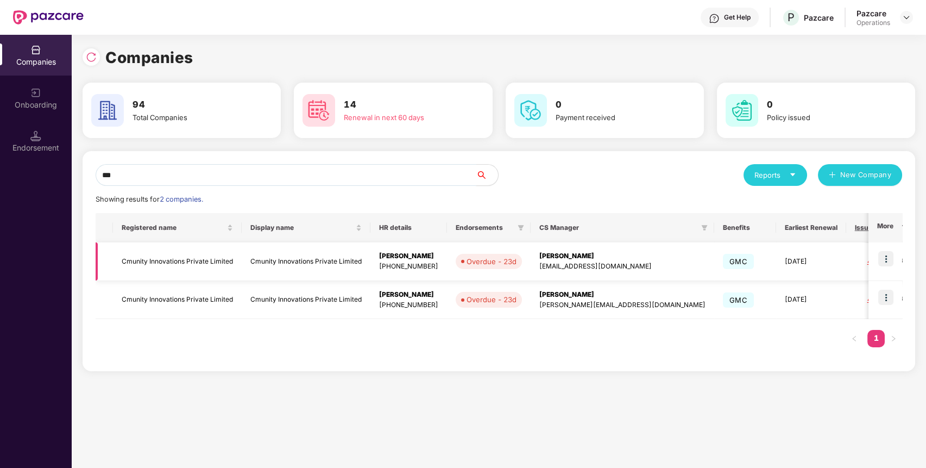
type input "***"
click at [889, 263] on img at bounding box center [885, 258] width 15 height 15
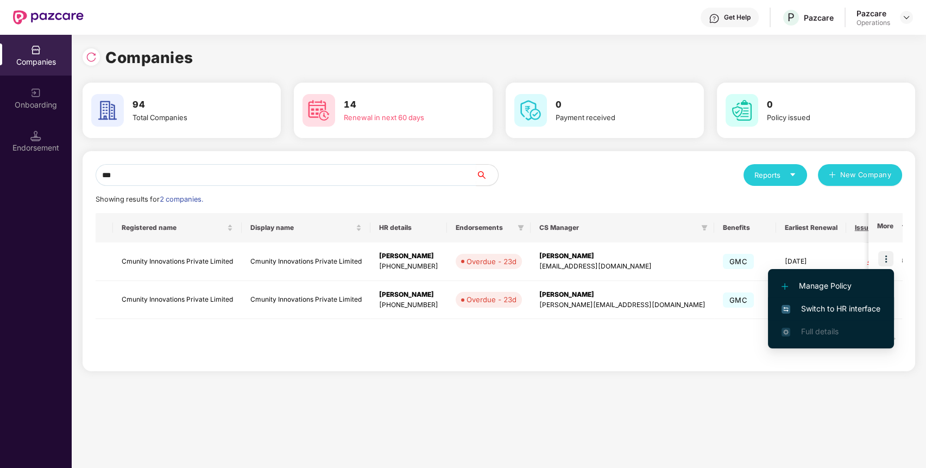
click at [851, 316] on li "Switch to HR interface" at bounding box center [831, 308] width 126 height 23
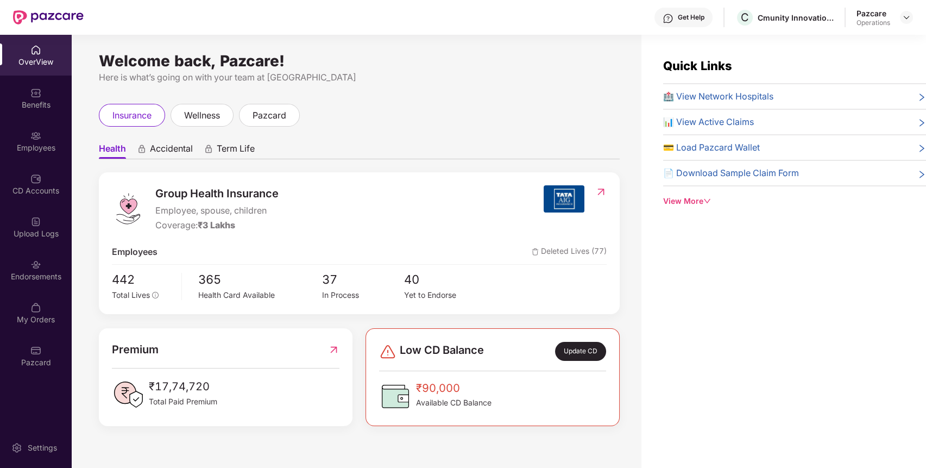
click at [42, 267] on div "Endorsements" at bounding box center [36, 269] width 72 height 41
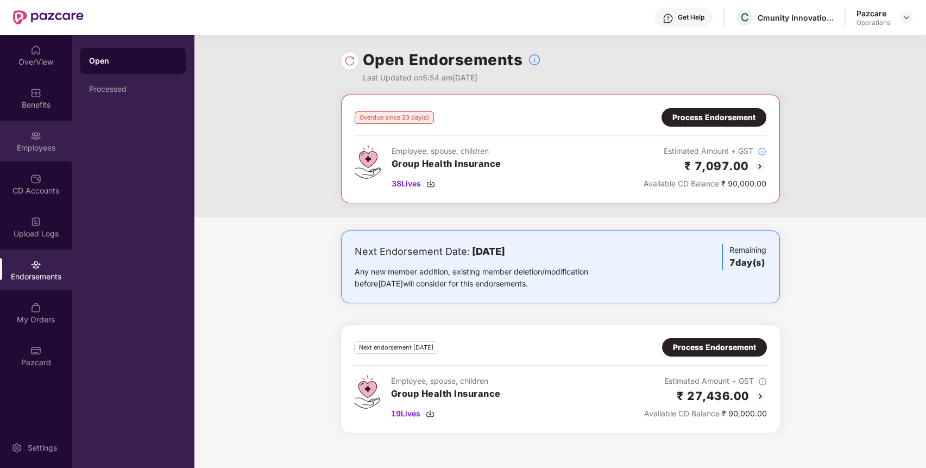
click at [35, 146] on div "Employees" at bounding box center [36, 147] width 72 height 11
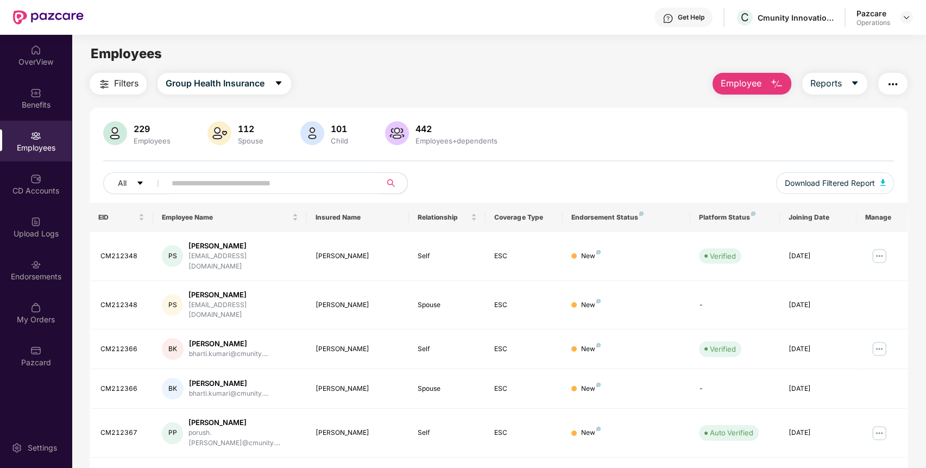
click at [122, 83] on span "Filters" at bounding box center [126, 84] width 24 height 14
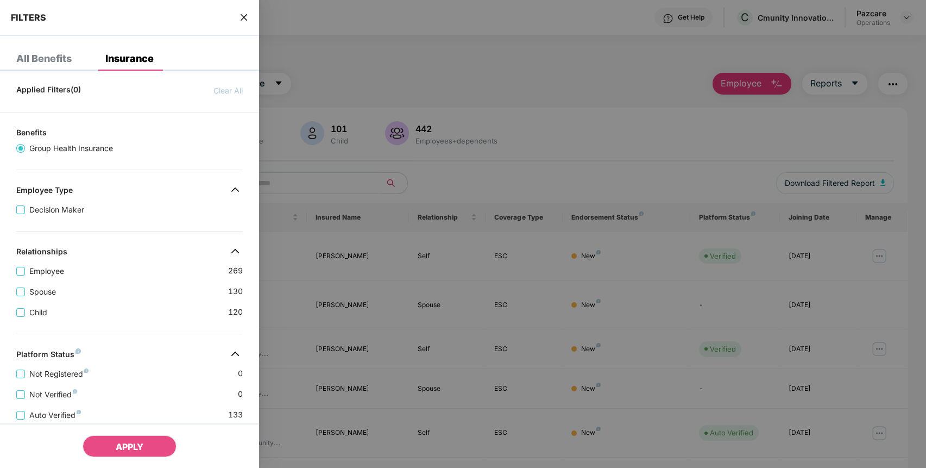
scroll to position [226, 0]
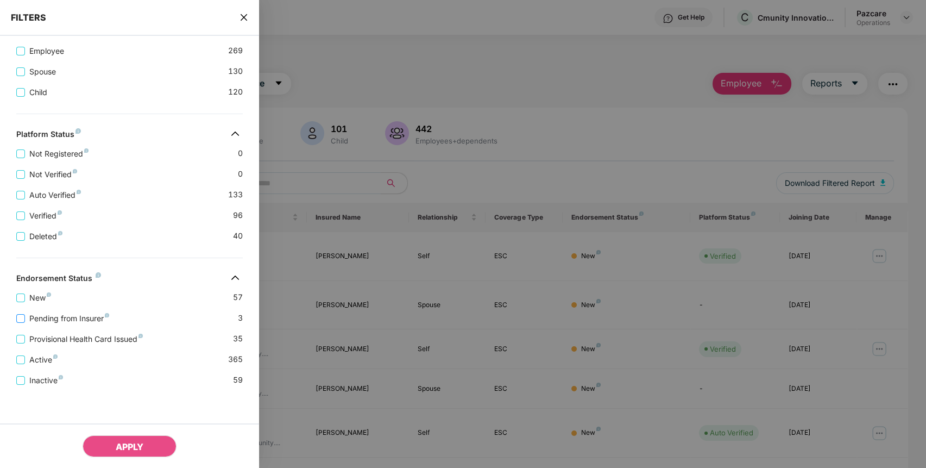
click at [37, 321] on span "Pending from Insurer" at bounding box center [69, 318] width 89 height 12
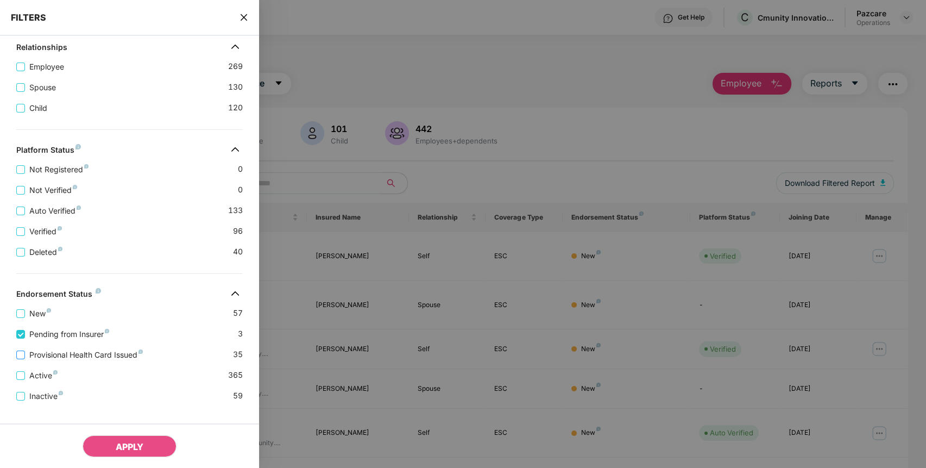
click at [52, 361] on span "Provisional Health Card Issued" at bounding box center [86, 355] width 122 height 12
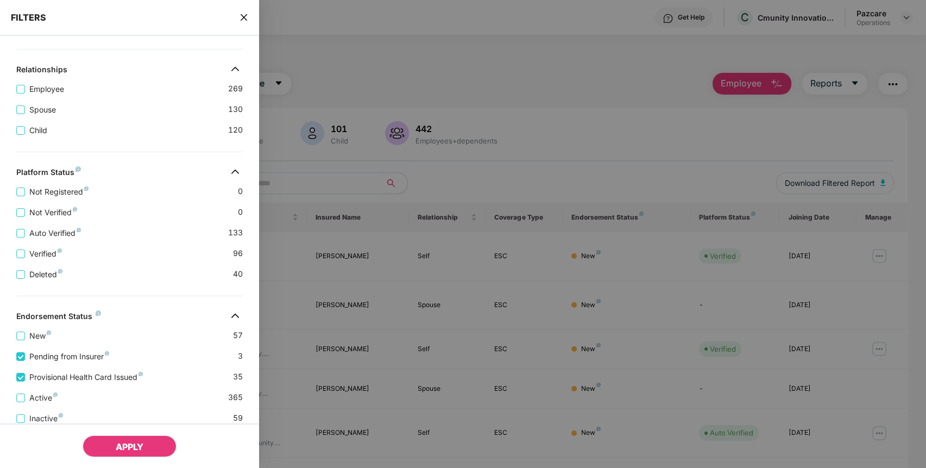
click at [113, 443] on button "APPLY" at bounding box center [130, 446] width 94 height 22
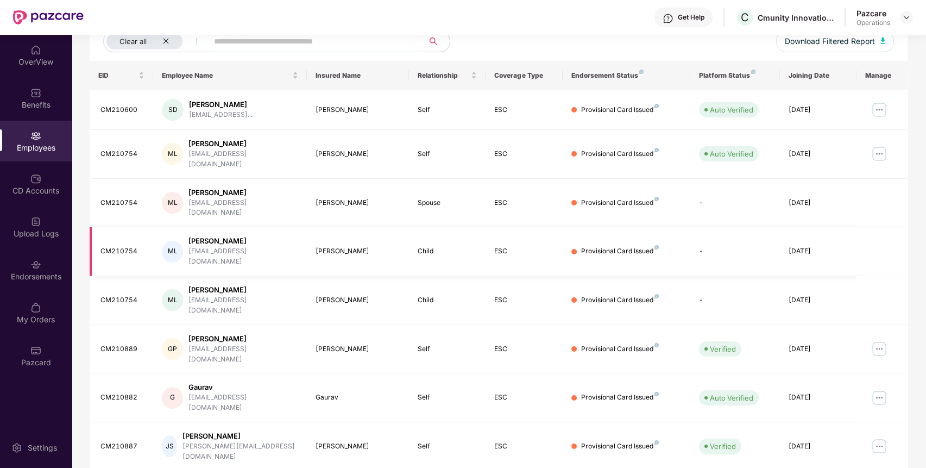
scroll to position [199, 0]
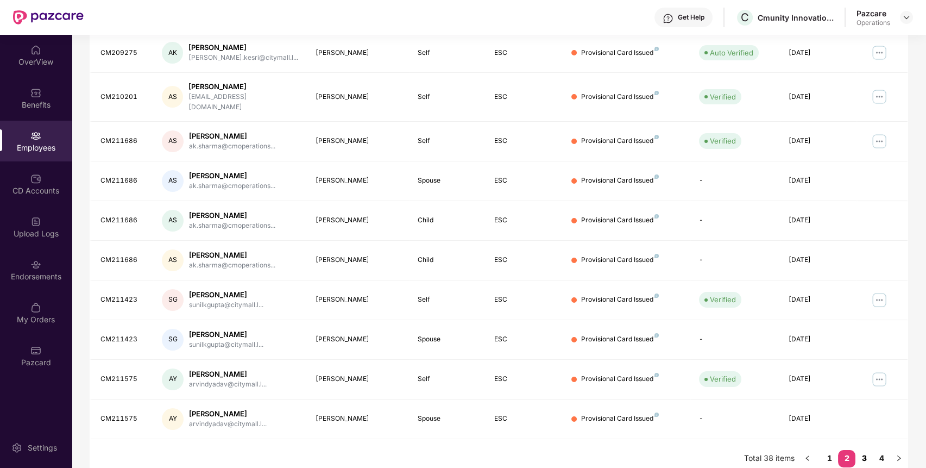
click at [867, 451] on link "3" at bounding box center [863, 458] width 17 height 16
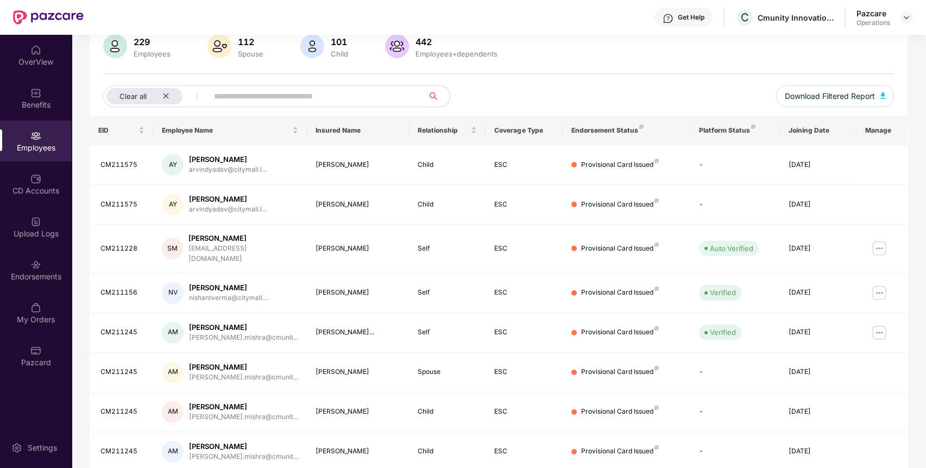
scroll to position [86, 0]
click at [110, 168] on div "CM211575" at bounding box center [122, 166] width 45 height 10
copy div "CM211575"
click at [40, 98] on div "Benefits" at bounding box center [36, 98] width 72 height 41
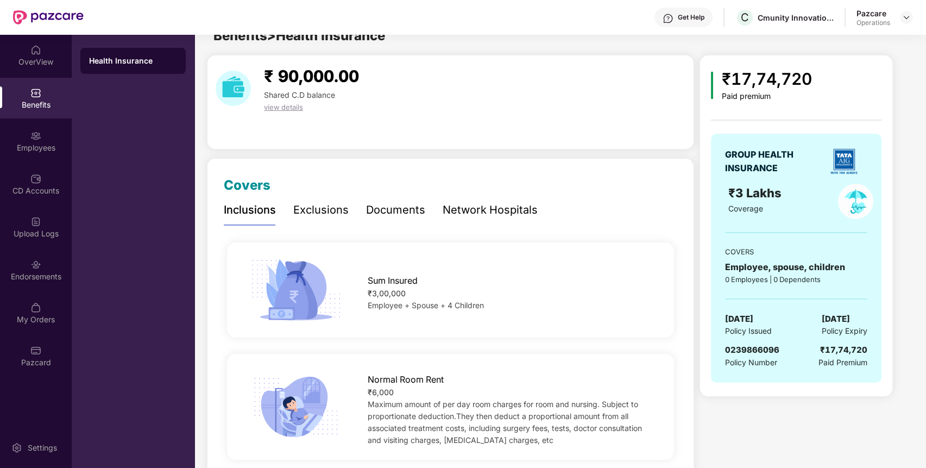
scroll to position [0, 0]
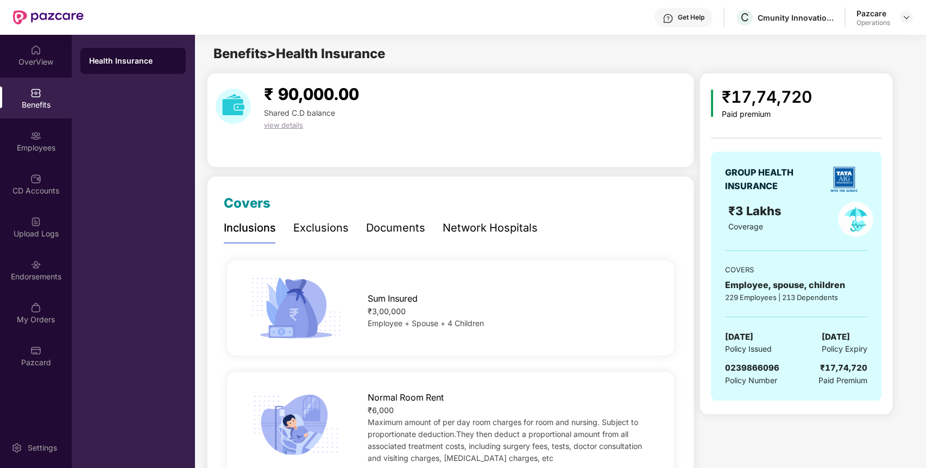
click at [754, 365] on span "0239866096" at bounding box center [752, 367] width 54 height 10
copy span "0239866096"
click at [52, 245] on div "Upload Logs" at bounding box center [36, 226] width 72 height 41
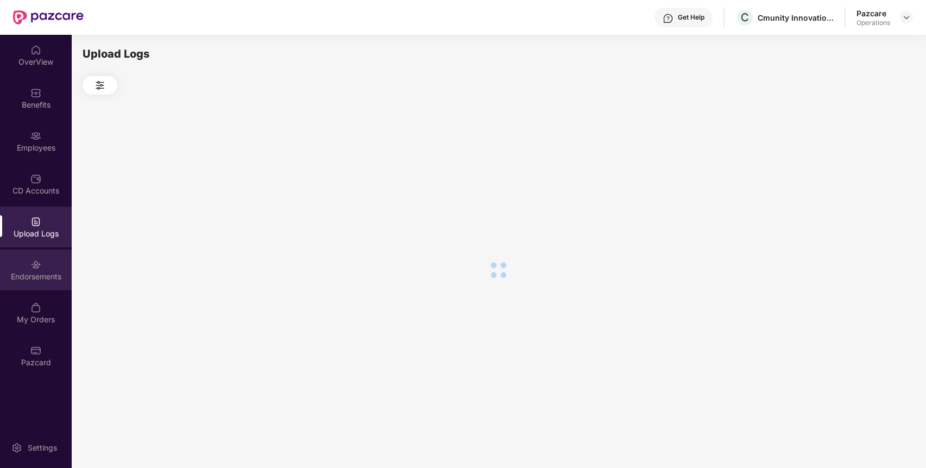
click at [52, 262] on div "Endorsements" at bounding box center [36, 269] width 72 height 41
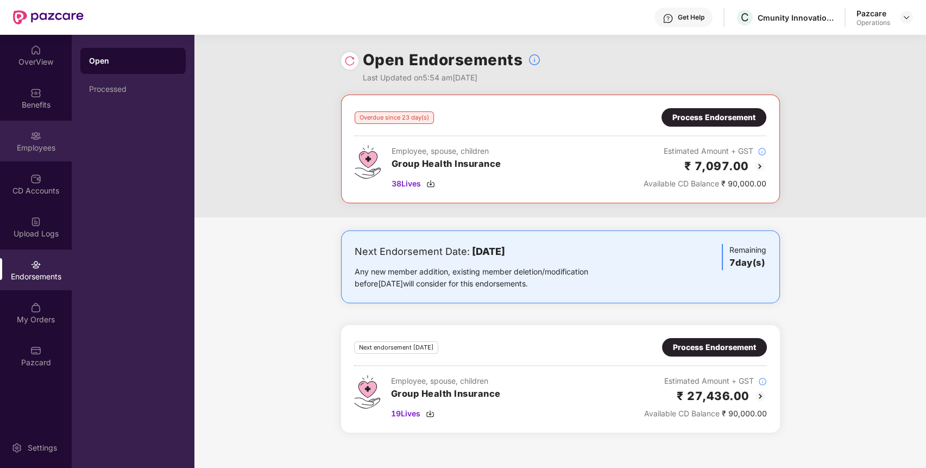
click at [36, 130] on img at bounding box center [35, 135] width 11 height 11
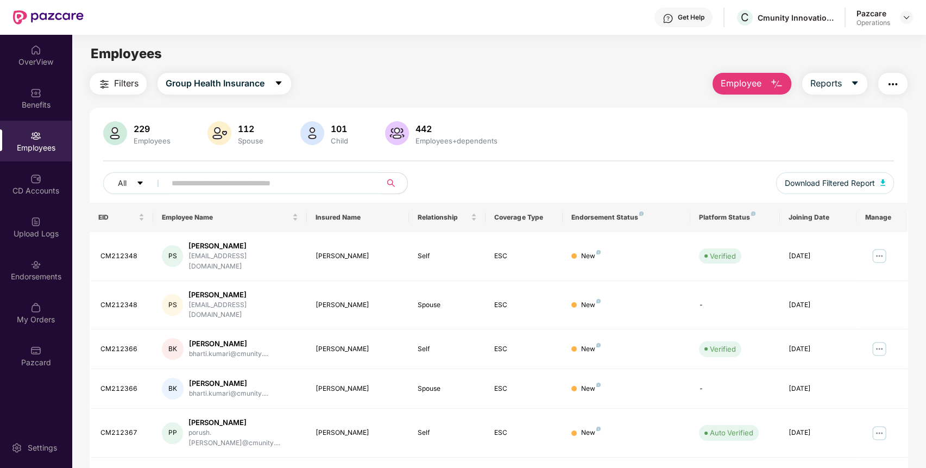
click at [239, 187] on input "text" at bounding box center [269, 183] width 195 height 16
type input "****"
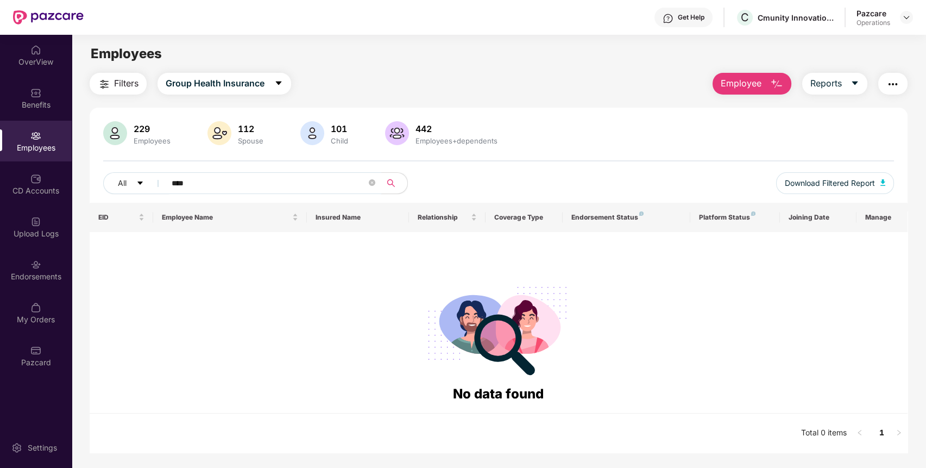
drag, startPoint x: 279, startPoint y: 181, endPoint x: 158, endPoint y: 168, distance: 121.8
click at [158, 168] on div "229 Employees 112 Spouse 101 Child 442 Employees+dependents All **** Download F…" at bounding box center [499, 161] width 818 height 81
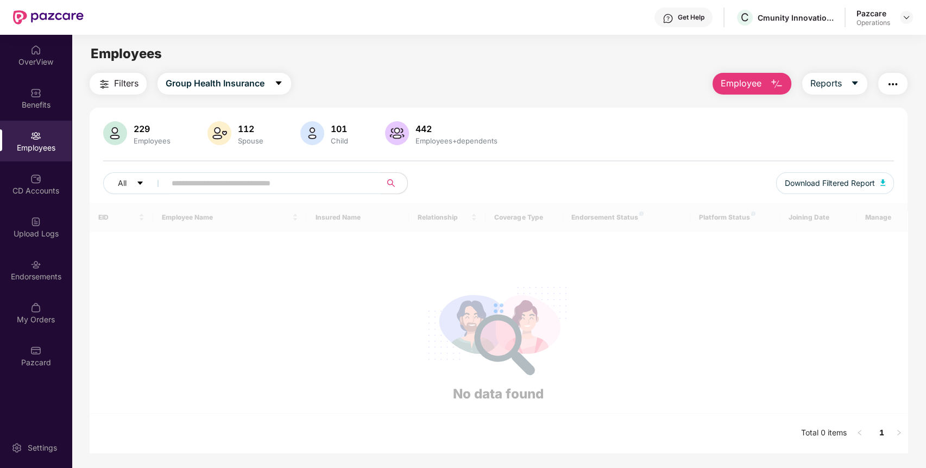
click at [117, 87] on span "Filters" at bounding box center [126, 84] width 24 height 14
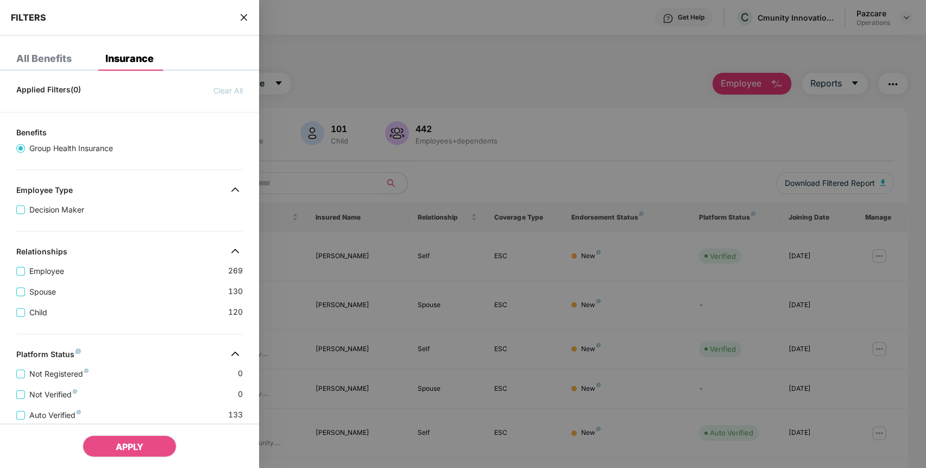
scroll to position [226, 0]
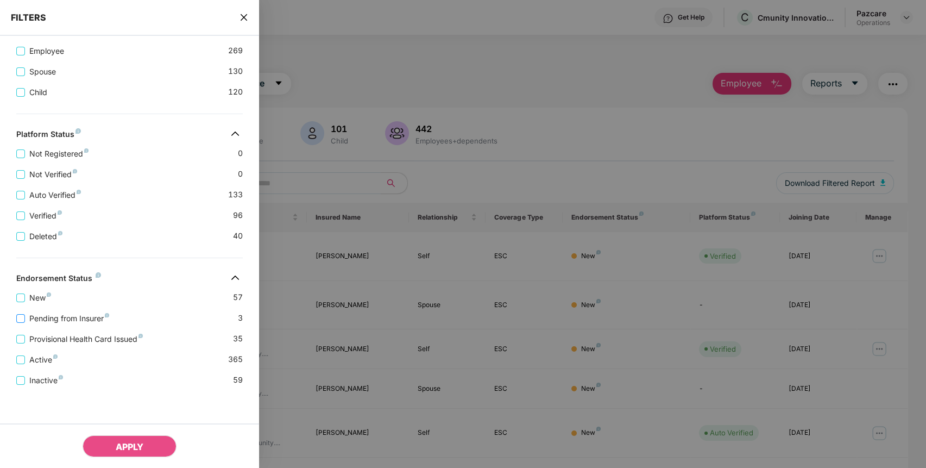
click at [79, 317] on span "Pending from Insurer" at bounding box center [69, 318] width 89 height 12
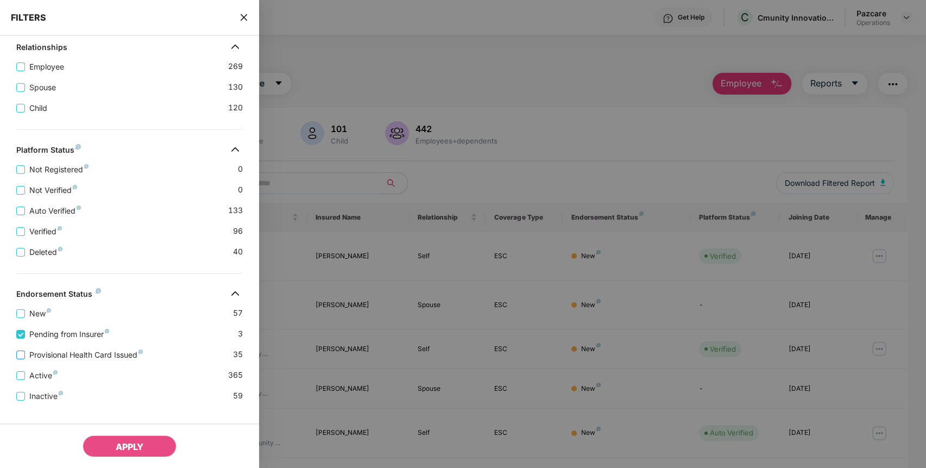
click at [84, 361] on span "Provisional Health Card Issued" at bounding box center [86, 355] width 122 height 12
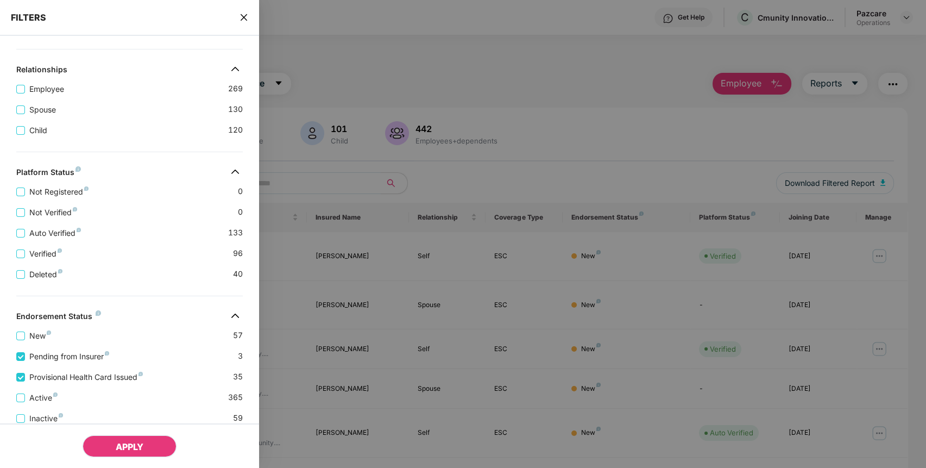
click at [129, 448] on span "APPLY" at bounding box center [130, 446] width 28 height 11
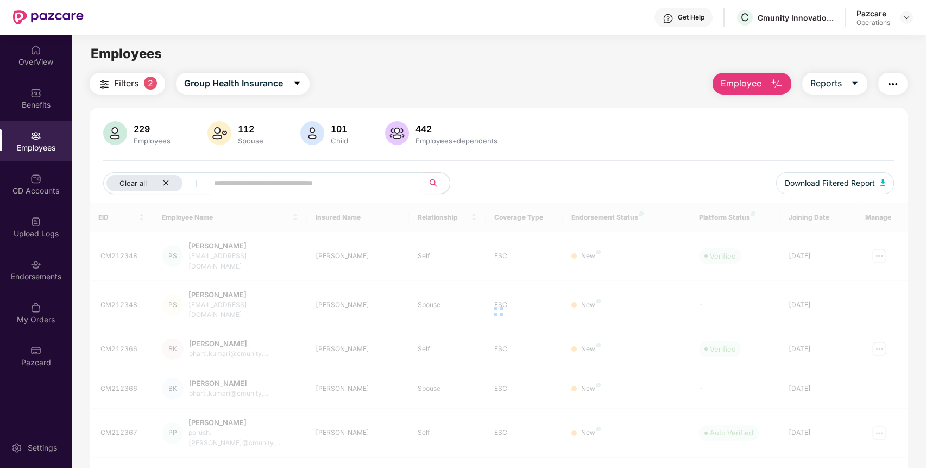
scroll to position [199, 0]
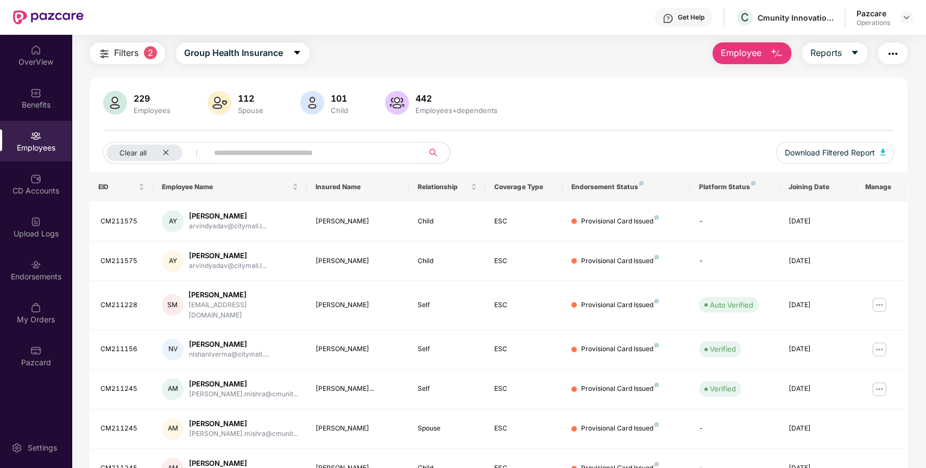
scroll to position [22, 0]
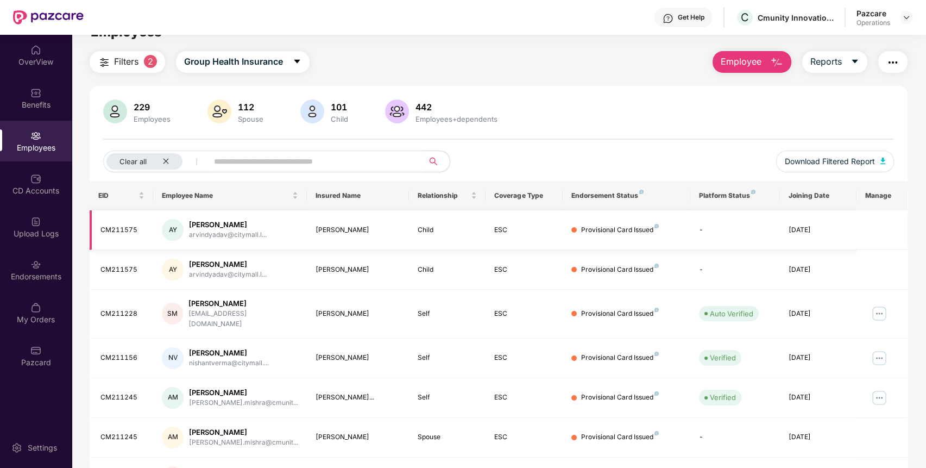
click at [124, 228] on div "CM211575" at bounding box center [122, 230] width 45 height 10
click at [39, 261] on img at bounding box center [35, 264] width 11 height 11
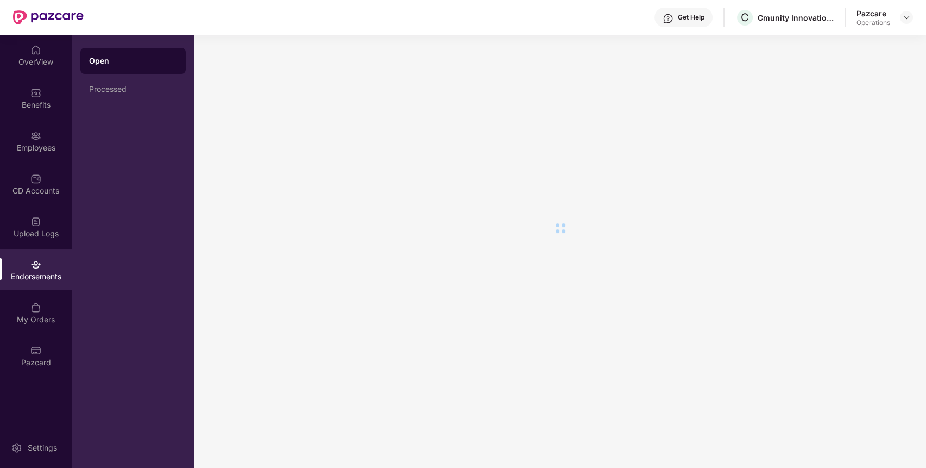
scroll to position [0, 0]
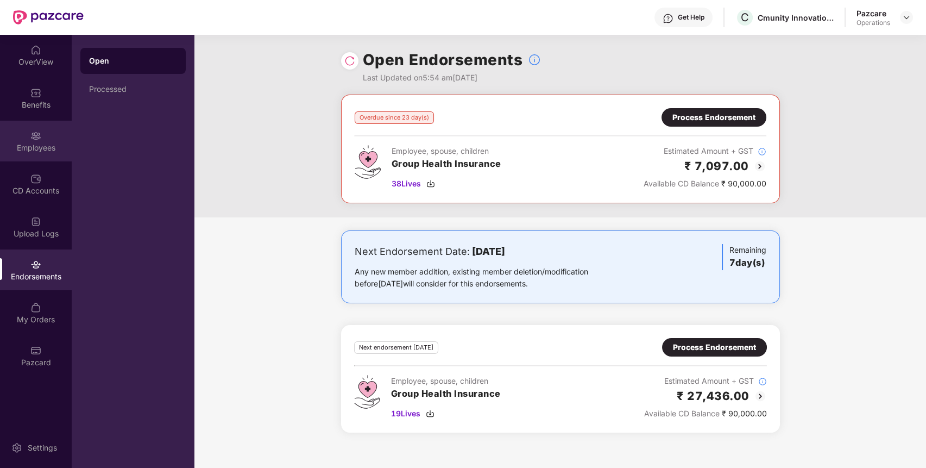
click at [43, 138] on div "Employees" at bounding box center [36, 141] width 72 height 41
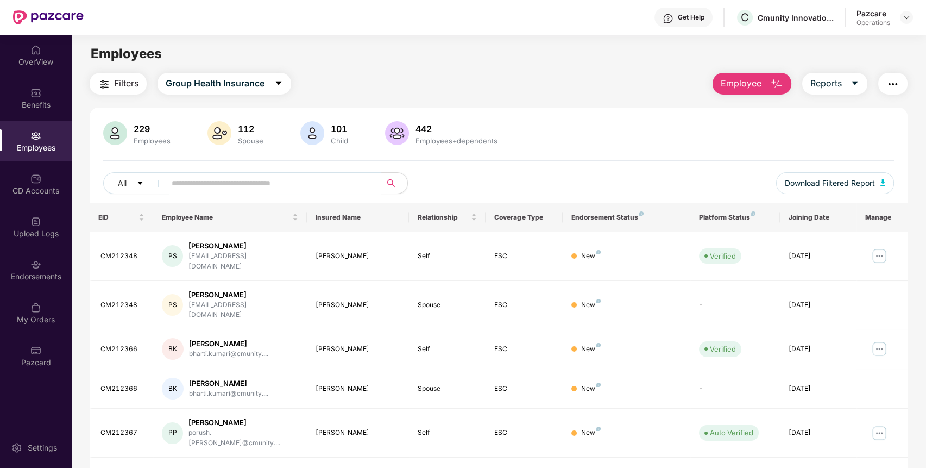
click at [200, 185] on input "text" at bounding box center [269, 183] width 195 height 16
click at [47, 273] on div "Endorsements" at bounding box center [36, 276] width 72 height 11
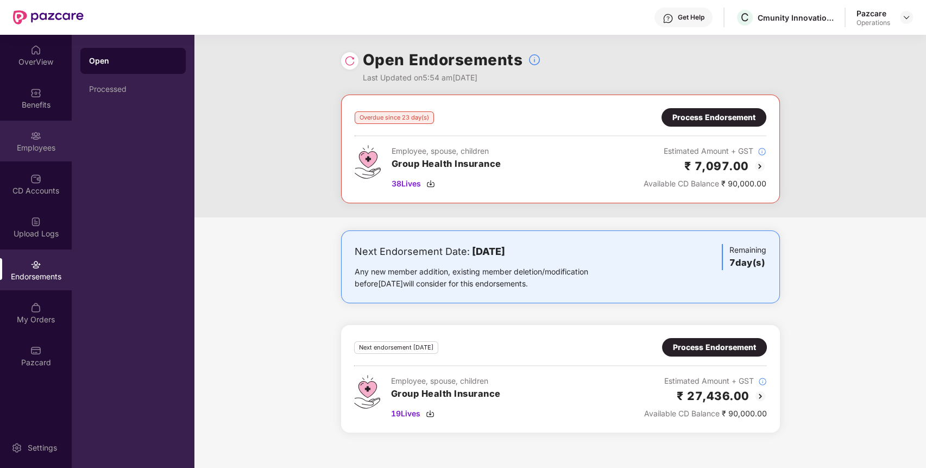
click at [22, 142] on div "Employees" at bounding box center [36, 147] width 72 height 11
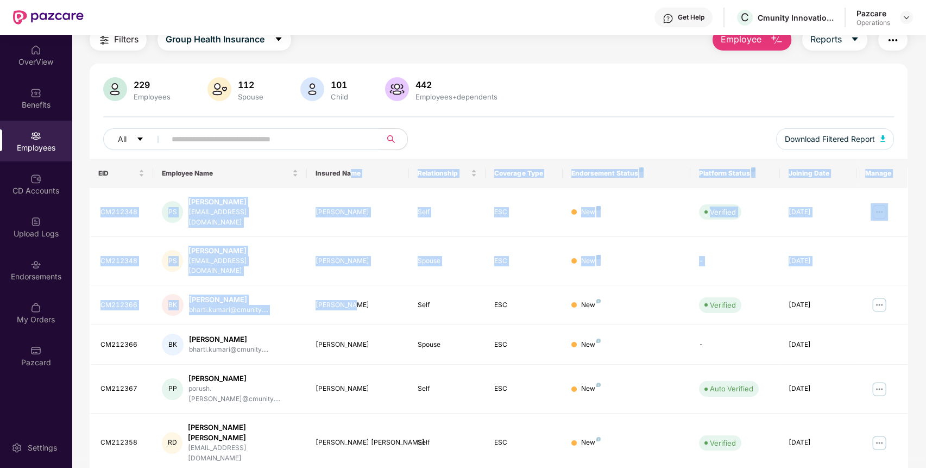
drag, startPoint x: 347, startPoint y: 339, endPoint x: 64, endPoint y: 502, distance: 326.3
click at [64, 467] on html "Get Help C Cmunity Innovations Private Limited Pazcare Operations OverView Bene…" at bounding box center [463, 234] width 926 height 468
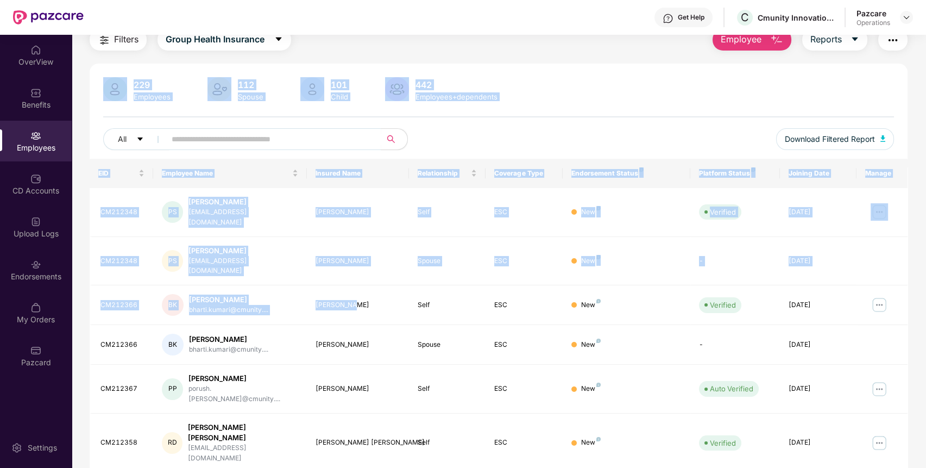
scroll to position [89, 0]
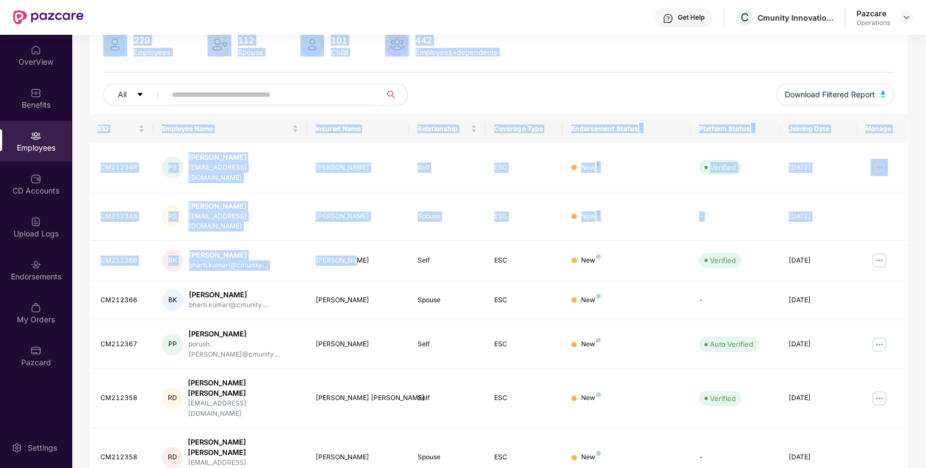
click at [648, 87] on div "All Download Filtered Report" at bounding box center [498, 99] width 791 height 30
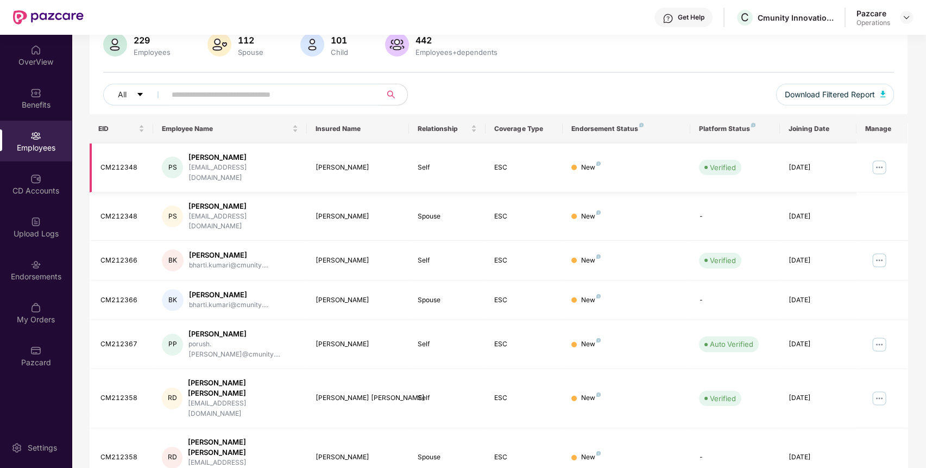
scroll to position [0, 0]
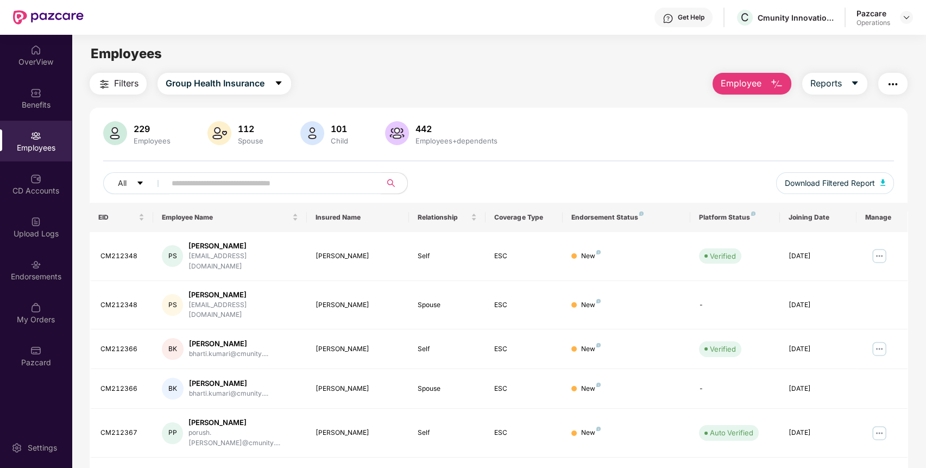
click at [269, 183] on input "text" at bounding box center [269, 183] width 195 height 16
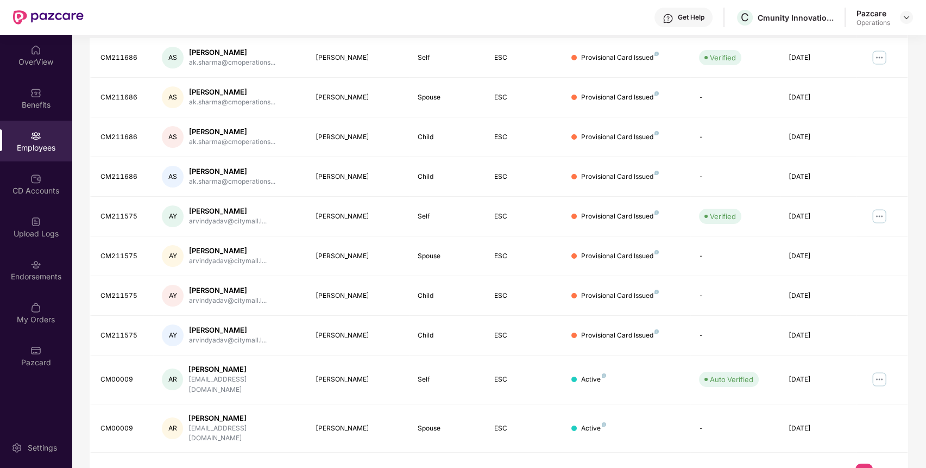
scroll to position [199, 0]
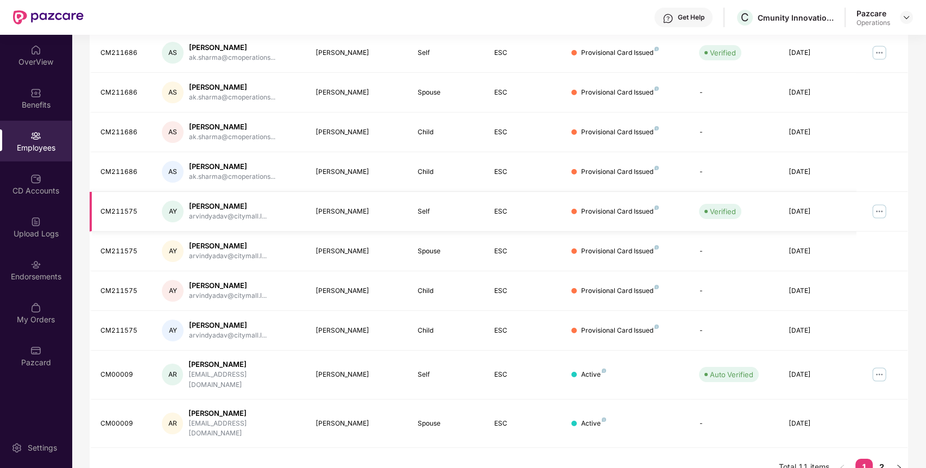
type input "******"
click at [879, 210] on img at bounding box center [879, 211] width 17 height 17
click at [110, 281] on td "CM211575" at bounding box center [122, 291] width 64 height 40
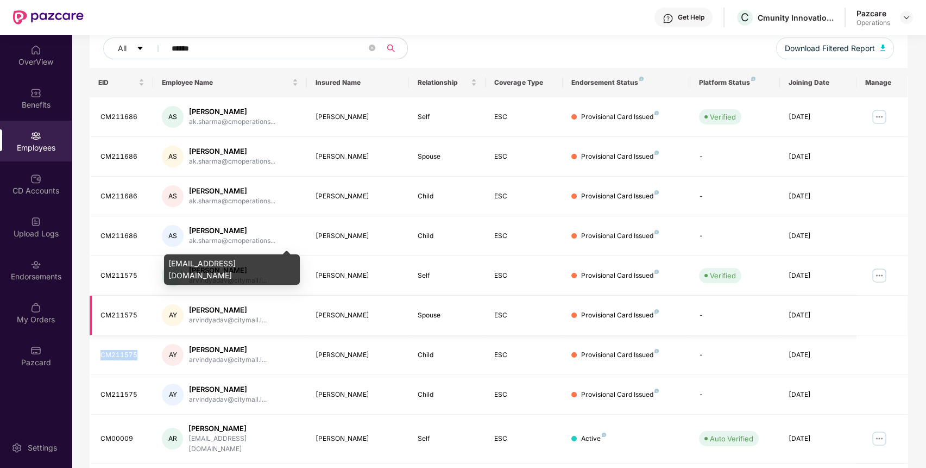
scroll to position [34, 0]
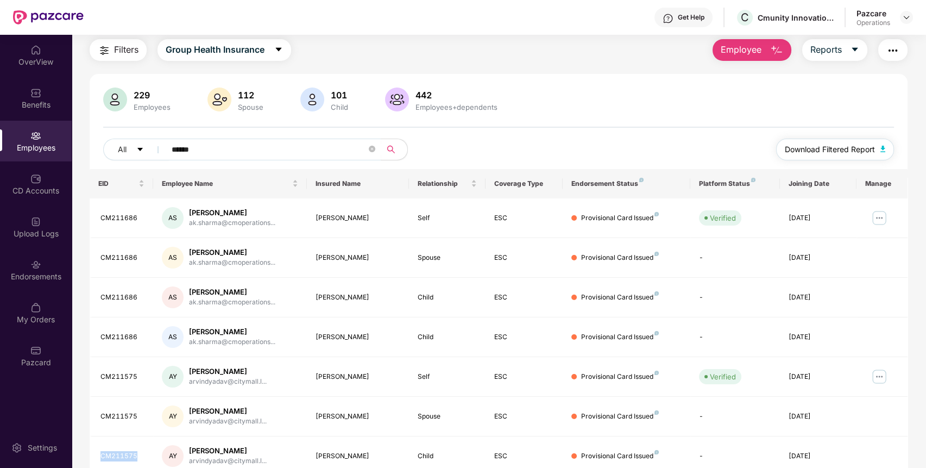
click at [821, 153] on span "Download Filtered Report" at bounding box center [830, 149] width 90 height 12
click at [903, 15] on img at bounding box center [906, 17] width 9 height 9
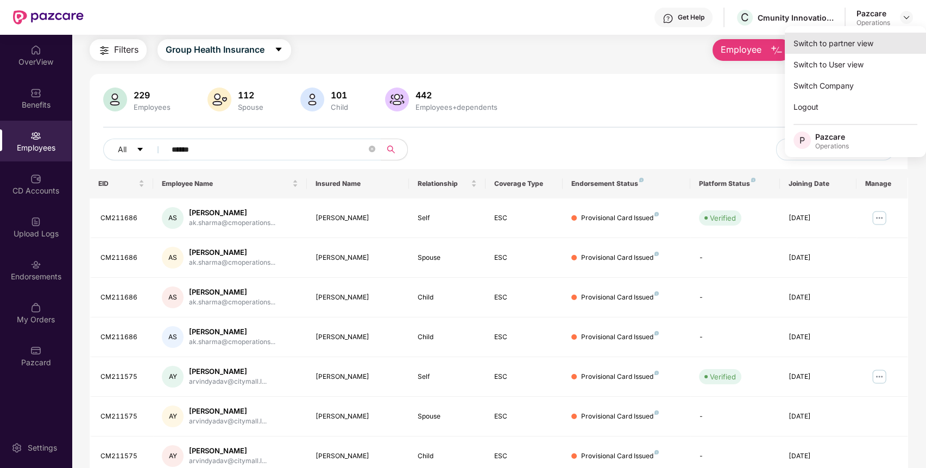
click at [867, 46] on div "Switch to partner view" at bounding box center [855, 43] width 141 height 21
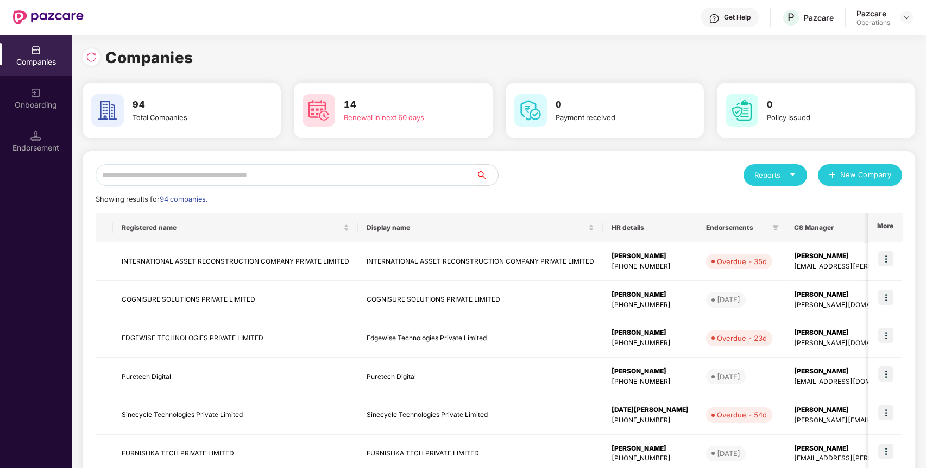
click at [421, 175] on input "text" at bounding box center [286, 175] width 381 height 22
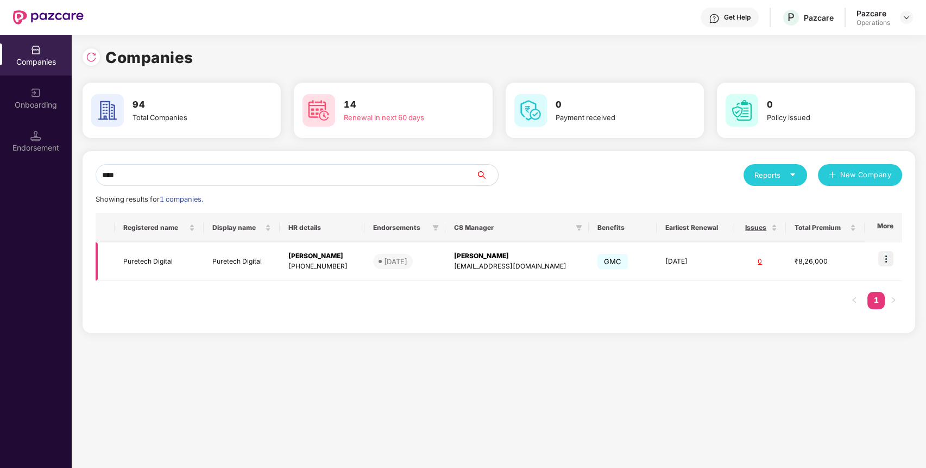
type input "****"
click at [887, 255] on img at bounding box center [885, 258] width 15 height 15
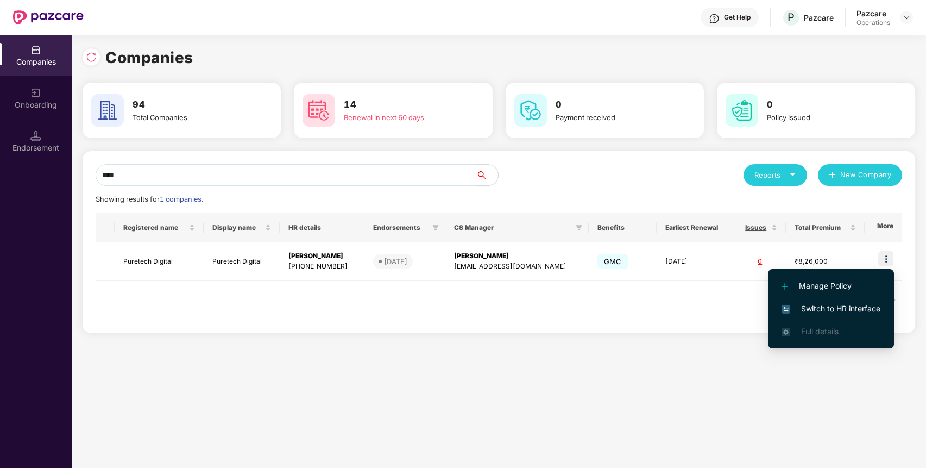
click at [861, 300] on li "Switch to HR interface" at bounding box center [831, 308] width 126 height 23
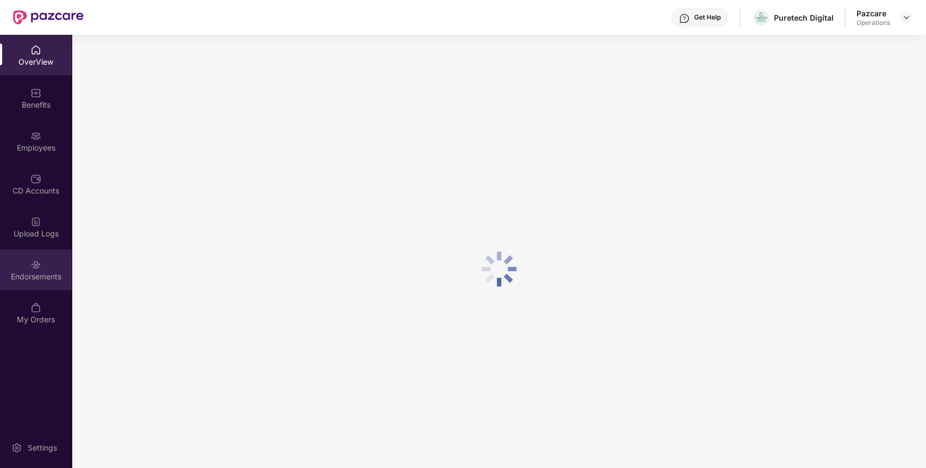
click at [31, 287] on div "Endorsements" at bounding box center [36, 269] width 72 height 41
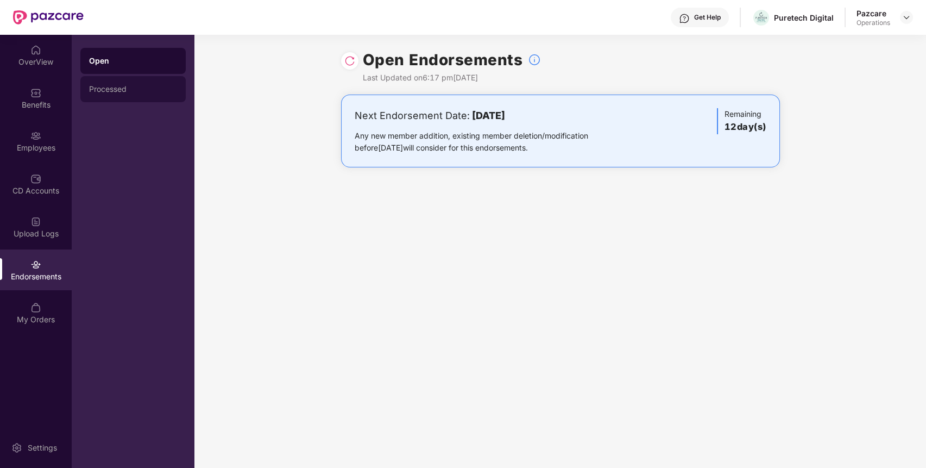
click at [124, 85] on div "Processed" at bounding box center [133, 89] width 88 height 9
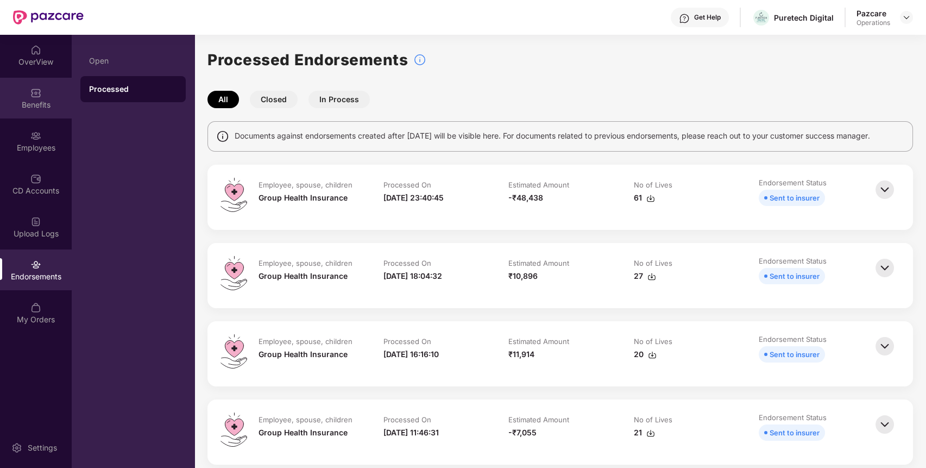
click at [43, 106] on div "Benefits" at bounding box center [36, 104] width 72 height 11
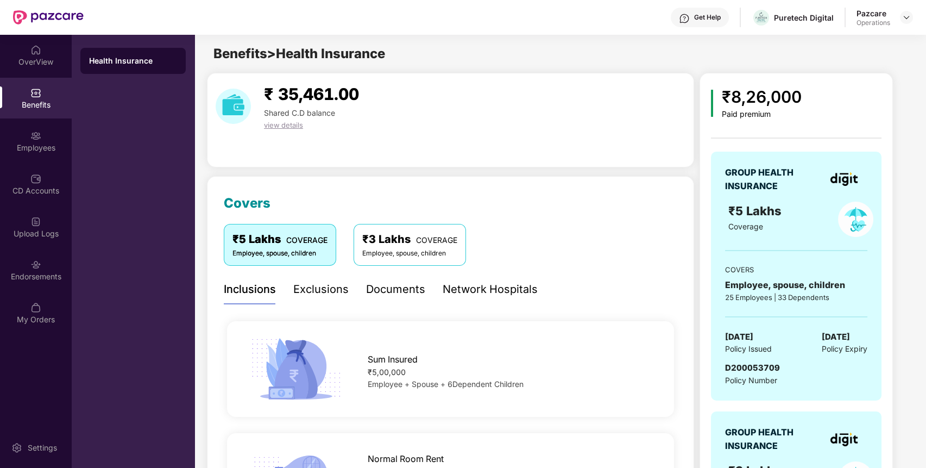
scroll to position [153, 0]
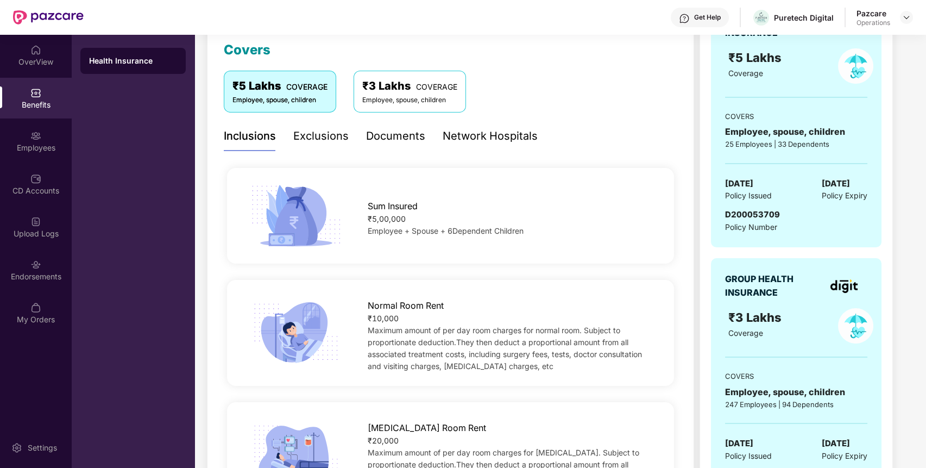
click at [755, 210] on span "D200053709" at bounding box center [752, 214] width 55 height 10
click at [908, 21] on img at bounding box center [906, 17] width 9 height 9
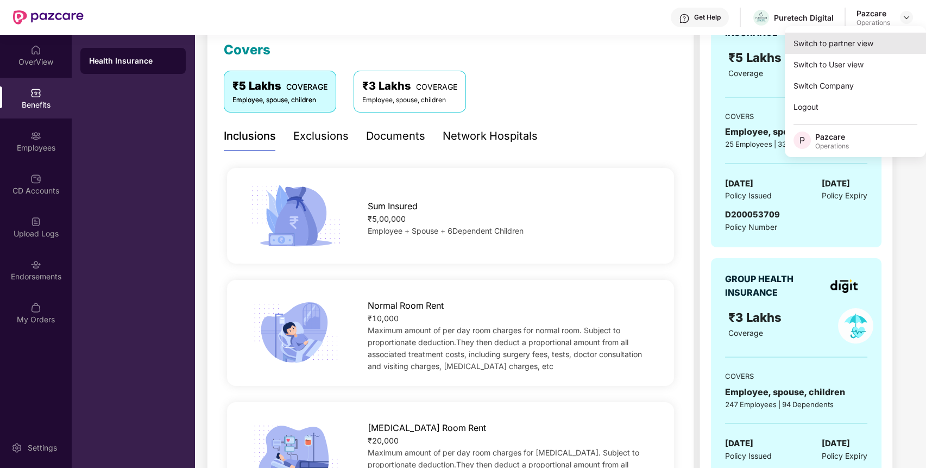
click at [889, 47] on div "Switch to partner view" at bounding box center [855, 43] width 141 height 21
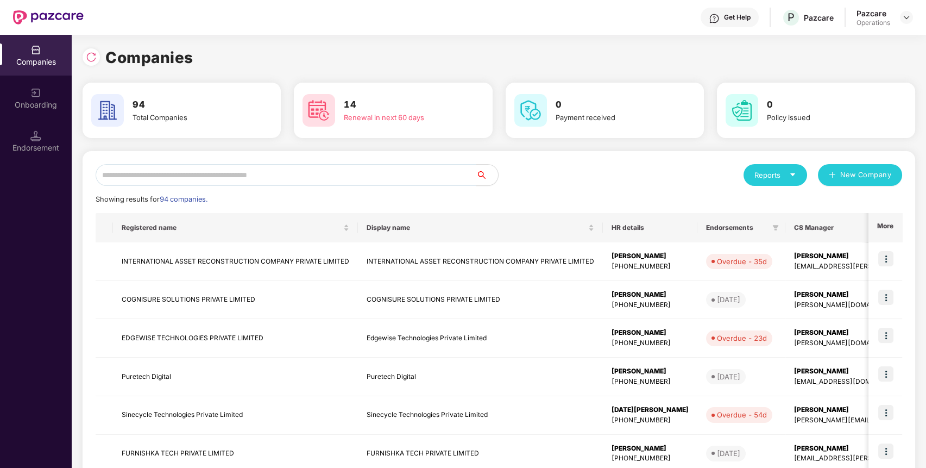
click at [368, 178] on input "text" at bounding box center [286, 175] width 381 height 22
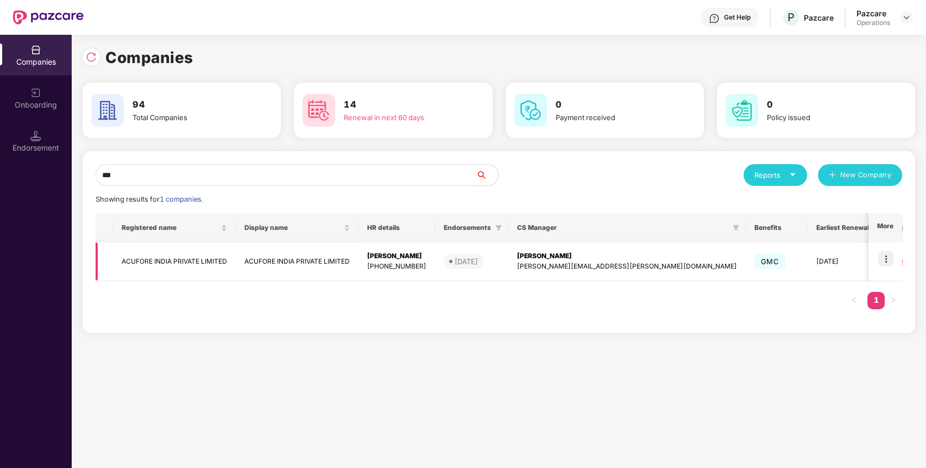
type input "***"
click at [220, 258] on td "ACUFORE INDIA PRIVATE LIMITED" at bounding box center [174, 261] width 123 height 39
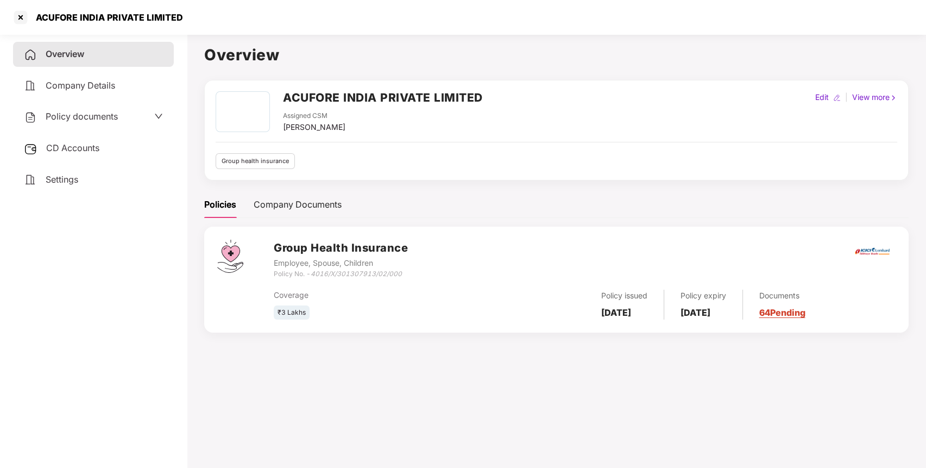
click at [333, 278] on div "Policy No. - 4016/X/301307913/02/000" at bounding box center [341, 274] width 134 height 10
click at [325, 275] on icon "4016/X/301307913/02/000" at bounding box center [356, 273] width 91 height 8
drag, startPoint x: 313, startPoint y: 274, endPoint x: 405, endPoint y: 272, distance: 92.4
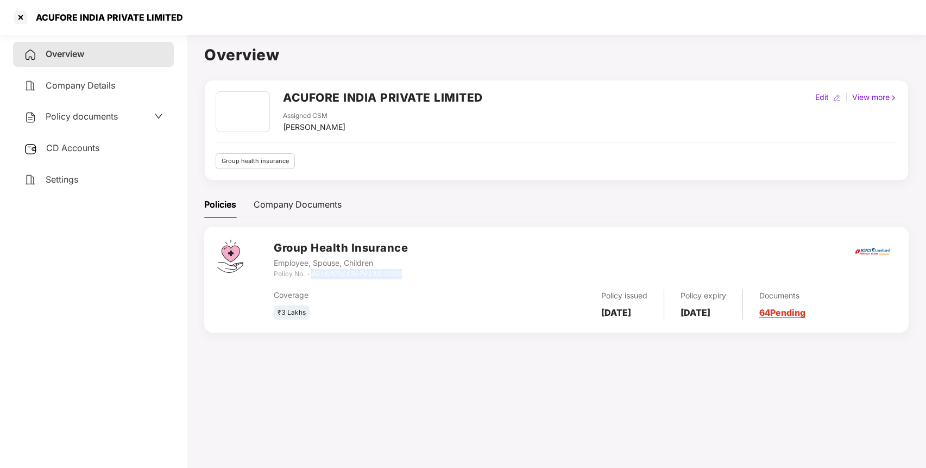
click at [405, 272] on div "Policy No. - 4016/X/301307913/02/000" at bounding box center [341, 274] width 134 height 10
click at [19, 17] on div at bounding box center [20, 17] width 17 height 17
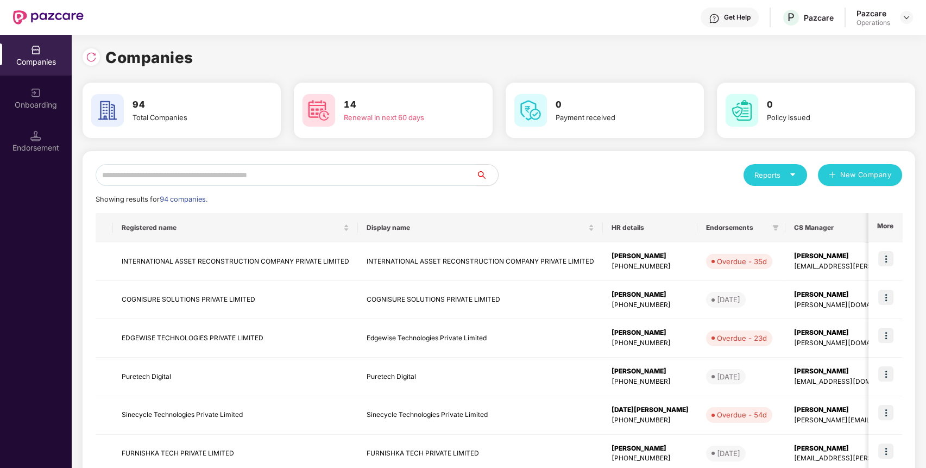
click at [240, 178] on input "text" at bounding box center [286, 175] width 381 height 22
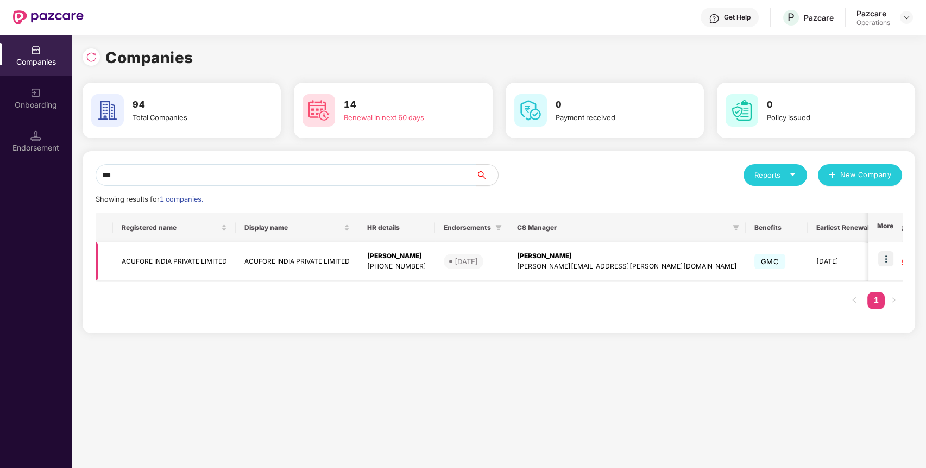
type input "***"
click at [885, 257] on img at bounding box center [885, 258] width 15 height 15
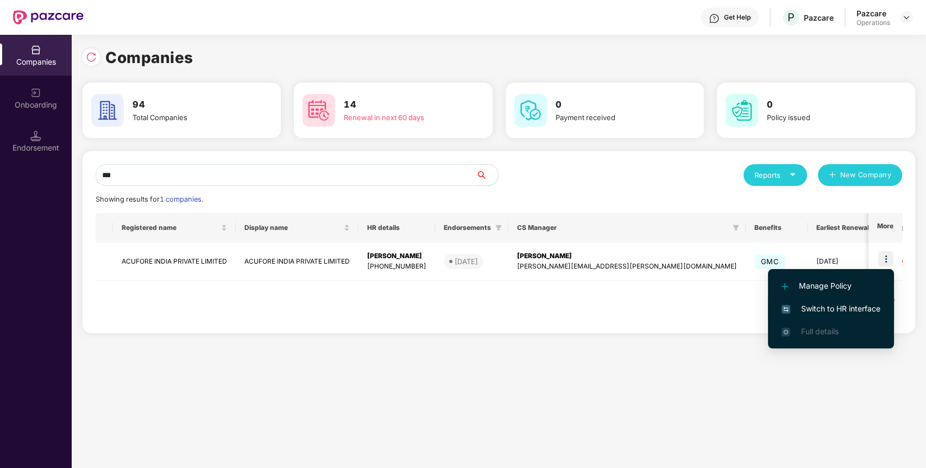
click at [869, 309] on span "Switch to HR interface" at bounding box center [831, 309] width 99 height 12
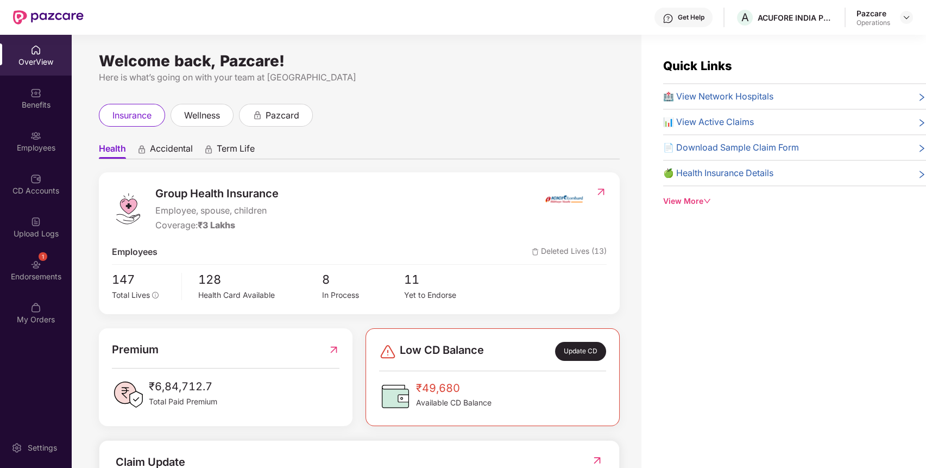
click at [31, 265] on img at bounding box center [35, 264] width 11 height 11
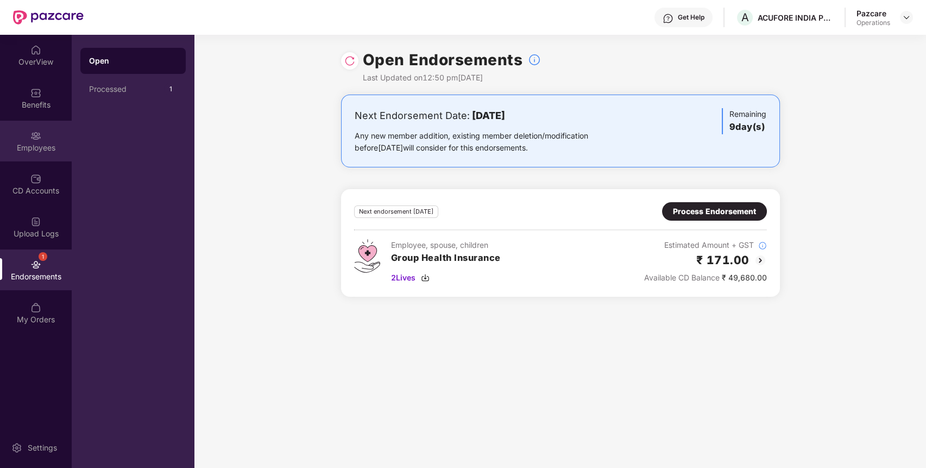
click at [56, 137] on div "Employees" at bounding box center [36, 141] width 72 height 41
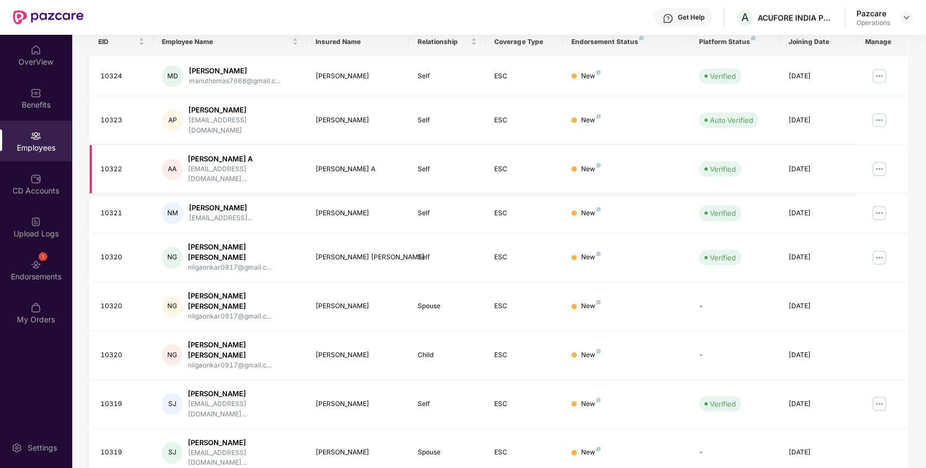
scroll to position [199, 0]
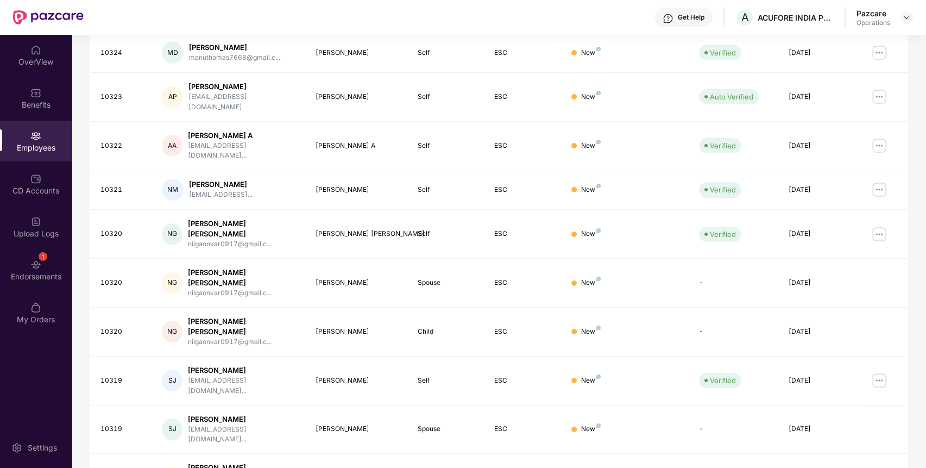
click at [792, 436] on div "EID Employee Name Insured Name Relationship Coverage Type Endorsement Status Pl…" at bounding box center [499, 273] width 818 height 538
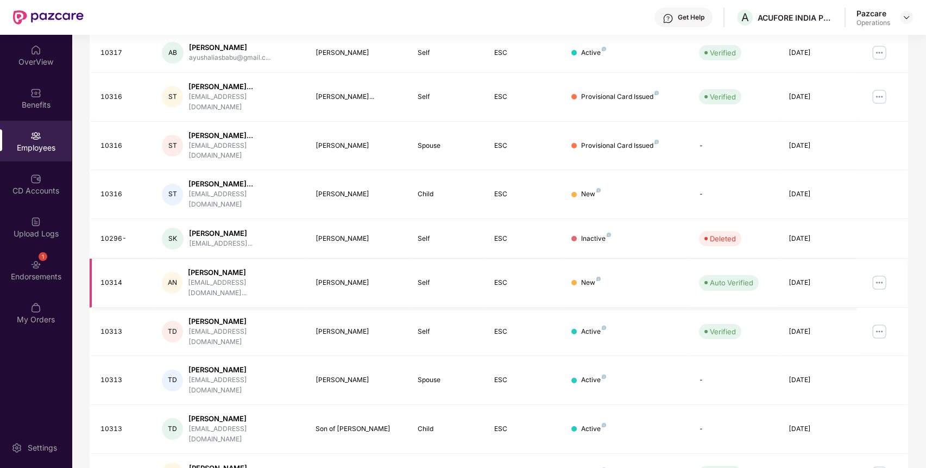
scroll to position [0, 0]
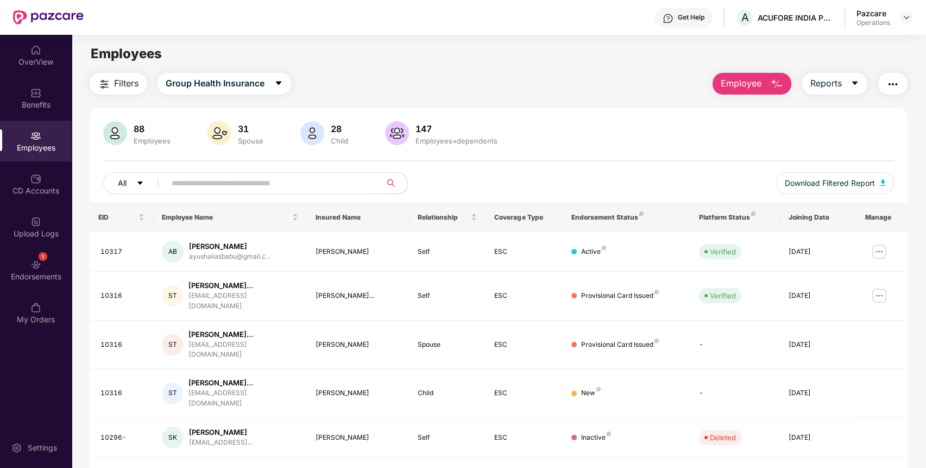
click at [140, 186] on icon "caret-down" at bounding box center [140, 183] width 8 height 8
click at [493, 164] on div "88 Employees 31 Spouse 28 Child [DEMOGRAPHIC_DATA] Employees+dependents All Dow…" at bounding box center [499, 161] width 818 height 81
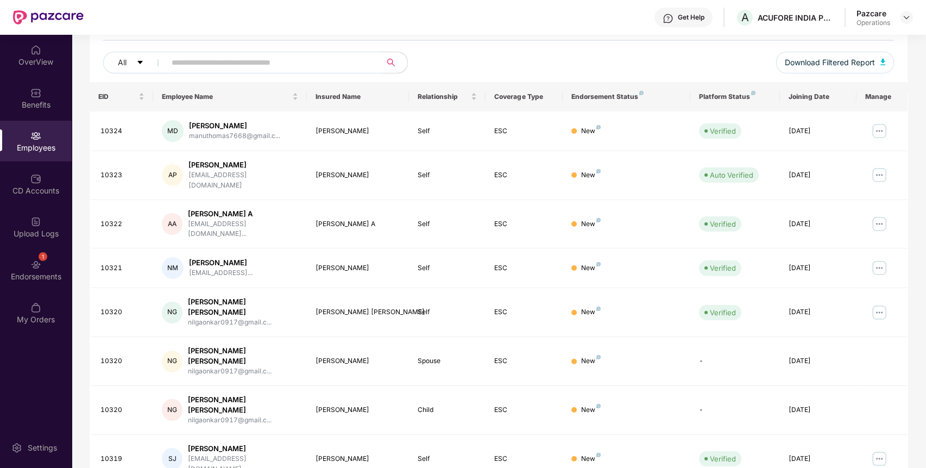
scroll to position [0, 0]
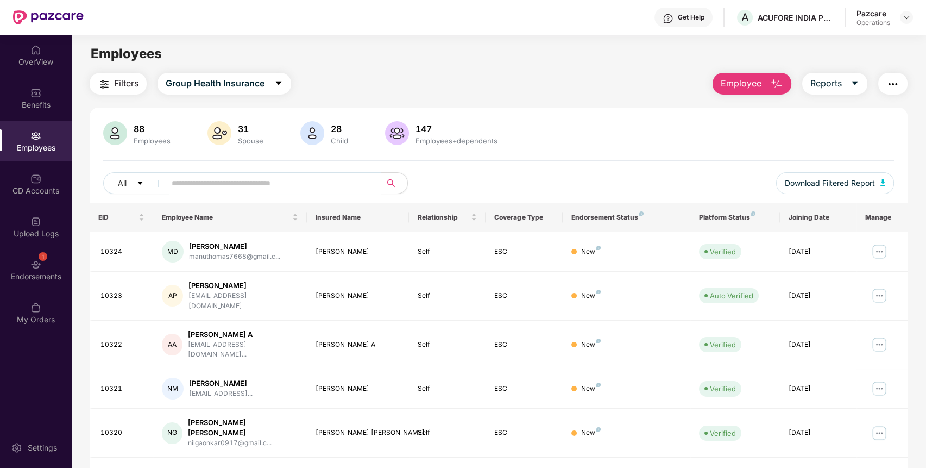
click at [111, 81] on button "Filters" at bounding box center [118, 84] width 57 height 22
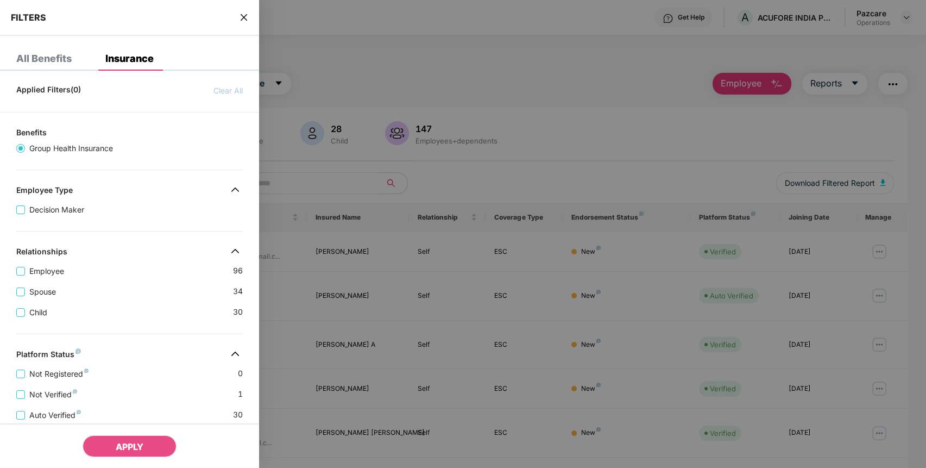
scroll to position [226, 0]
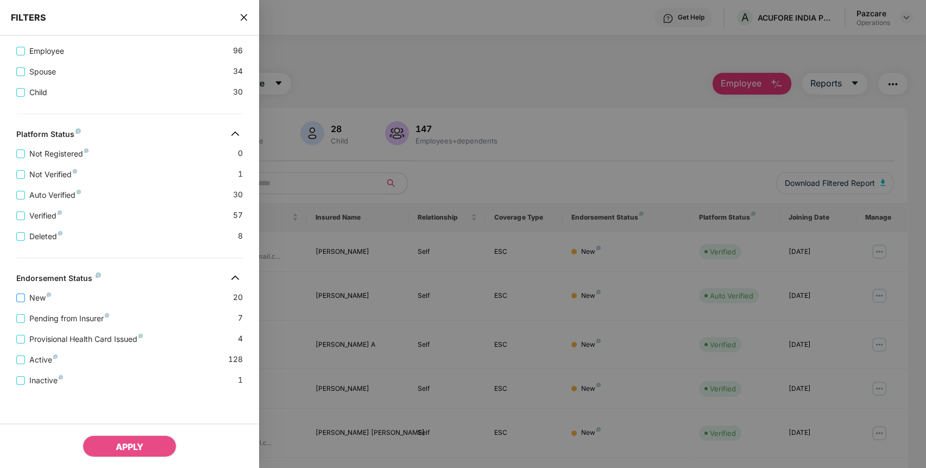
click at [38, 295] on span "New" at bounding box center [40, 298] width 30 height 12
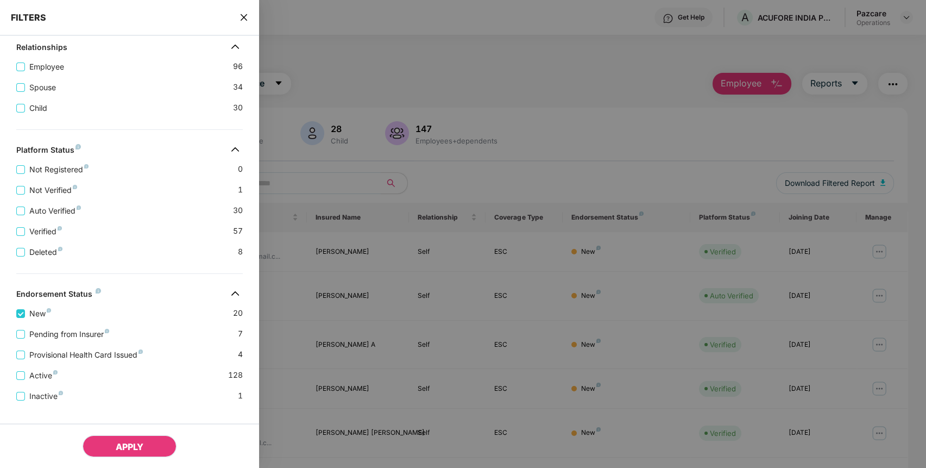
click at [117, 443] on span "APPLY" at bounding box center [130, 446] width 28 height 11
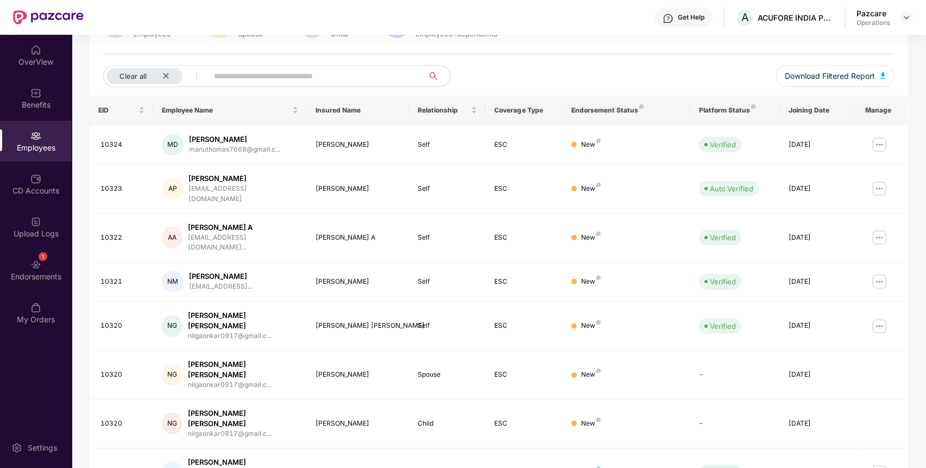
scroll to position [114, 0]
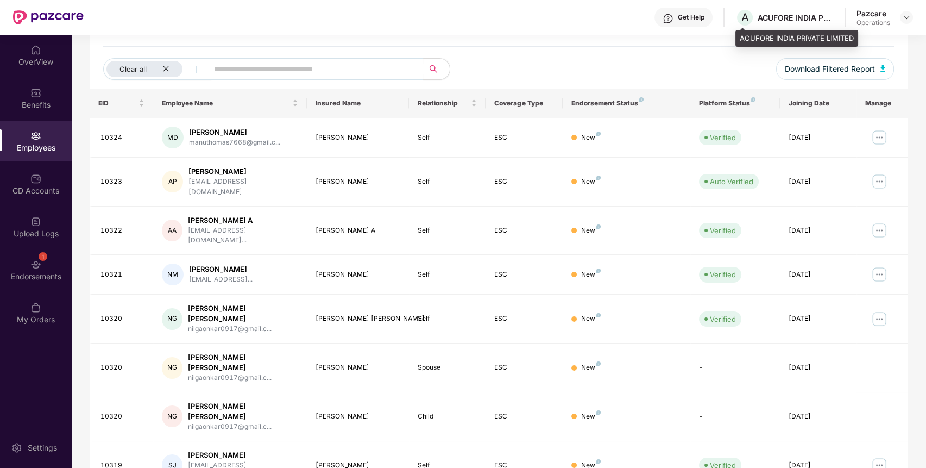
click at [801, 13] on div "ACUFORE INDIA PRIVATE LIMITED" at bounding box center [796, 17] width 76 height 10
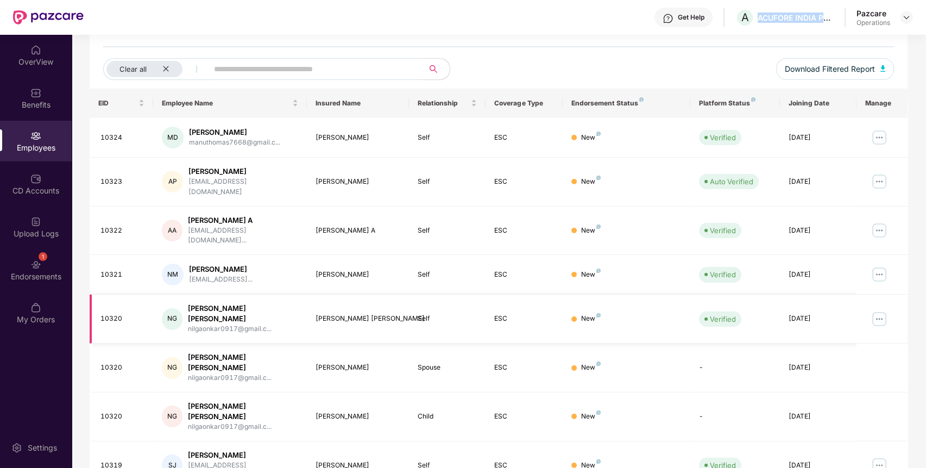
scroll to position [199, 0]
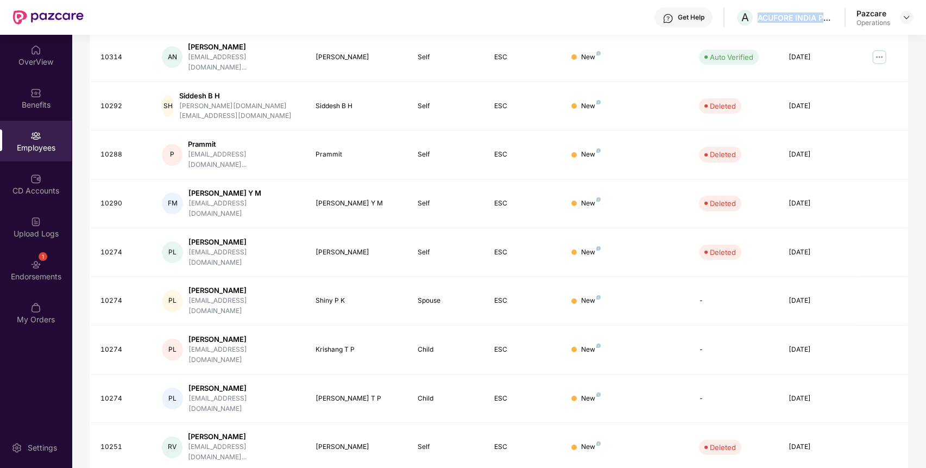
scroll to position [0, 0]
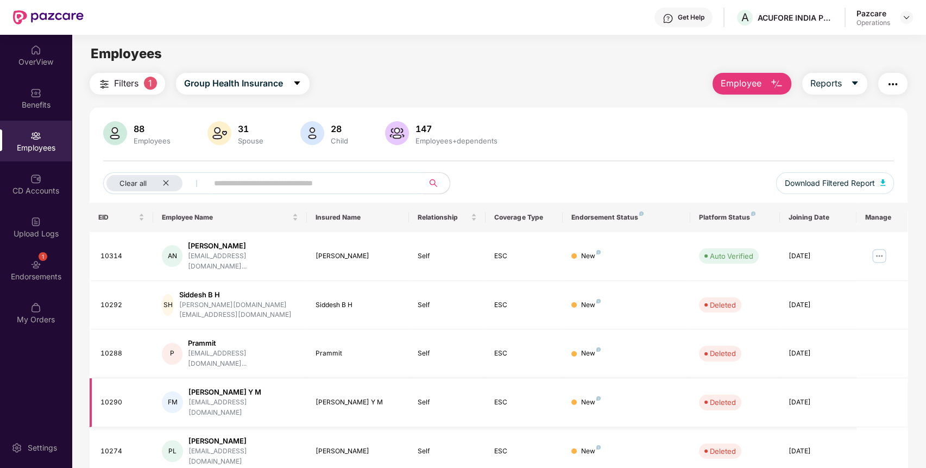
click at [304, 378] on td "FM [PERSON_NAME] Y M [EMAIL_ADDRESS][DOMAIN_NAME]" at bounding box center [229, 402] width 153 height 49
click at [148, 84] on span "1" at bounding box center [150, 83] width 13 height 13
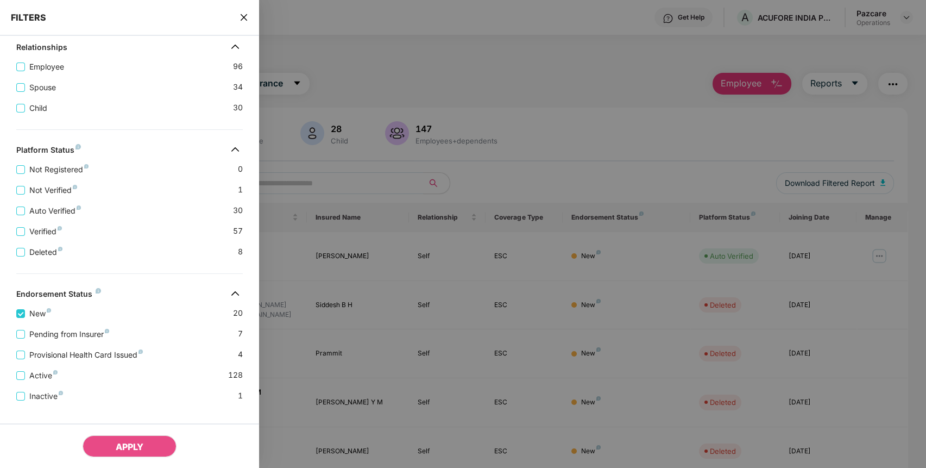
scroll to position [249, 0]
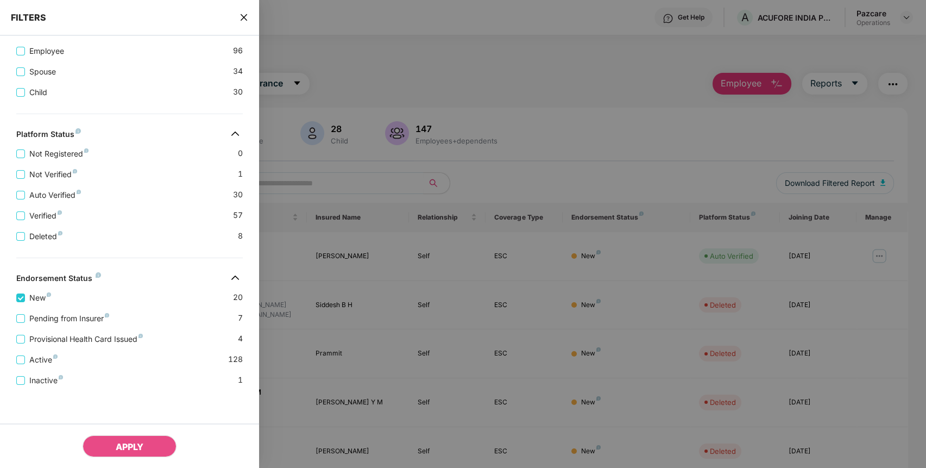
click at [245, 20] on icon "close" at bounding box center [244, 17] width 9 height 9
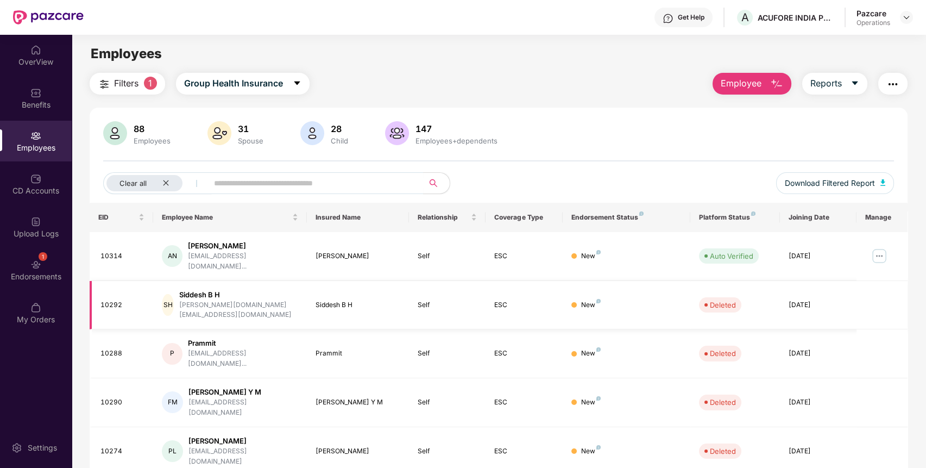
scroll to position [199, 0]
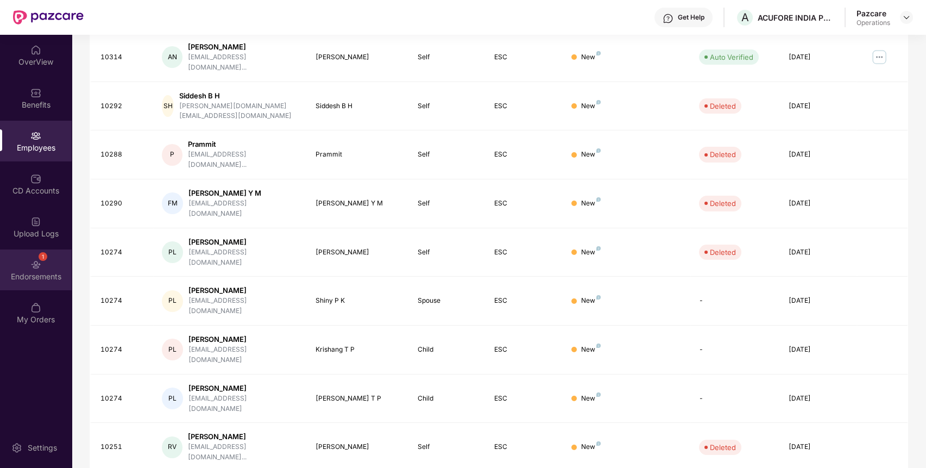
click at [35, 268] on img at bounding box center [35, 264] width 11 height 11
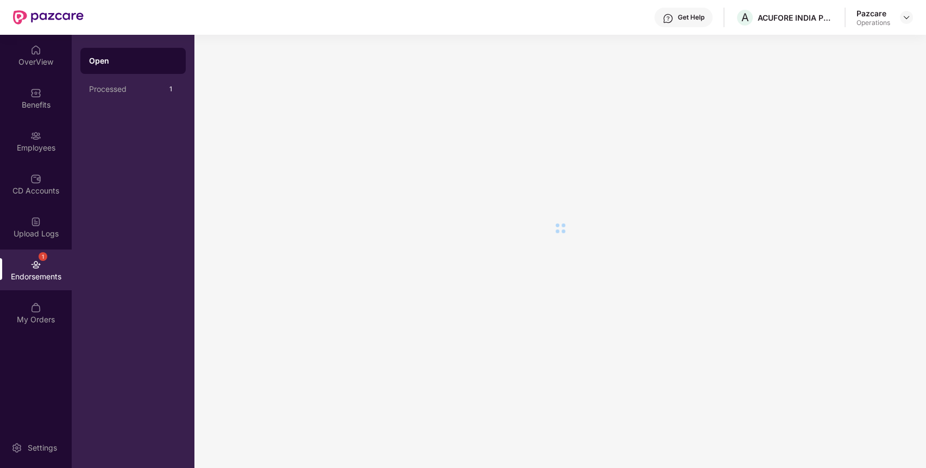
scroll to position [0, 0]
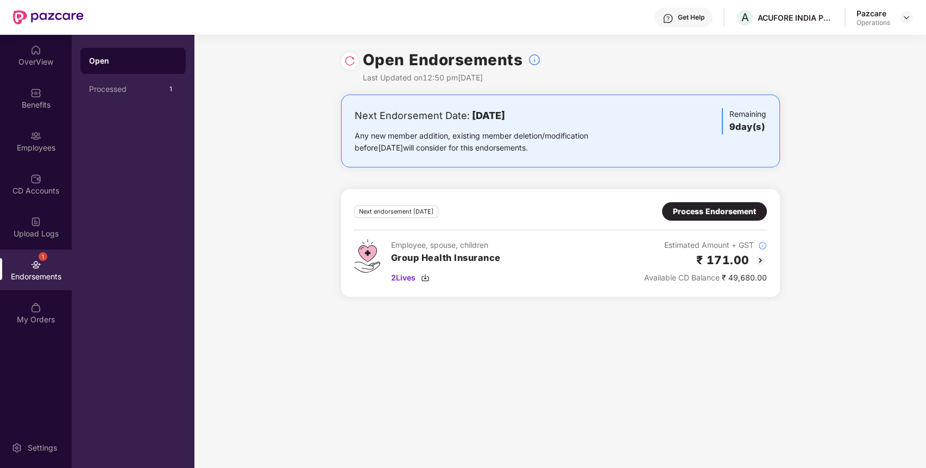
click at [900, 11] on div at bounding box center [906, 17] width 13 height 13
click at [908, 18] on img at bounding box center [906, 17] width 9 height 9
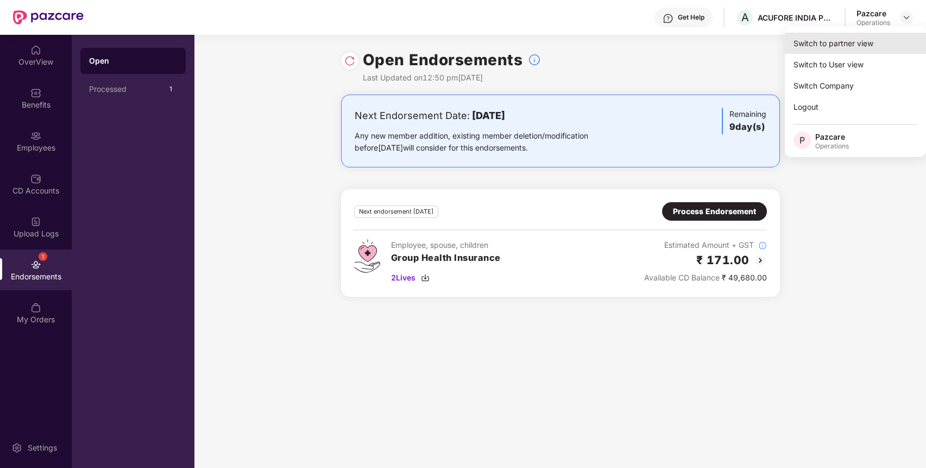
click at [868, 41] on div "Switch to partner view" at bounding box center [855, 43] width 141 height 21
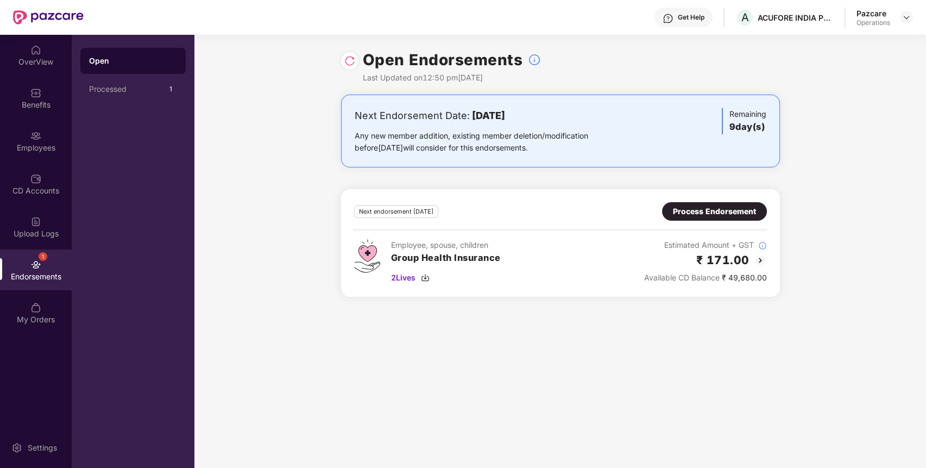
click at [27, 267] on div "1 Endorsements" at bounding box center [36, 269] width 72 height 41
click at [904, 17] on img at bounding box center [906, 17] width 9 height 9
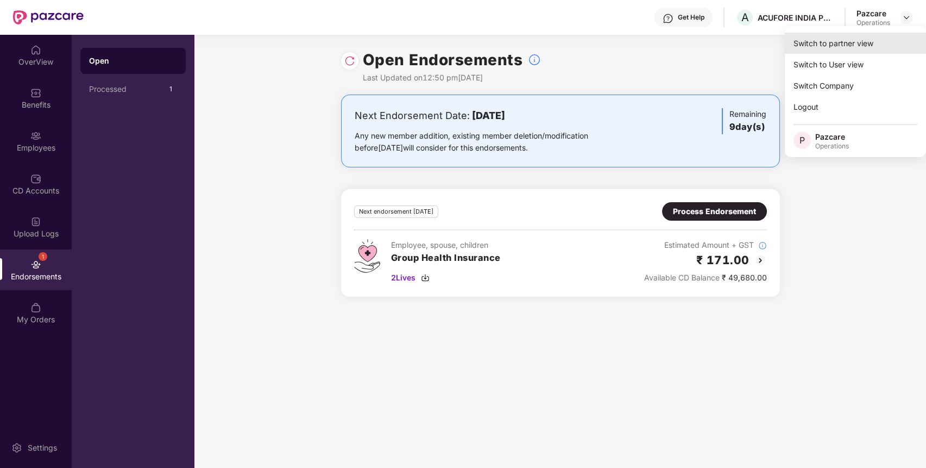
click at [856, 46] on div "Switch to partner view" at bounding box center [855, 43] width 141 height 21
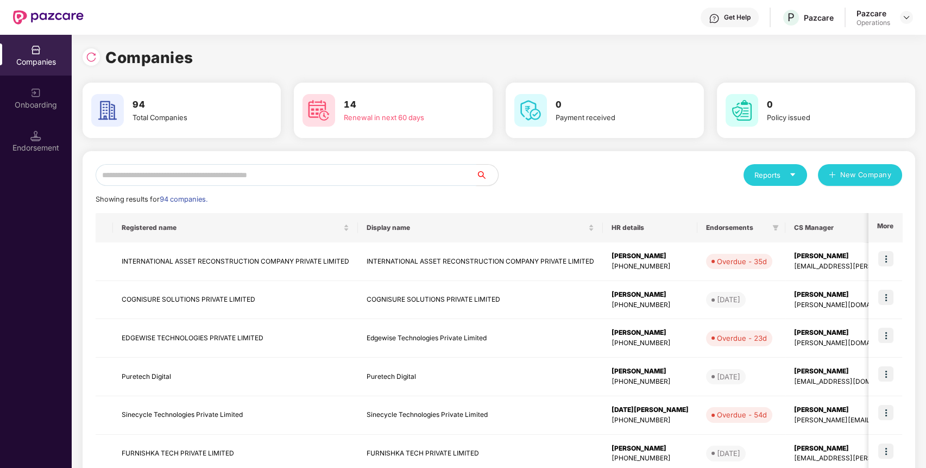
click at [410, 171] on input "text" at bounding box center [286, 175] width 381 height 22
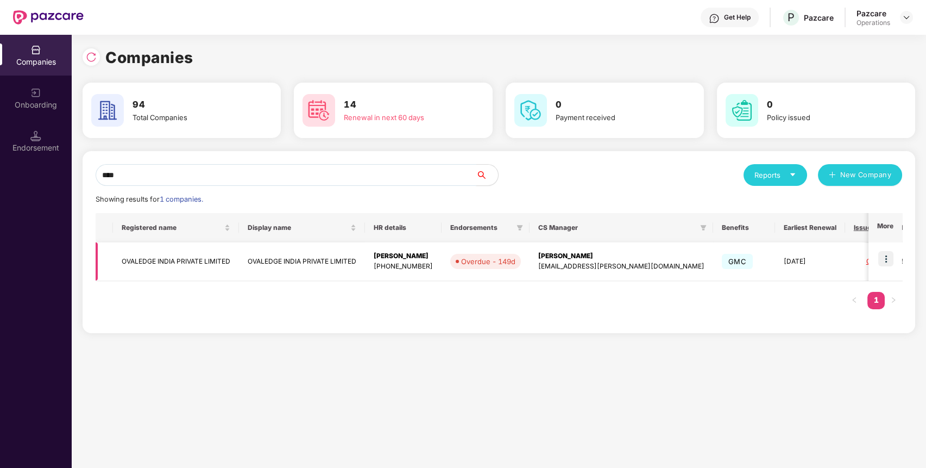
type input "****"
click at [158, 263] on td "OVALEDGE INDIA PRIVATE LIMITED" at bounding box center [176, 261] width 126 height 39
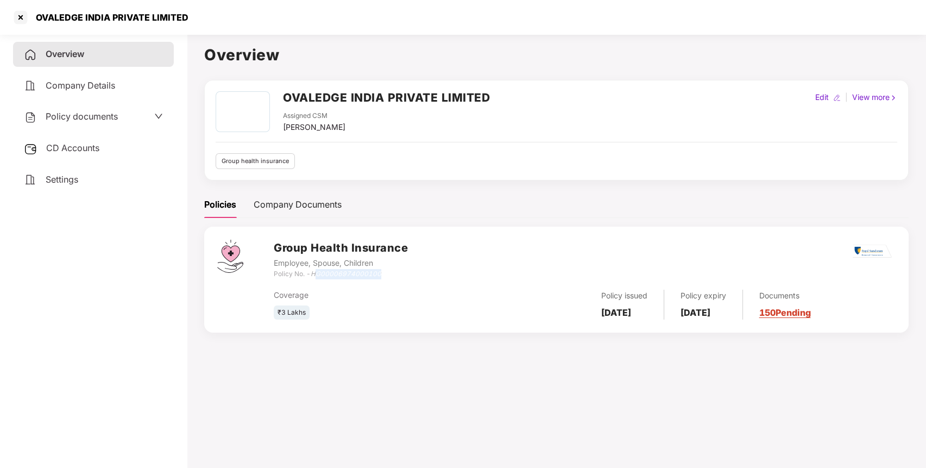
drag, startPoint x: 314, startPoint y: 273, endPoint x: 395, endPoint y: 269, distance: 80.5
click at [395, 269] on div "Policy No. - HG00006974000100" at bounding box center [341, 274] width 134 height 10
click at [432, 289] on div "Coverage" at bounding box center [377, 295] width 207 height 12
click at [31, 14] on div "OVALEDGE INDIA PRIVATE LIMITED" at bounding box center [108, 17] width 159 height 11
click at [27, 14] on div at bounding box center [20, 17] width 17 height 17
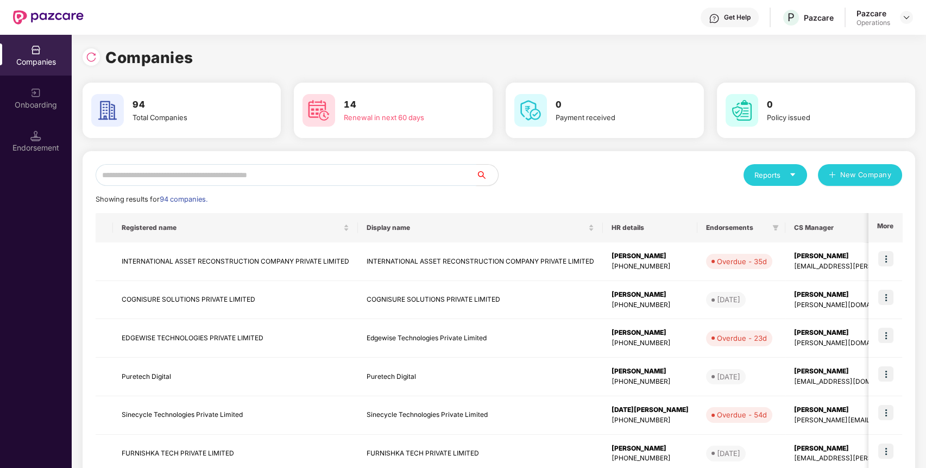
click at [368, 175] on input "text" at bounding box center [286, 175] width 381 height 22
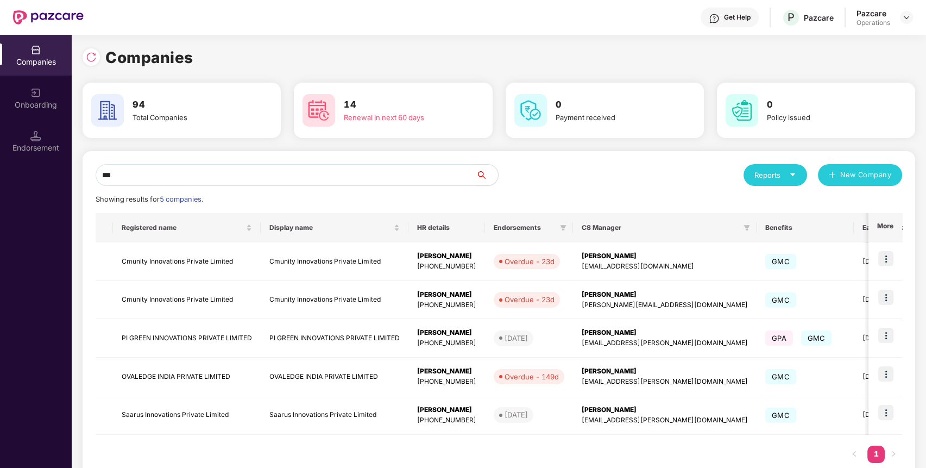
type input "***"
click at [891, 369] on img at bounding box center [885, 373] width 15 height 15
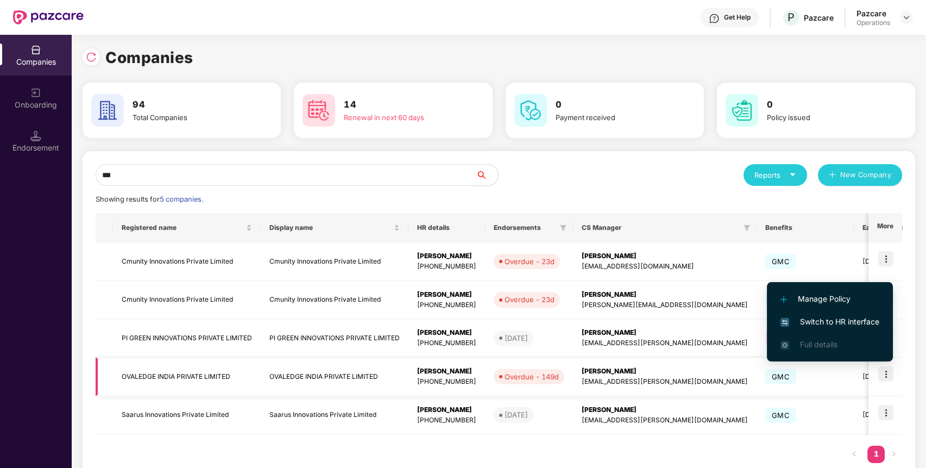
click at [886, 375] on img at bounding box center [885, 373] width 15 height 15
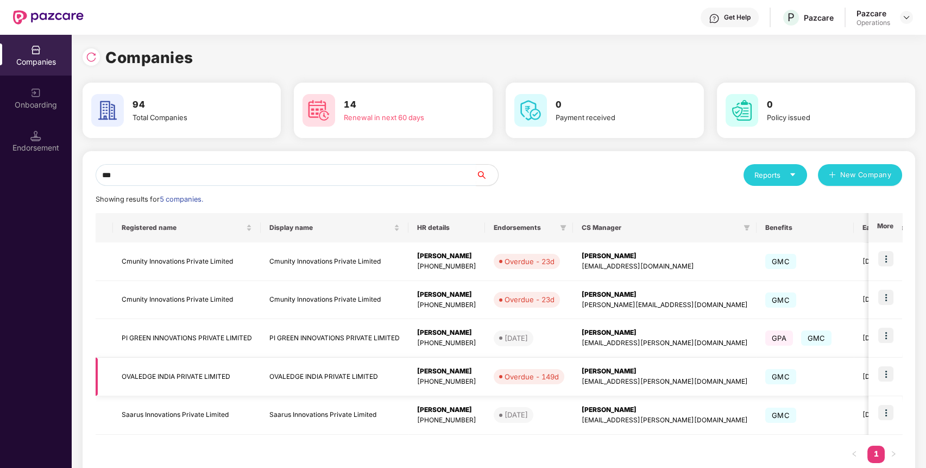
click at [887, 374] on img at bounding box center [885, 373] width 15 height 15
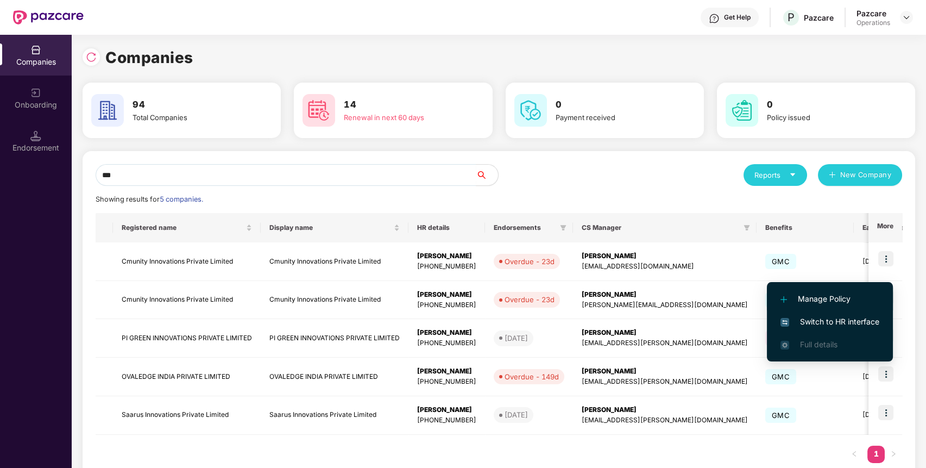
click at [842, 308] on li "Manage Policy" at bounding box center [830, 298] width 126 height 23
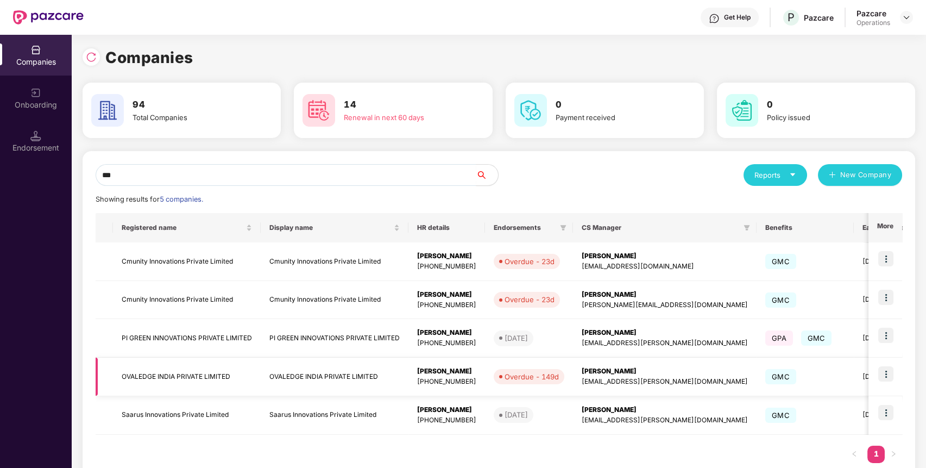
click at [888, 374] on img at bounding box center [885, 373] width 15 height 15
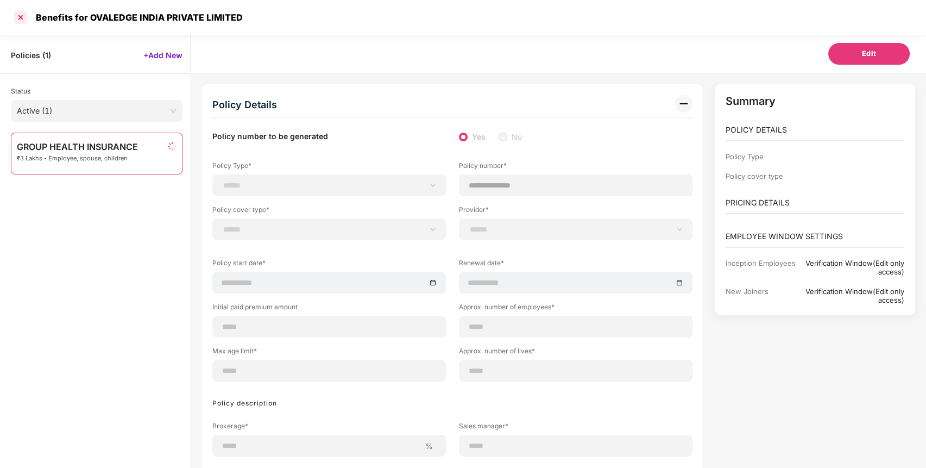
click at [18, 13] on div at bounding box center [20, 17] width 17 height 17
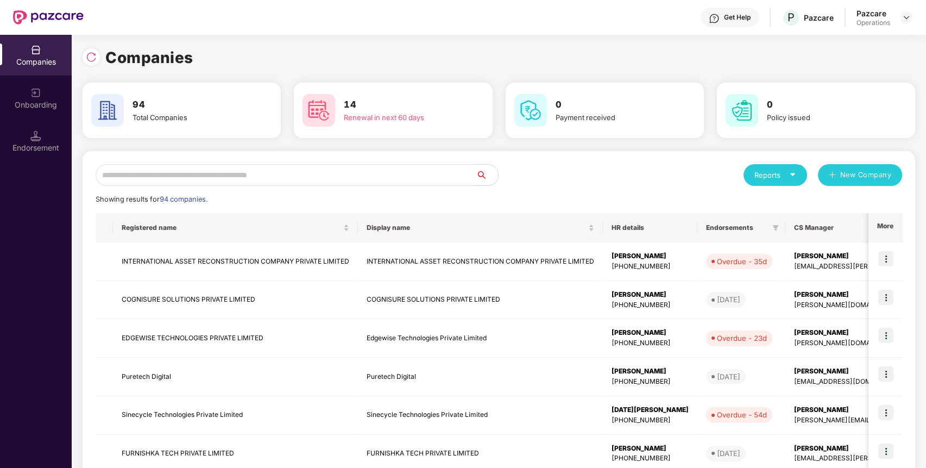
click at [456, 174] on input "text" at bounding box center [286, 175] width 381 height 22
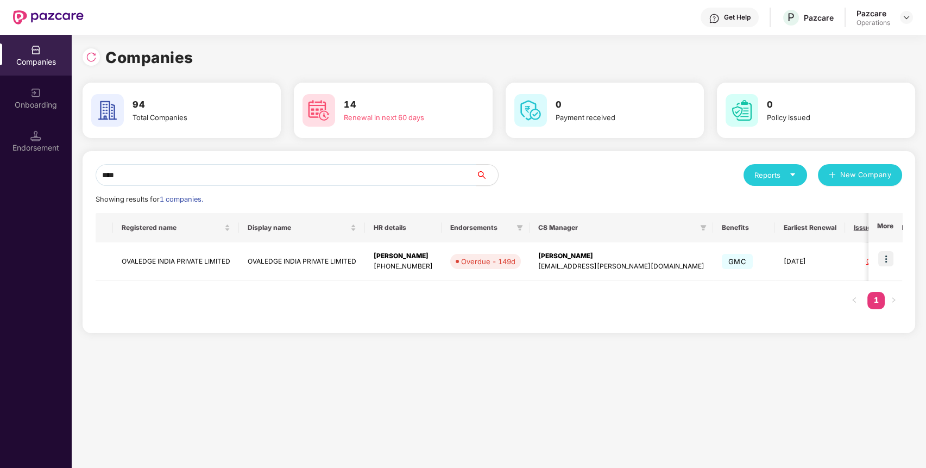
type input "****"
click at [890, 233] on th "More" at bounding box center [885, 227] width 34 height 29
click at [891, 259] on img at bounding box center [885, 258] width 15 height 15
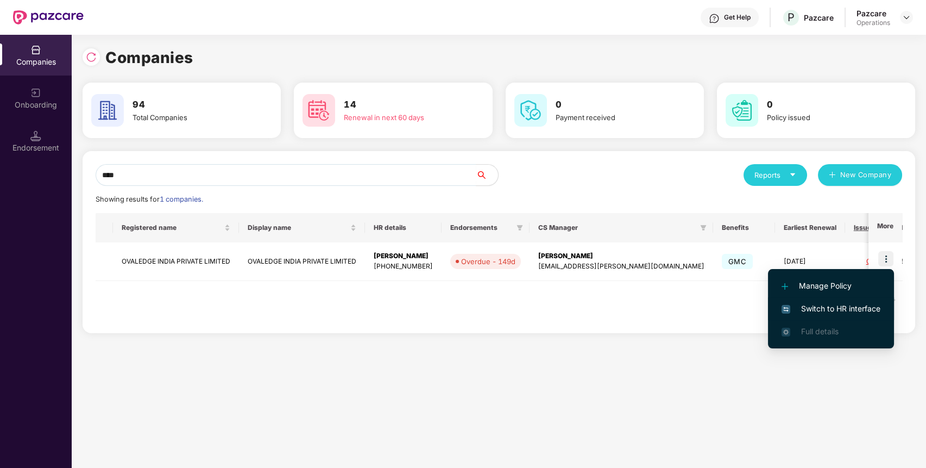
click at [876, 305] on span "Switch to HR interface" at bounding box center [831, 309] width 99 height 12
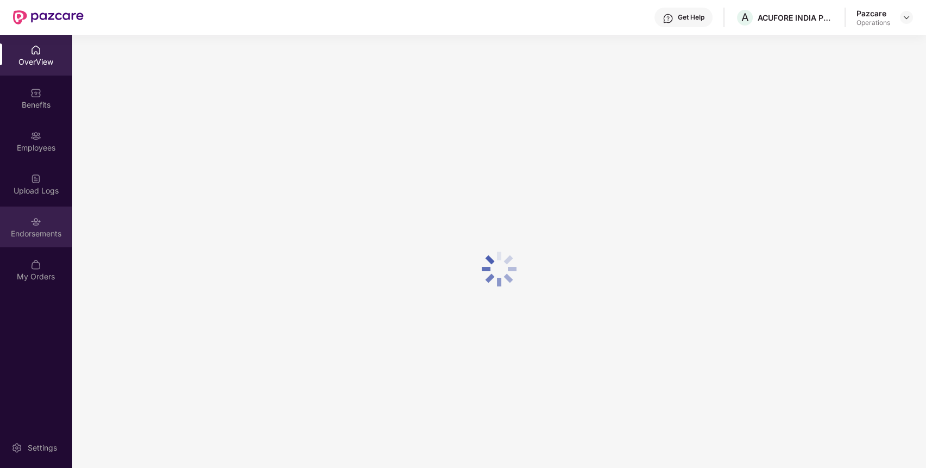
click at [35, 234] on div "Endorsements" at bounding box center [36, 233] width 72 height 11
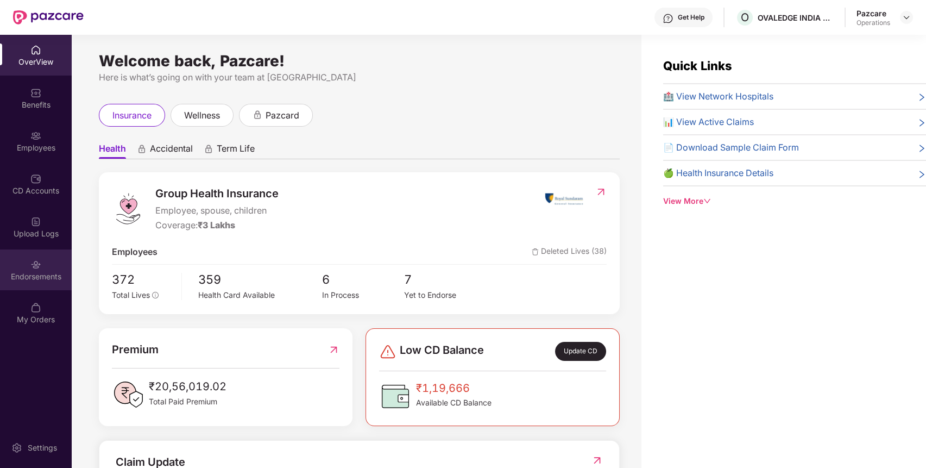
click at [49, 267] on div "Endorsements" at bounding box center [36, 269] width 72 height 41
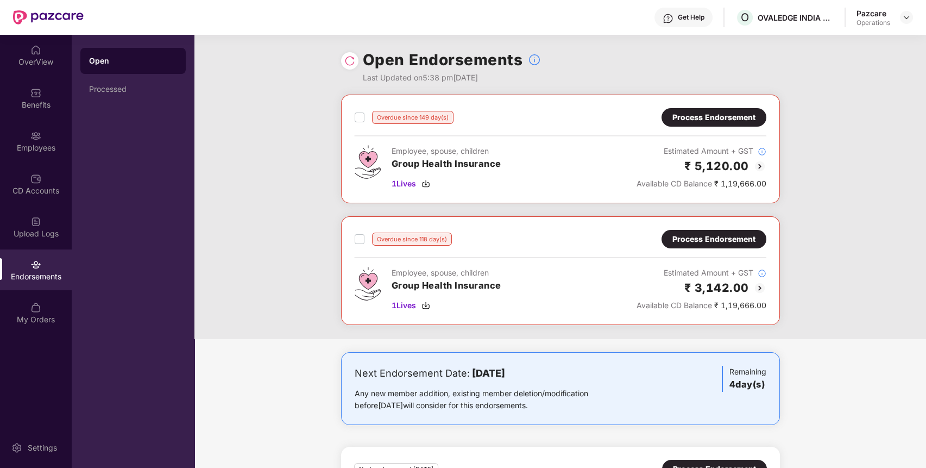
scroll to position [98, 0]
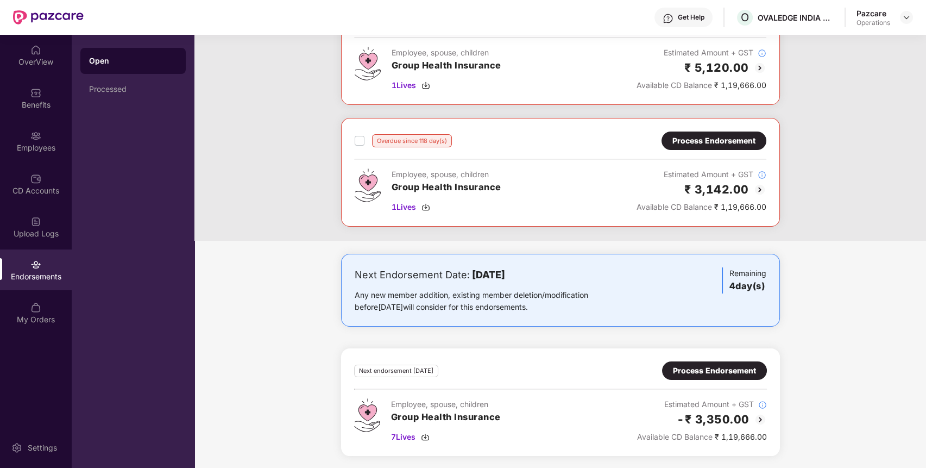
click at [740, 369] on div "Process Endorsement" at bounding box center [714, 370] width 83 height 12
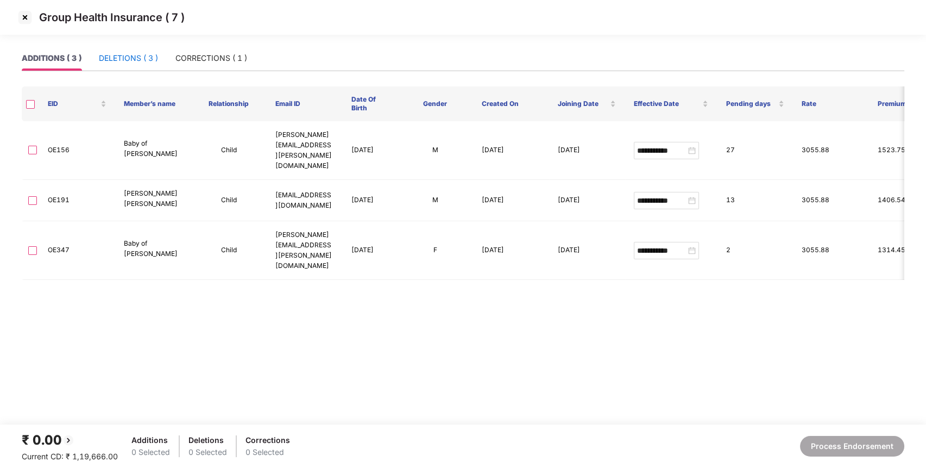
click at [142, 57] on div "DELETIONS ( 3 )" at bounding box center [128, 58] width 59 height 12
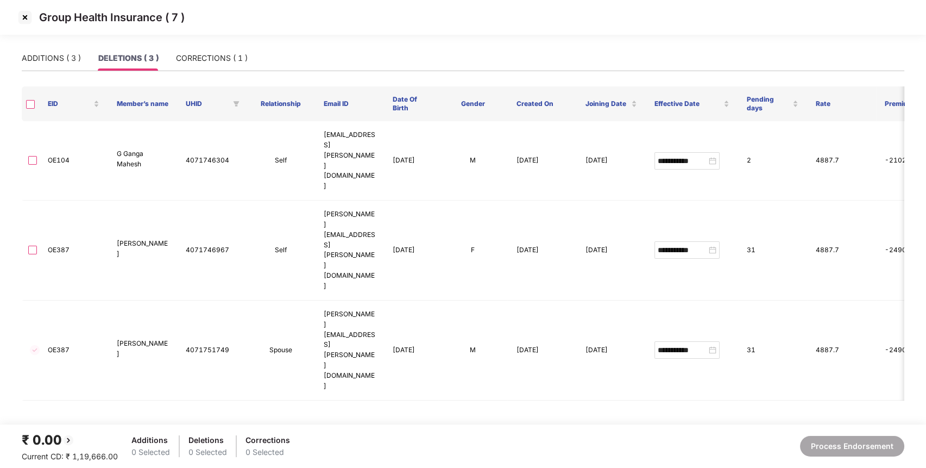
click at [24, 14] on img at bounding box center [24, 17] width 17 height 17
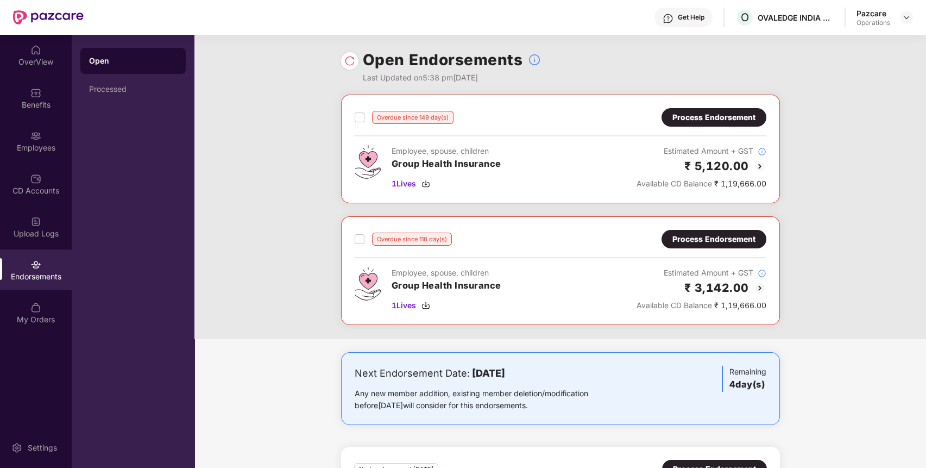
click at [349, 55] on img at bounding box center [349, 60] width 11 height 11
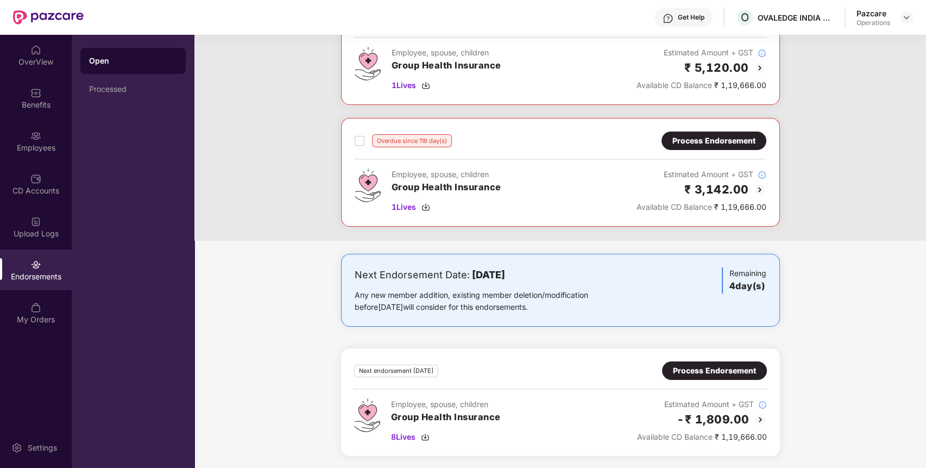
click at [727, 369] on div "Process Endorsement" at bounding box center [714, 370] width 83 height 12
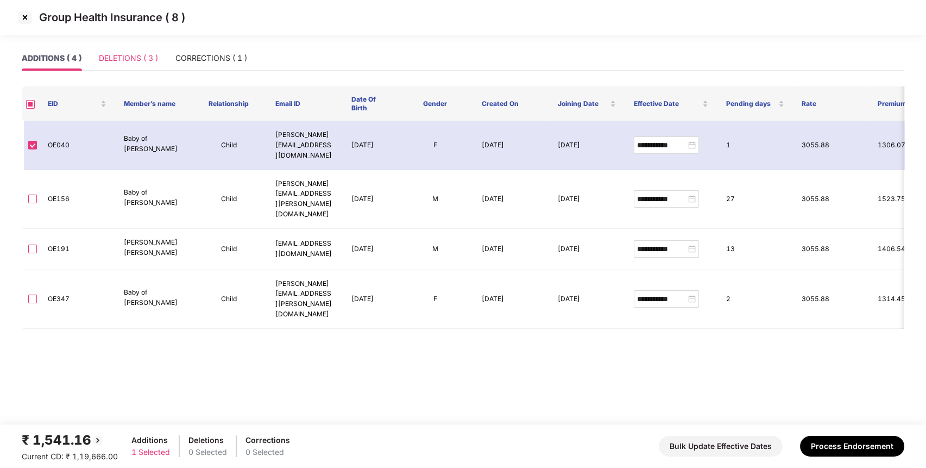
click at [140, 48] on div "DELETIONS ( 3 )" at bounding box center [128, 58] width 59 height 25
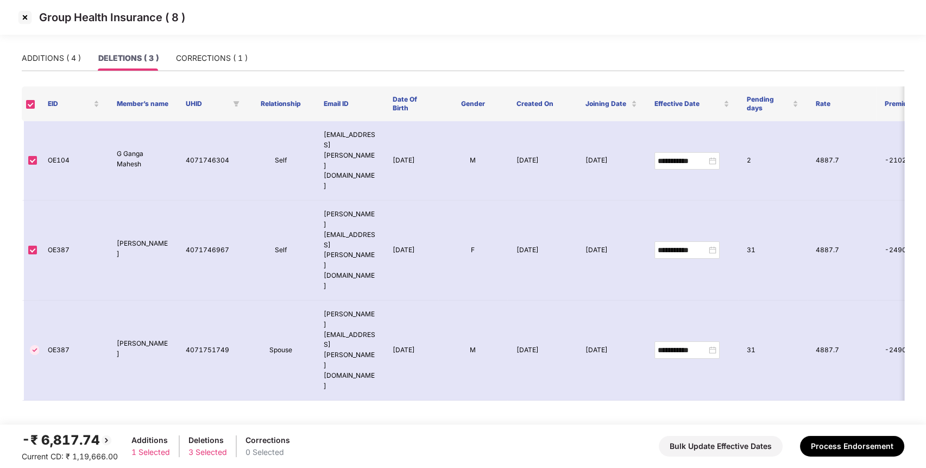
click at [216, 45] on div "Group Health Insurance ( 8 )" at bounding box center [463, 23] width 926 height 46
click at [216, 52] on div "CORRECTIONS ( 1 )" at bounding box center [212, 58] width 72 height 12
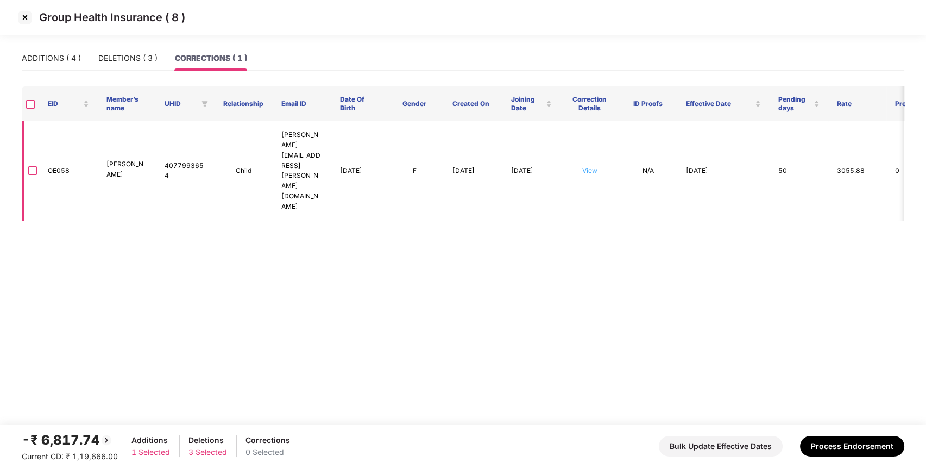
click at [593, 166] on link "View" at bounding box center [589, 170] width 15 height 8
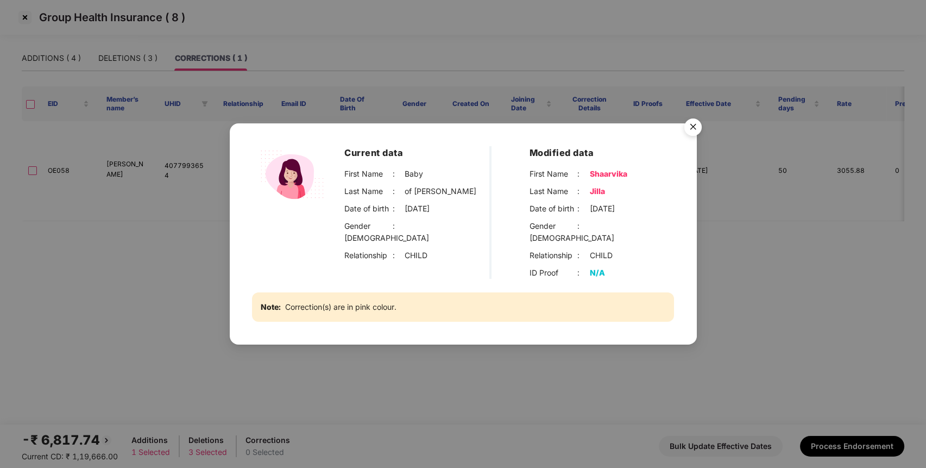
click at [694, 131] on img "Close" at bounding box center [693, 129] width 30 height 30
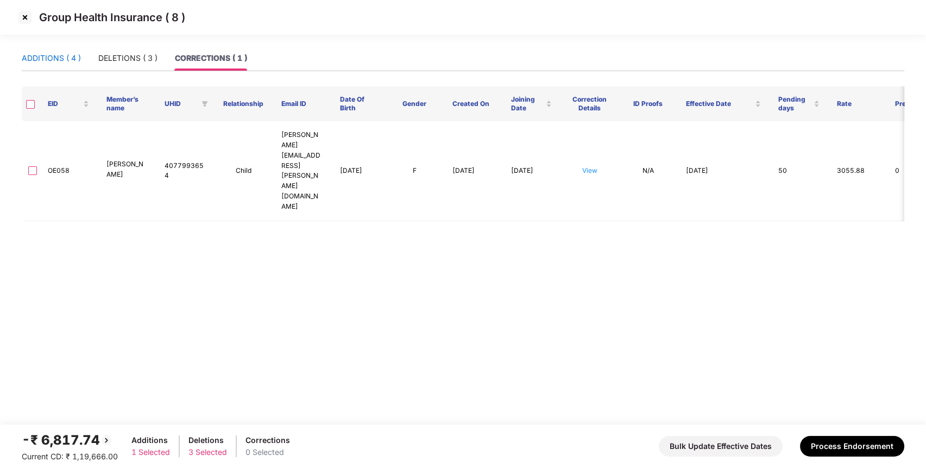
click at [64, 56] on div "ADDITIONS ( 4 )" at bounding box center [51, 58] width 59 height 12
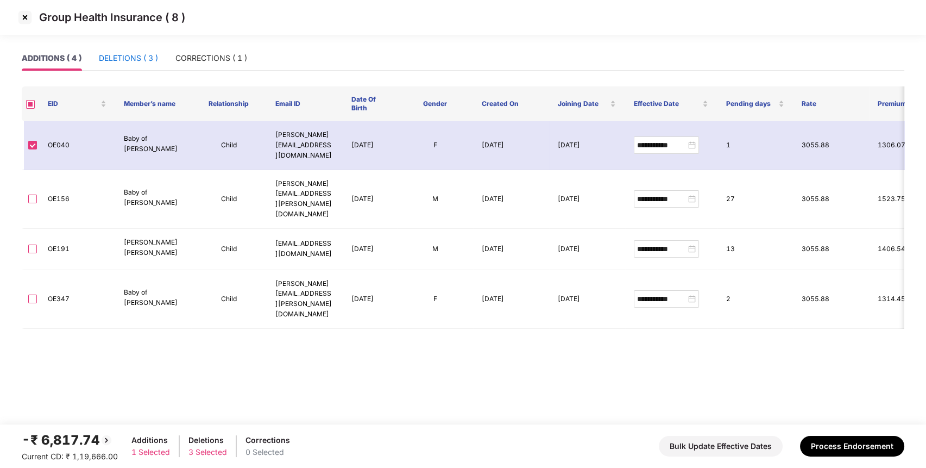
click at [131, 56] on div "DELETIONS ( 3 )" at bounding box center [128, 58] width 59 height 12
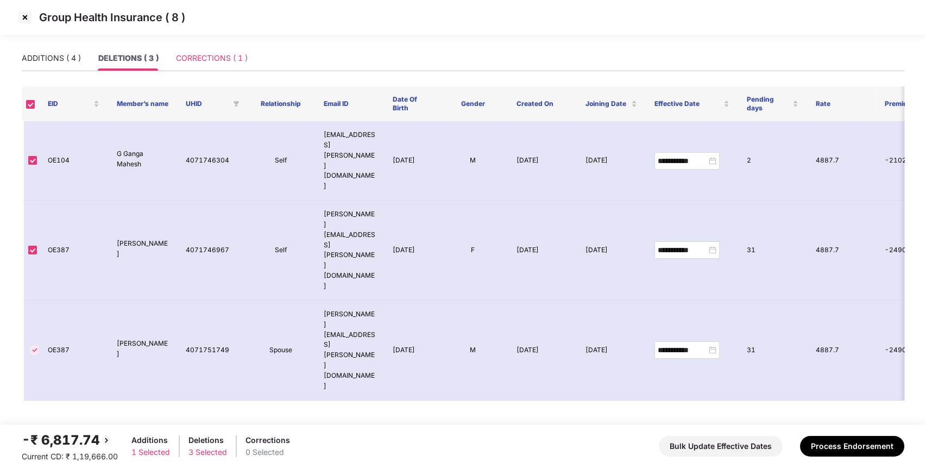
click at [227, 66] on div "CORRECTIONS ( 1 )" at bounding box center [212, 58] width 72 height 25
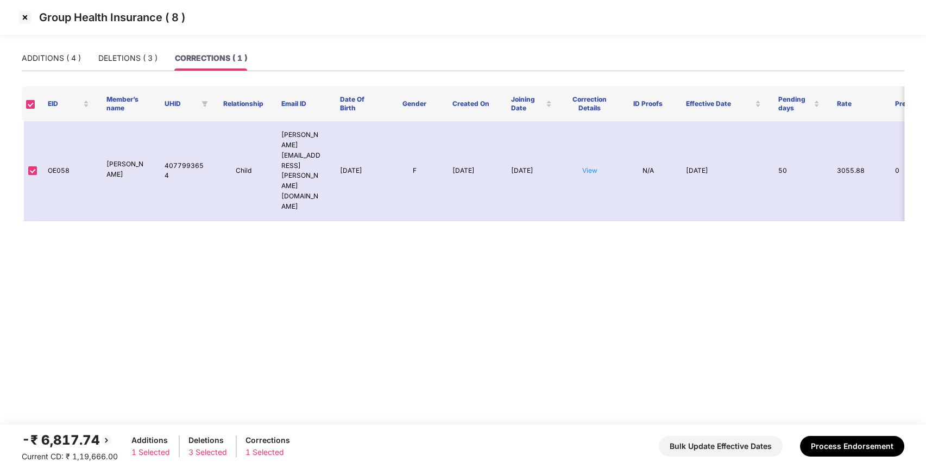
click at [135, 72] on div "ADDITIONS ( 4 ) DELETIONS ( 3 ) CORRECTIONS ( 1 )" at bounding box center [463, 63] width 883 height 34
click at [141, 59] on div "DELETIONS ( 3 )" at bounding box center [127, 58] width 59 height 12
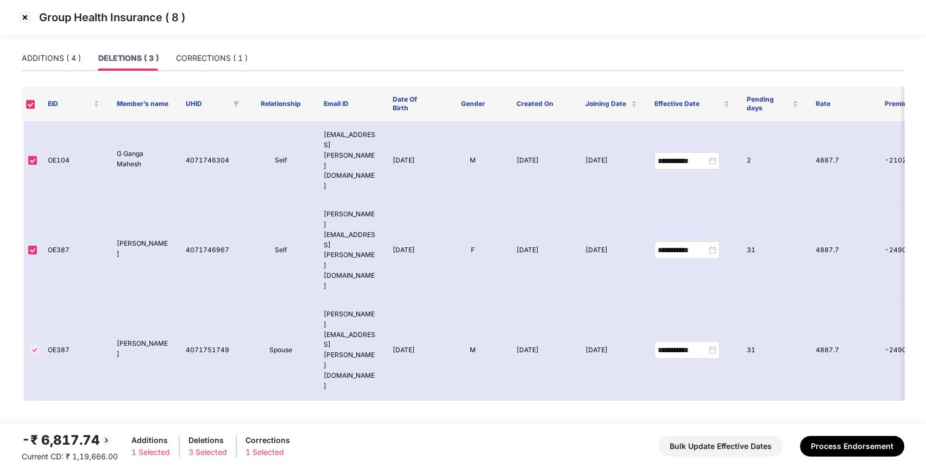
click at [22, 19] on img at bounding box center [24, 17] width 17 height 17
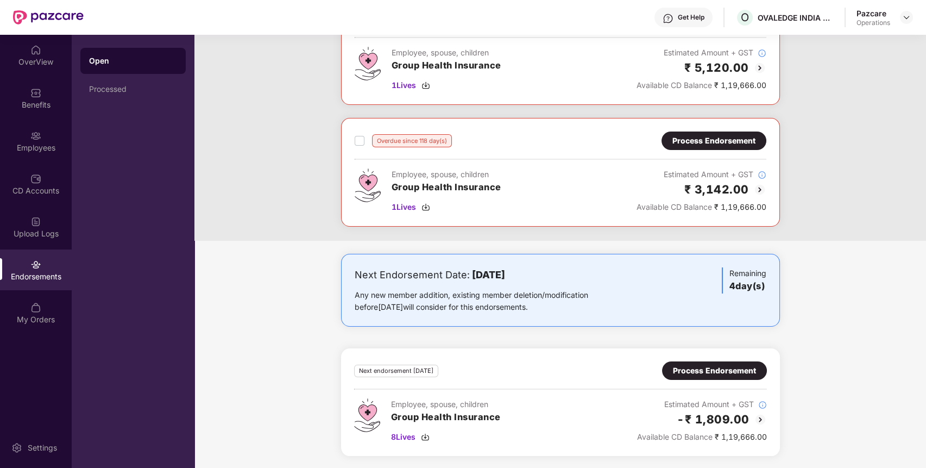
click at [752, 364] on div "Process Endorsement" at bounding box center [714, 370] width 83 height 12
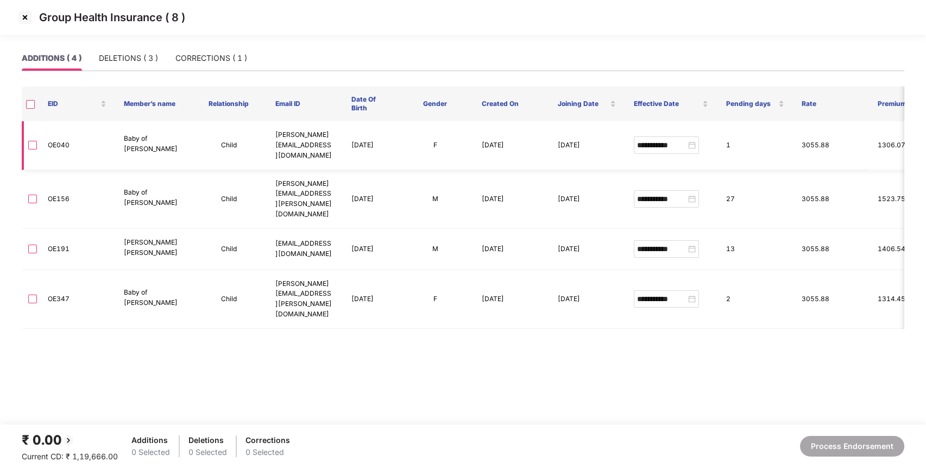
click at [62, 142] on td "OE040" at bounding box center [77, 145] width 76 height 49
click at [23, 22] on img at bounding box center [24, 17] width 17 height 17
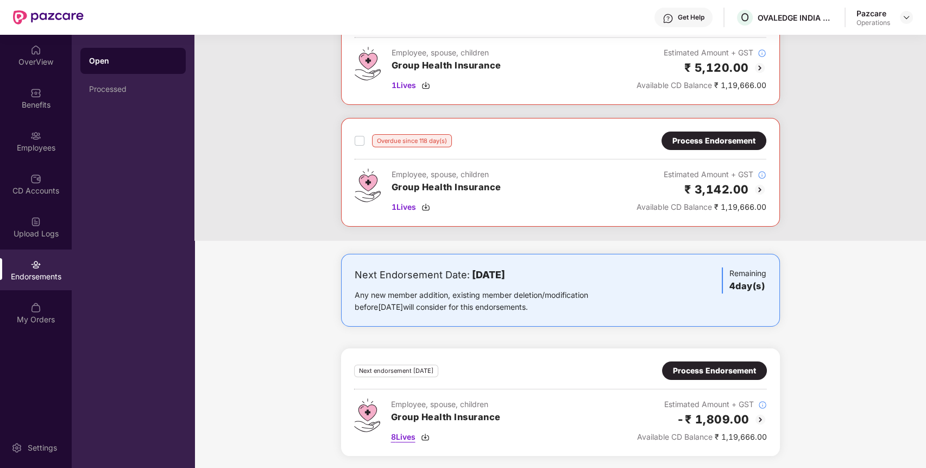
click at [401, 436] on span "8 Lives" at bounding box center [403, 437] width 24 height 12
click at [694, 353] on div "Next endorsement [DATE] Process Endorsement Employee, spouse, children Group He…" at bounding box center [560, 402] width 439 height 108
click at [691, 358] on div "Next endorsement [DATE] Process Endorsement Employee, spouse, children Group He…" at bounding box center [560, 402] width 439 height 108
click at [18, 98] on div "Benefits" at bounding box center [36, 98] width 72 height 41
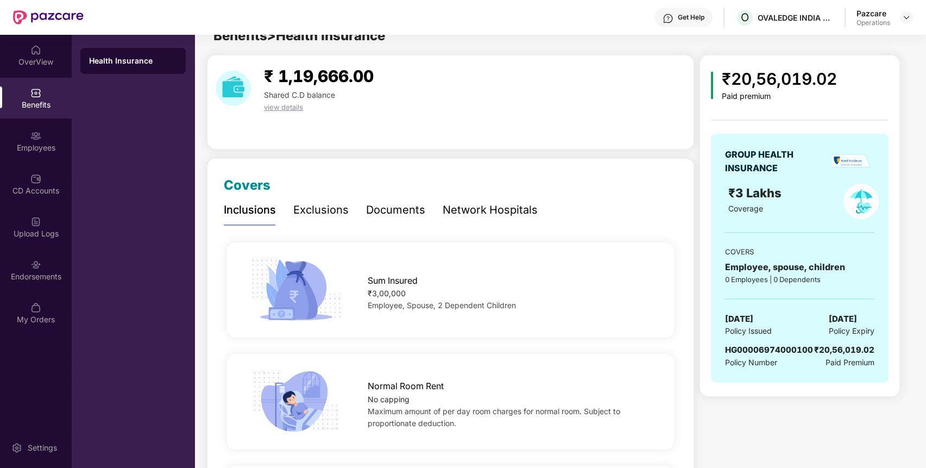
scroll to position [0, 0]
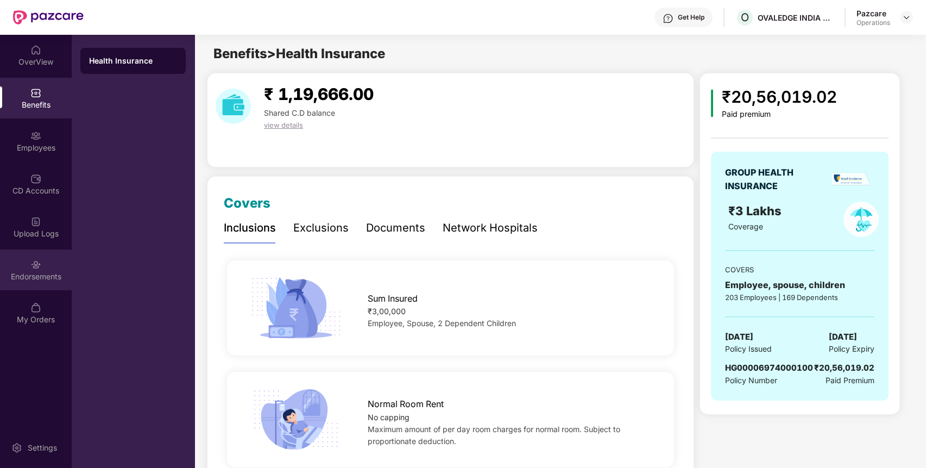
click at [48, 256] on div "Endorsements" at bounding box center [36, 269] width 72 height 41
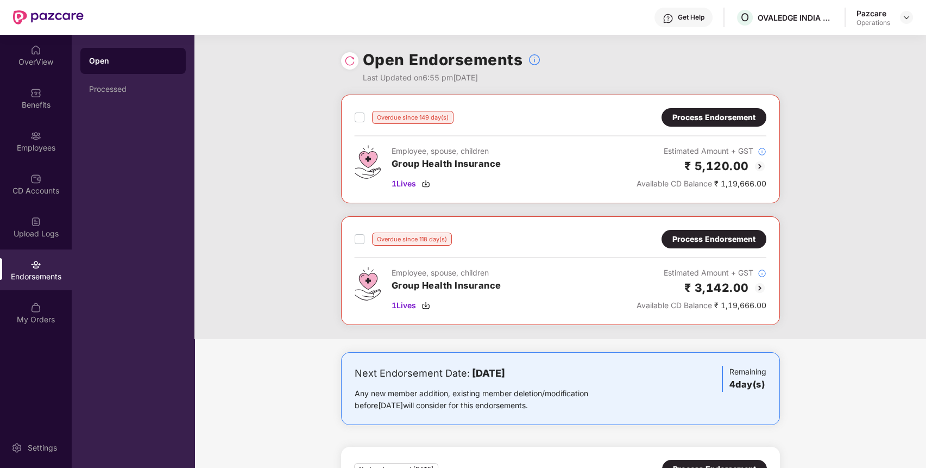
scroll to position [98, 0]
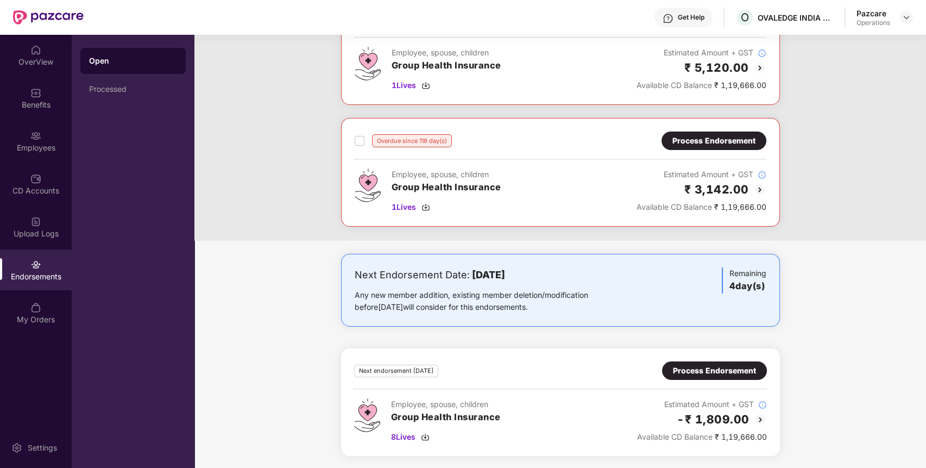
click at [731, 367] on div "Process Endorsement" at bounding box center [714, 370] width 83 height 12
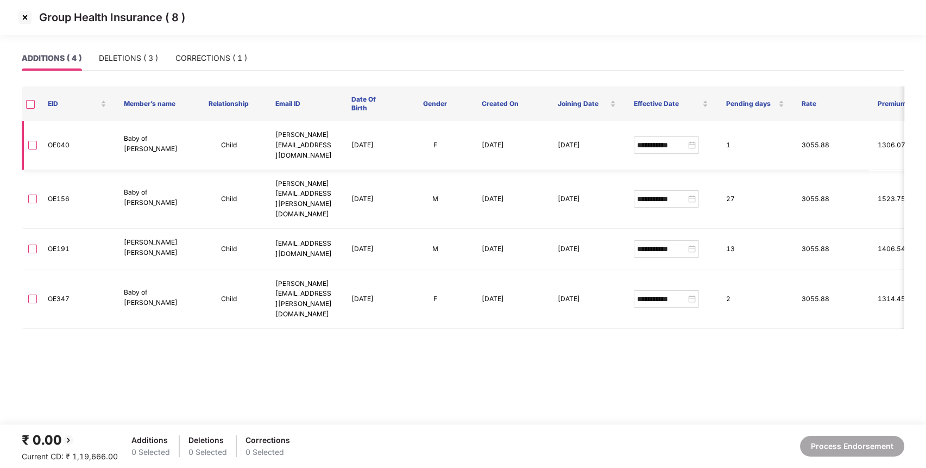
click at [32, 139] on label at bounding box center [32, 145] width 9 height 12
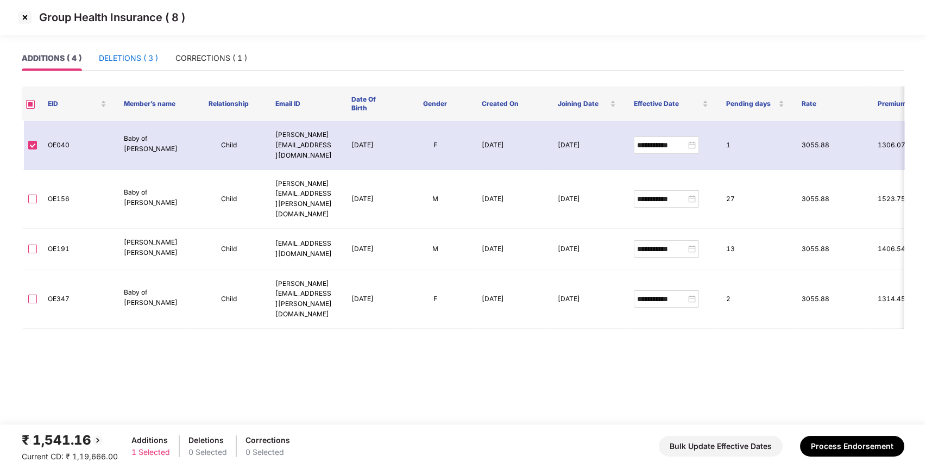
click at [149, 61] on div "DELETIONS ( 3 )" at bounding box center [128, 58] width 59 height 12
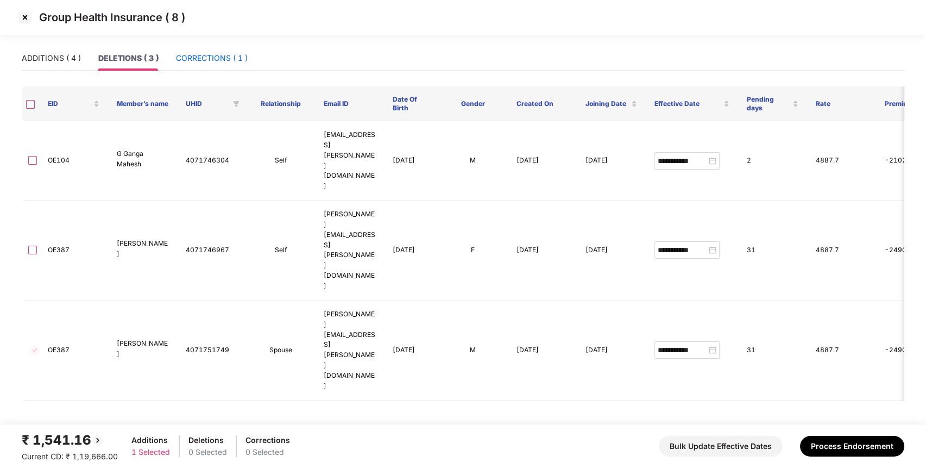
click at [226, 56] on div "CORRECTIONS ( 1 )" at bounding box center [212, 58] width 72 height 12
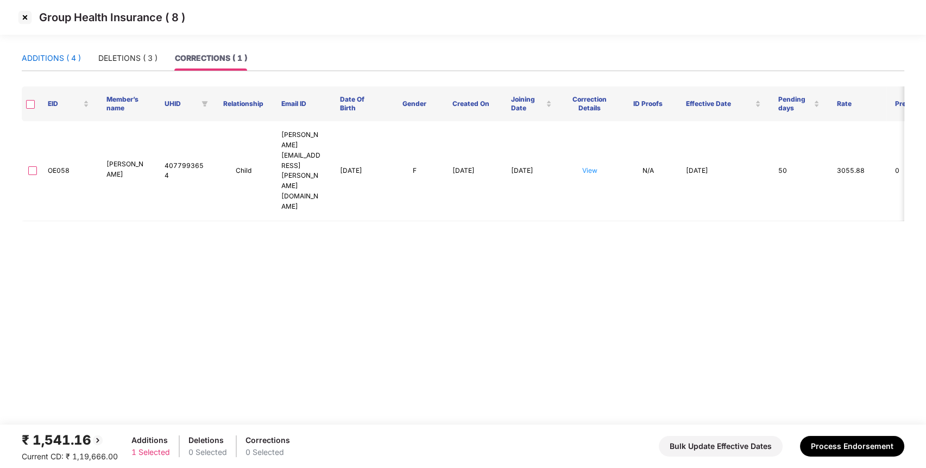
click at [56, 61] on div "ADDITIONS ( 4 )" at bounding box center [51, 58] width 59 height 12
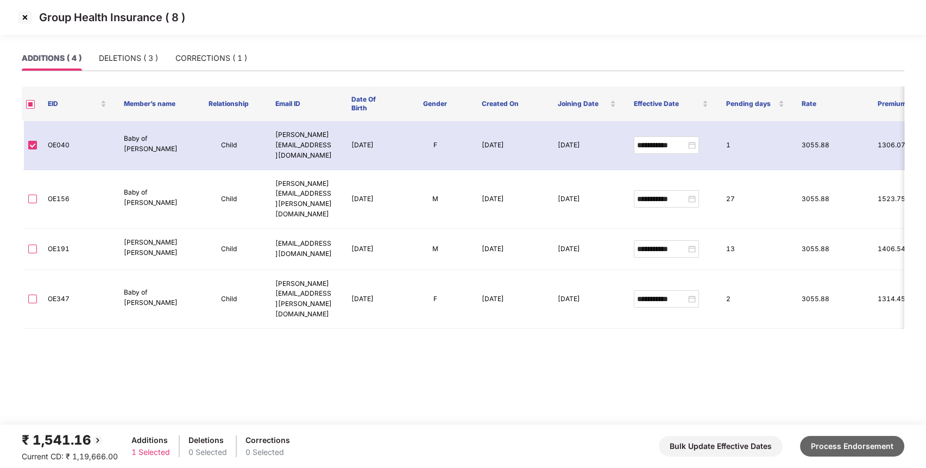
click at [833, 445] on button "Process Endorsement" at bounding box center [852, 446] width 104 height 21
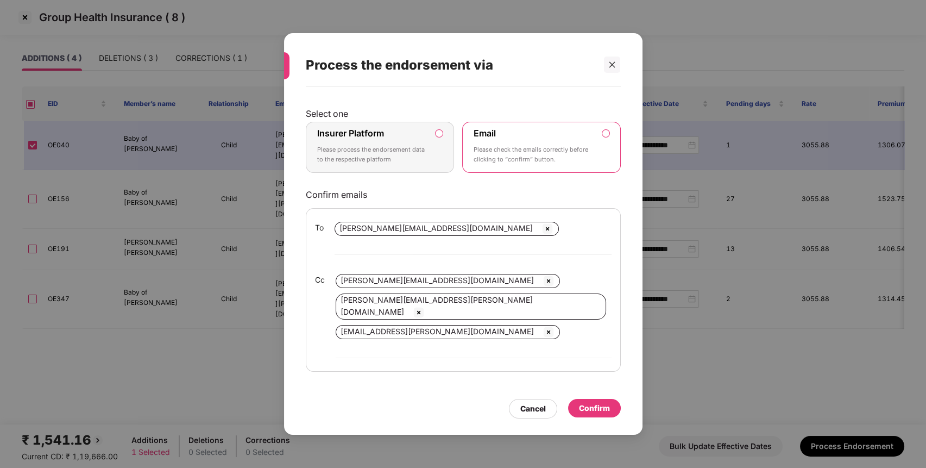
click at [376, 138] on label "Insurer Platform" at bounding box center [350, 133] width 67 height 11
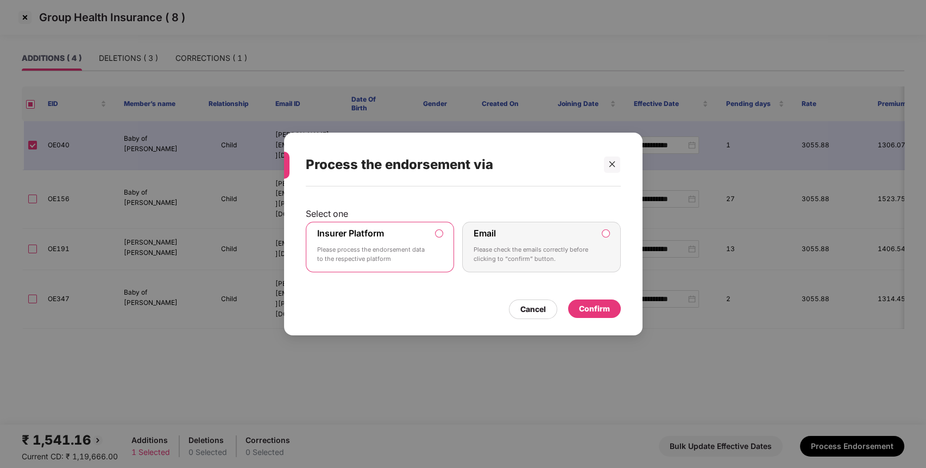
click at [600, 311] on div "Confirm" at bounding box center [594, 309] width 31 height 12
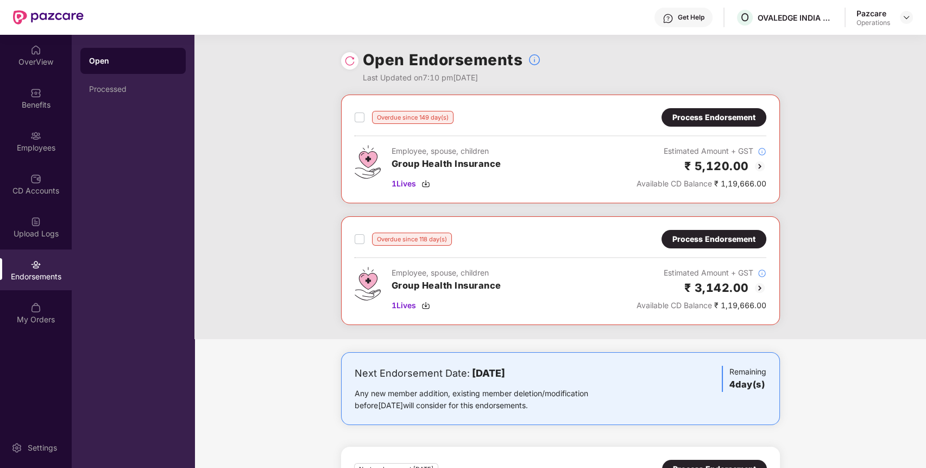
click at [857, 180] on div "Overdue since 149 day(s) Process Endorsement Employee, spouse, children Group H…" at bounding box center [560, 217] width 732 height 244
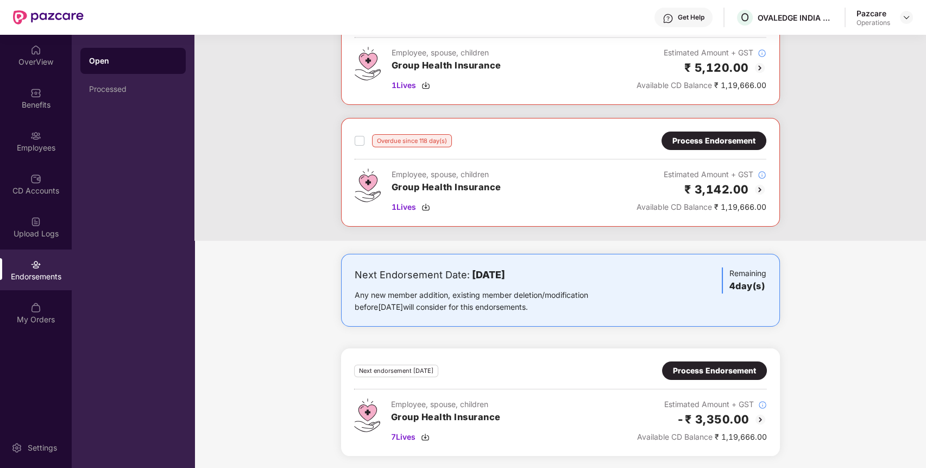
scroll to position [0, 0]
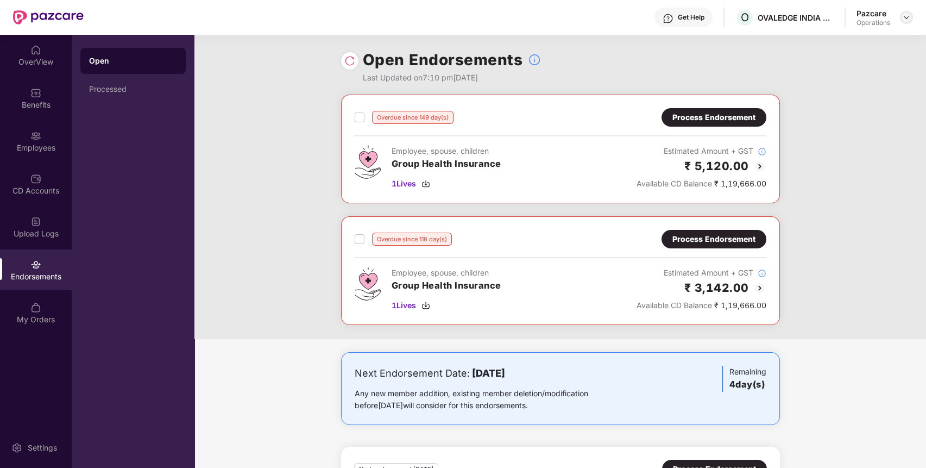
click at [906, 17] on img at bounding box center [906, 17] width 9 height 9
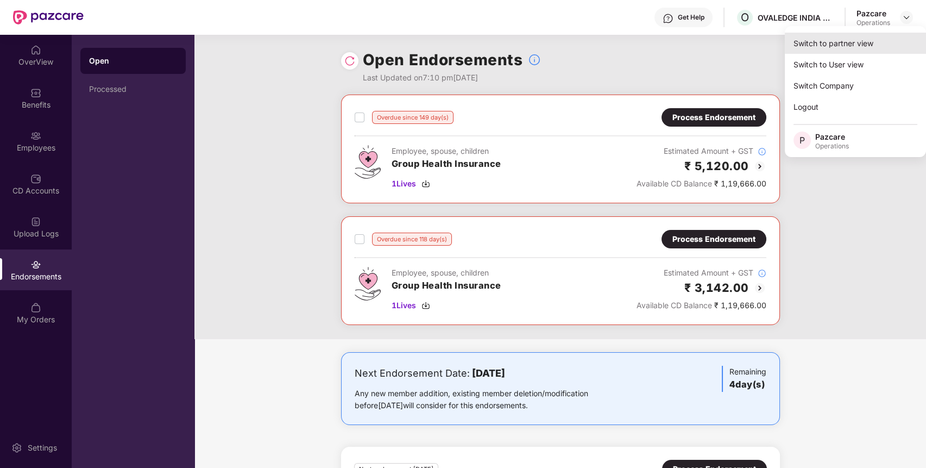
click at [869, 53] on div "Switch to partner view" at bounding box center [855, 43] width 141 height 21
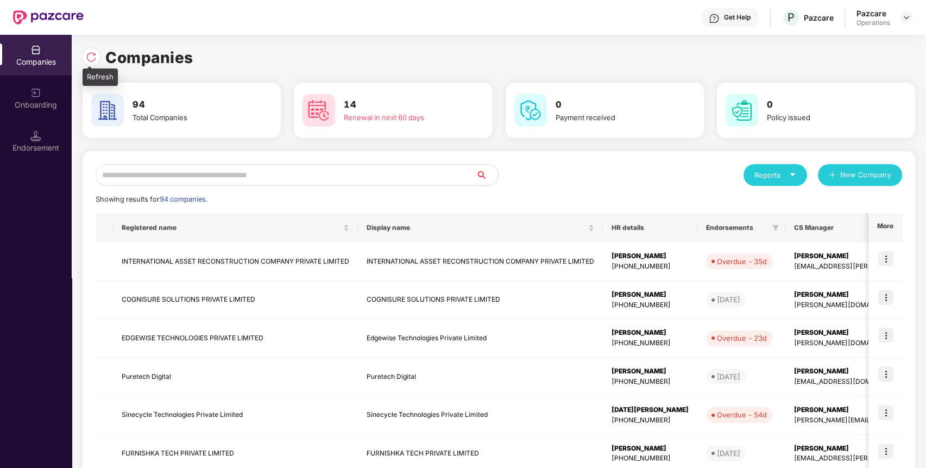
click at [90, 53] on img at bounding box center [91, 57] width 11 height 11
click at [238, 177] on input "text" at bounding box center [286, 175] width 381 height 22
click at [408, 178] on input "text" at bounding box center [286, 175] width 381 height 22
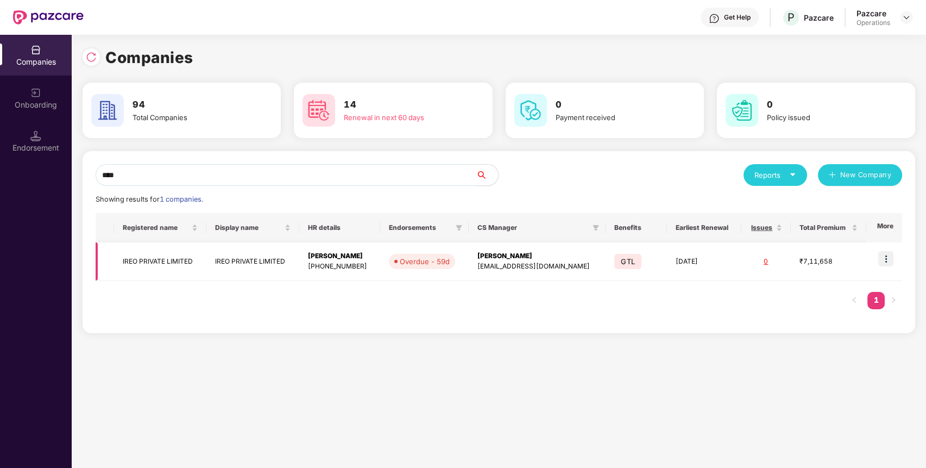
type input "****"
click at [890, 265] on img at bounding box center [885, 258] width 15 height 15
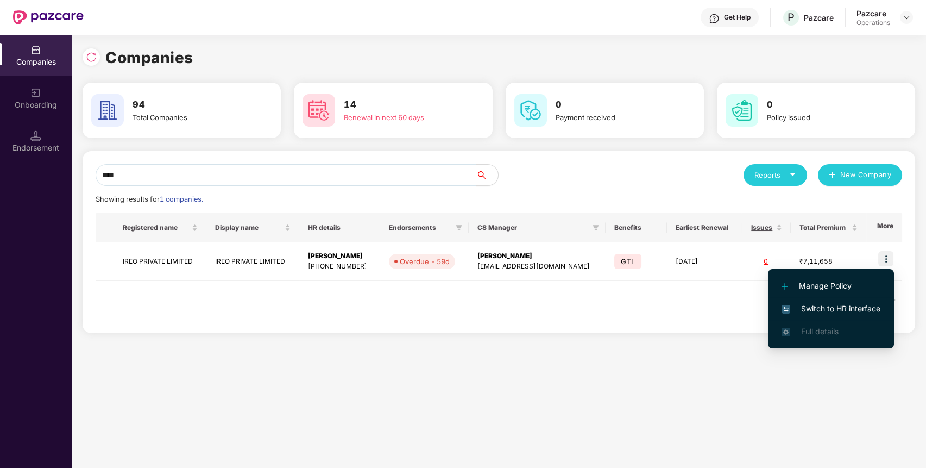
click at [865, 301] on li "Switch to HR interface" at bounding box center [831, 308] width 126 height 23
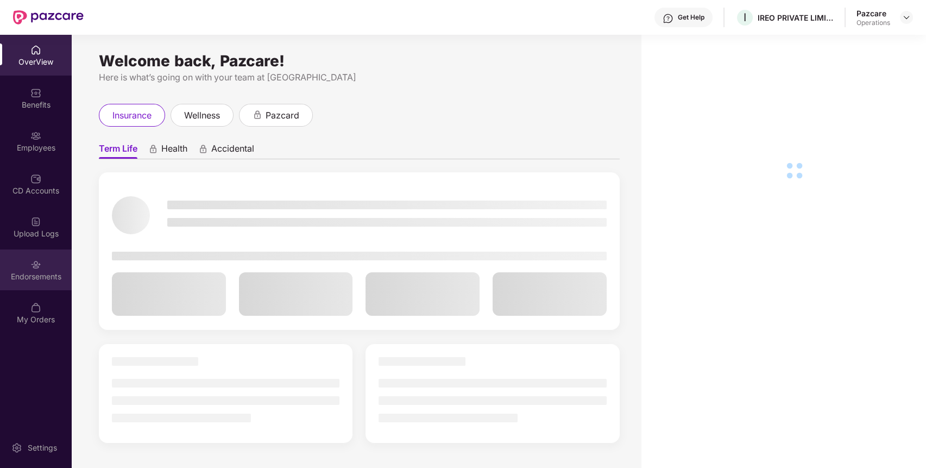
click at [21, 256] on div "Endorsements" at bounding box center [36, 269] width 72 height 41
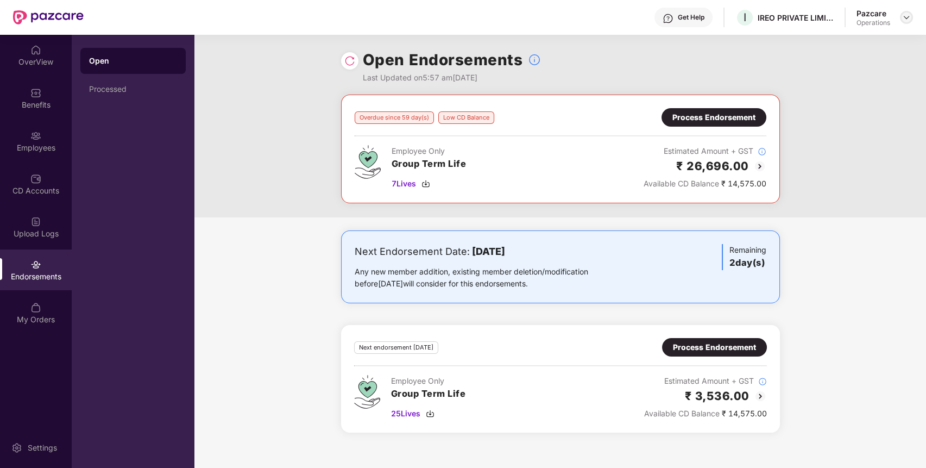
click at [904, 17] on img at bounding box center [906, 17] width 9 height 9
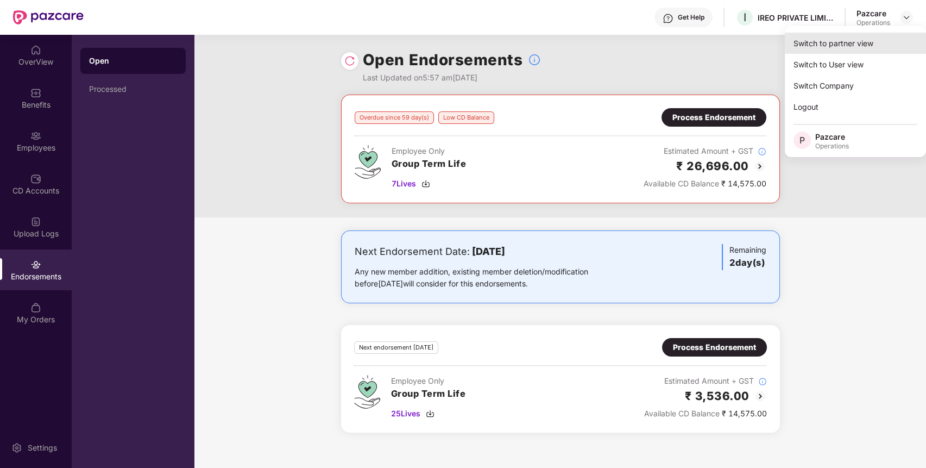
click at [873, 41] on div "Switch to partner view" at bounding box center [855, 43] width 141 height 21
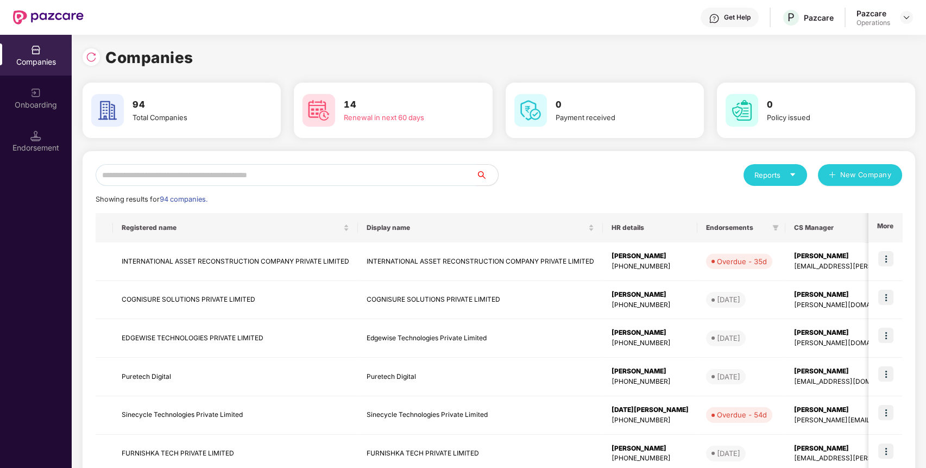
click at [431, 173] on input "text" at bounding box center [286, 175] width 381 height 22
type input "*"
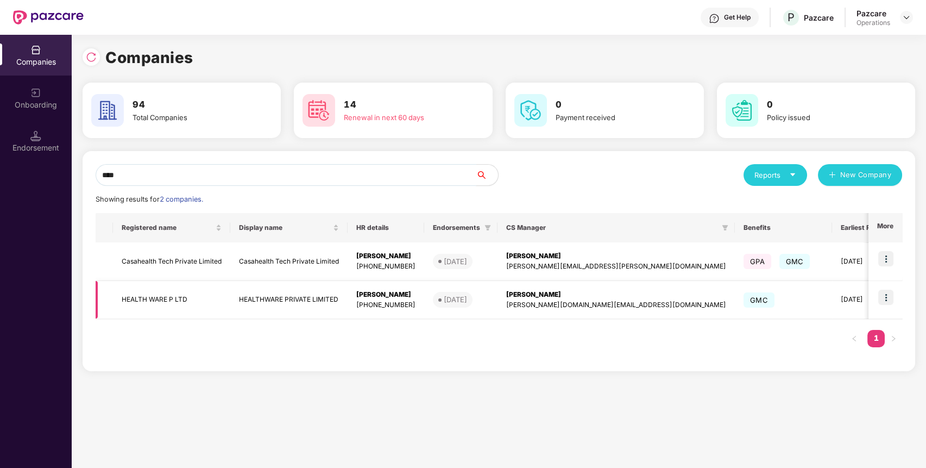
type input "****"
click at [889, 299] on img at bounding box center [885, 296] width 15 height 15
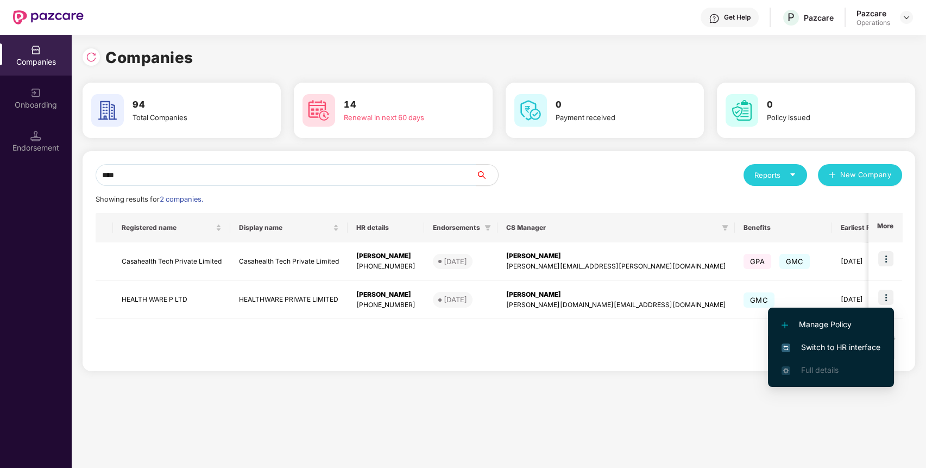
click at [860, 341] on span "Switch to HR interface" at bounding box center [831, 347] width 99 height 12
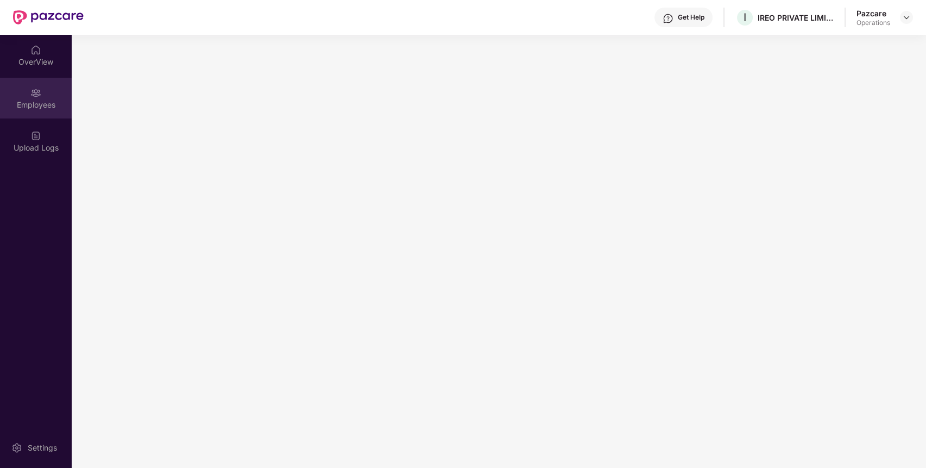
click at [35, 113] on div "Employees" at bounding box center [36, 98] width 72 height 41
click at [21, 181] on div "Endorsements" at bounding box center [36, 183] width 72 height 41
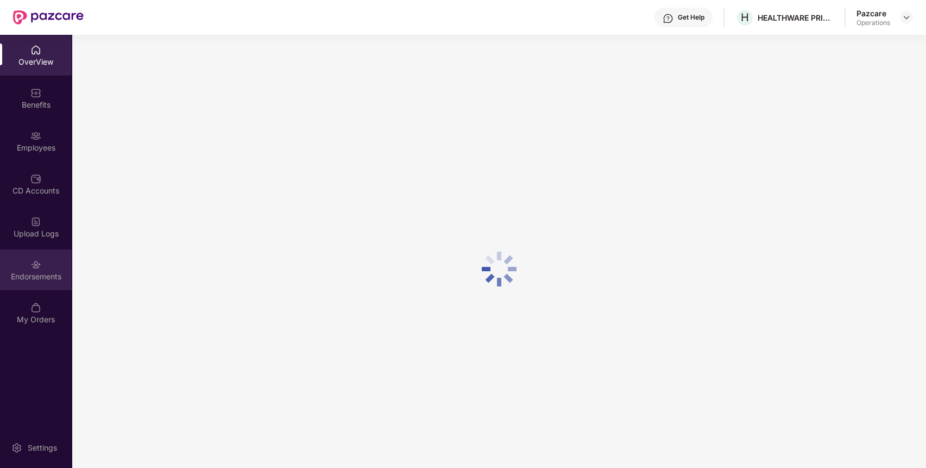
click at [53, 280] on div "Endorsements" at bounding box center [36, 276] width 72 height 11
